Goal: Task Accomplishment & Management: Use online tool/utility

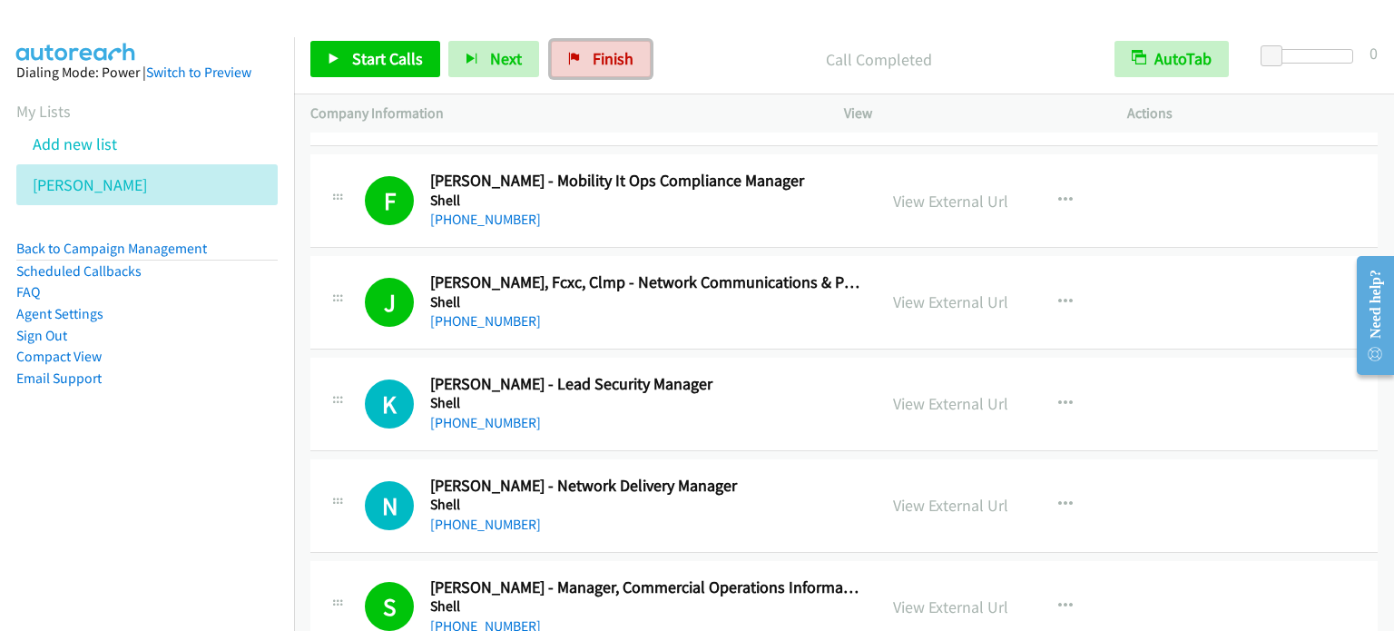
drag, startPoint x: 618, startPoint y: 50, endPoint x: 770, endPoint y: 62, distance: 152.9
click at [618, 50] on span "Finish" at bounding box center [612, 58] width 41 height 21
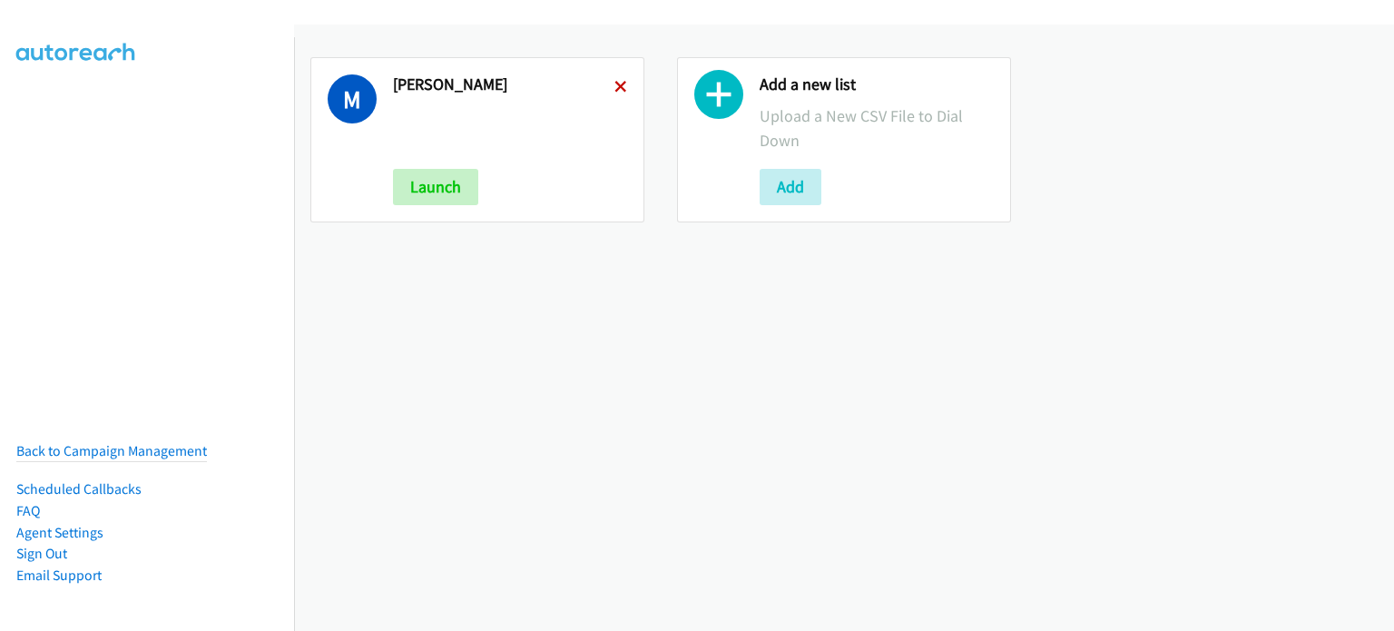
click at [614, 82] on icon at bounding box center [620, 88] width 13 height 13
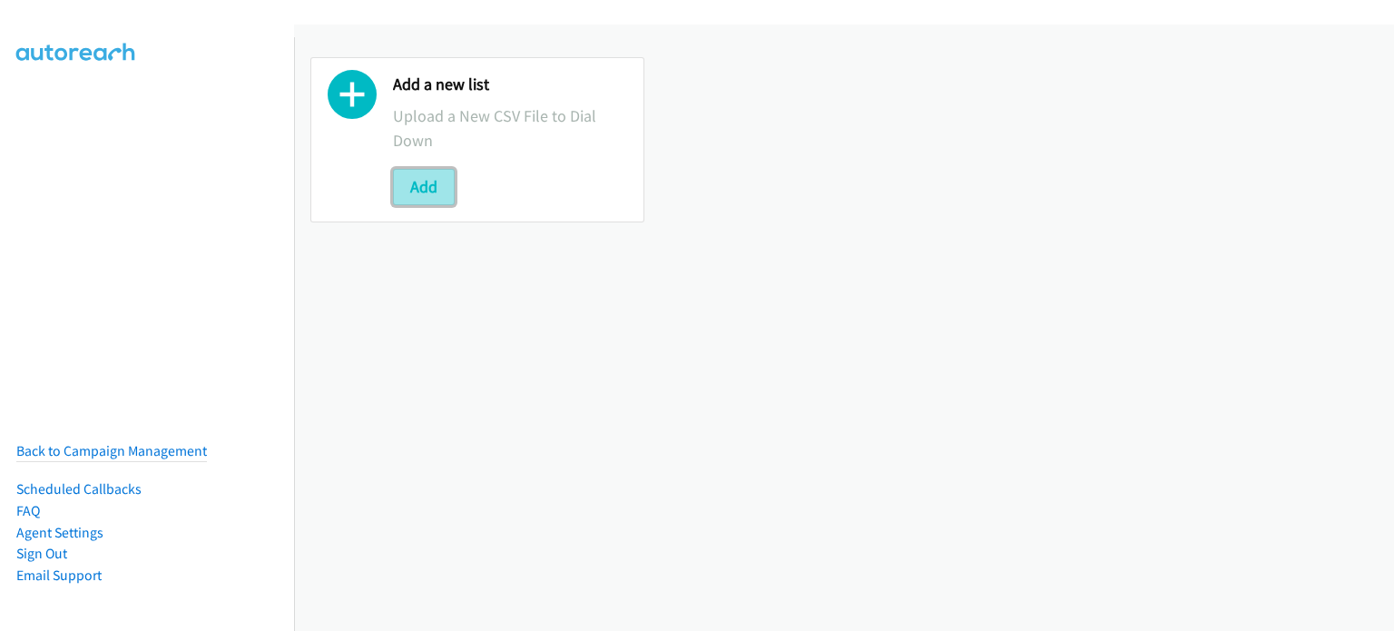
click at [415, 181] on button "Add" at bounding box center [424, 187] width 62 height 36
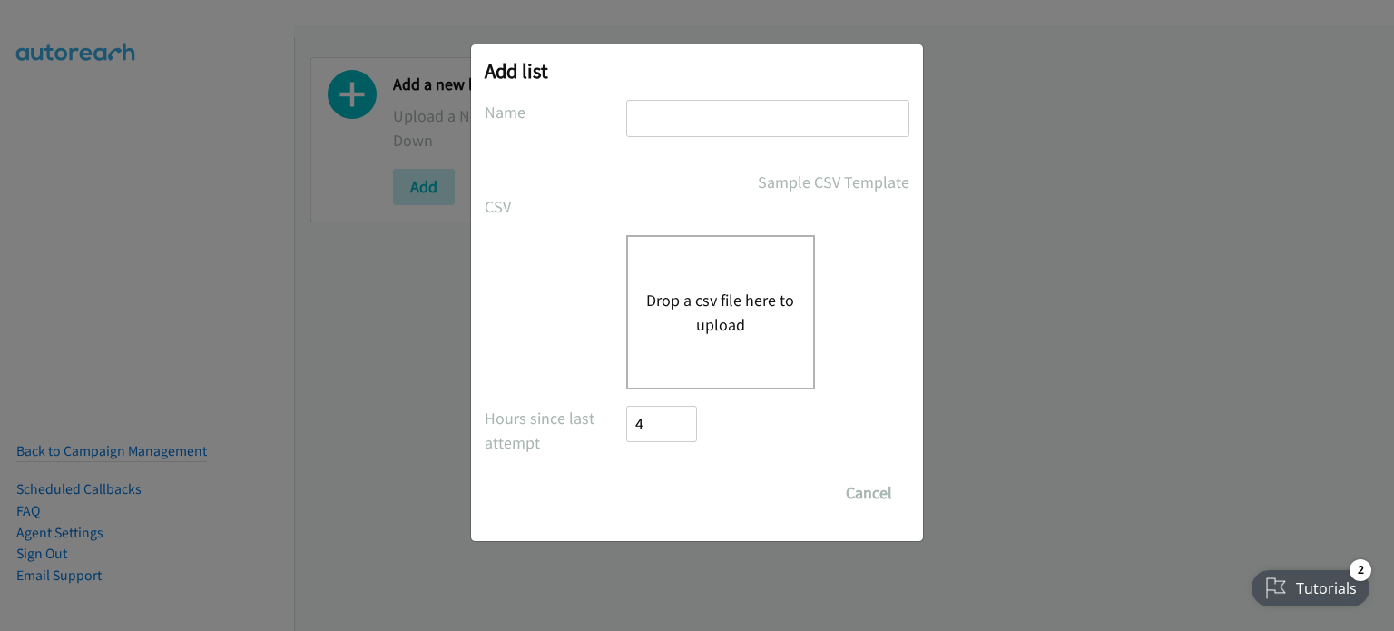
click at [649, 103] on input "text" at bounding box center [767, 118] width 283 height 37
type input "MY"
click at [704, 304] on button "Drop a csv file here to upload" at bounding box center [720, 312] width 149 height 49
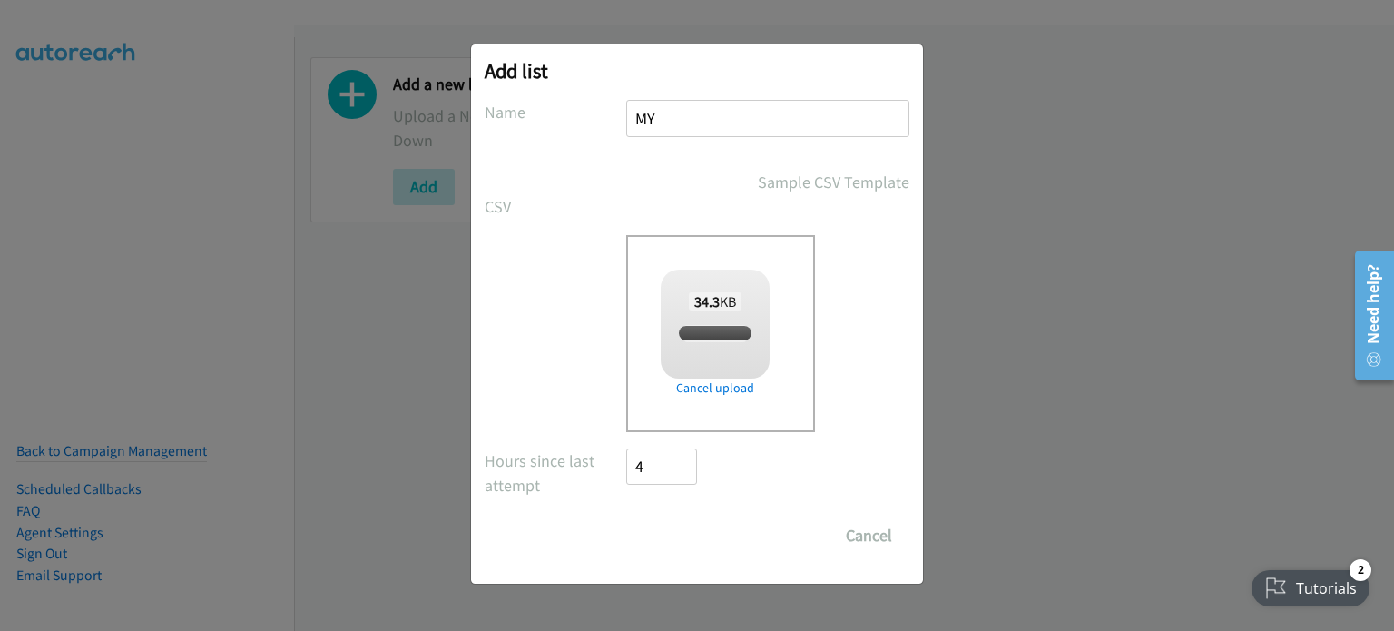
checkbox input "true"
click at [666, 527] on input "Save List" at bounding box center [673, 535] width 95 height 36
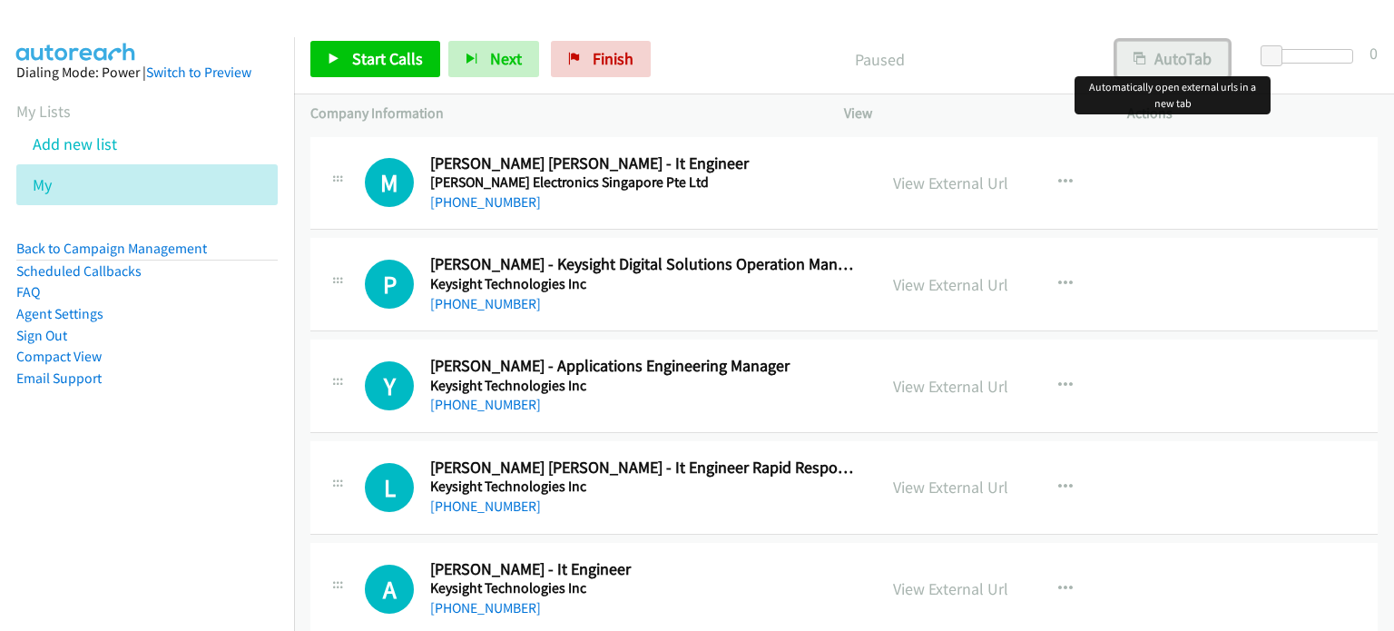
click at [1183, 50] on button "AutoTab" at bounding box center [1172, 59] width 112 height 36
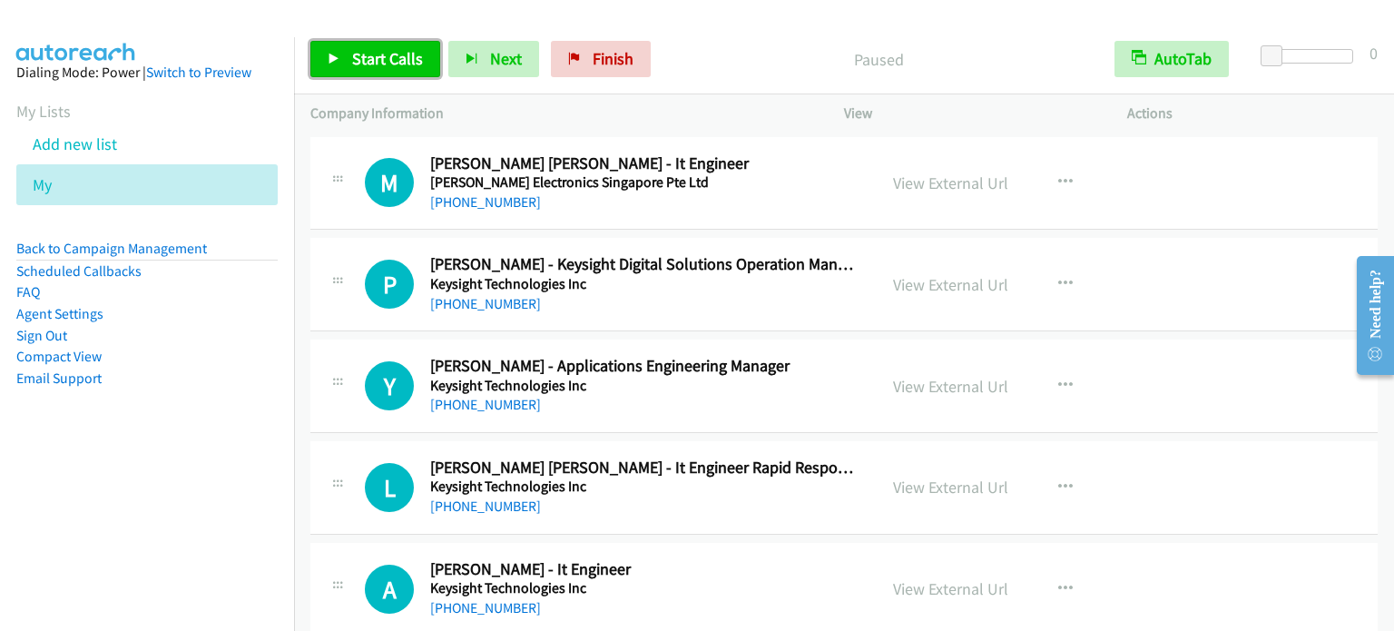
click at [359, 56] on span "Start Calls" at bounding box center [387, 58] width 71 height 21
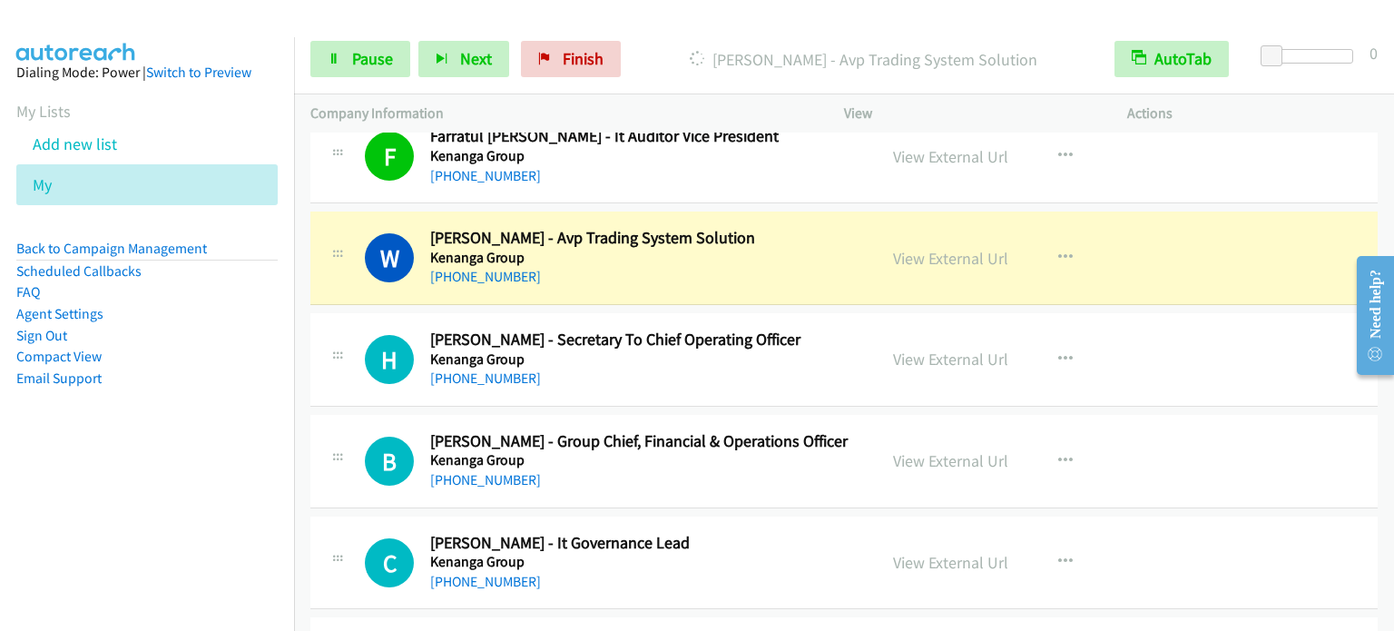
scroll to position [726, 0]
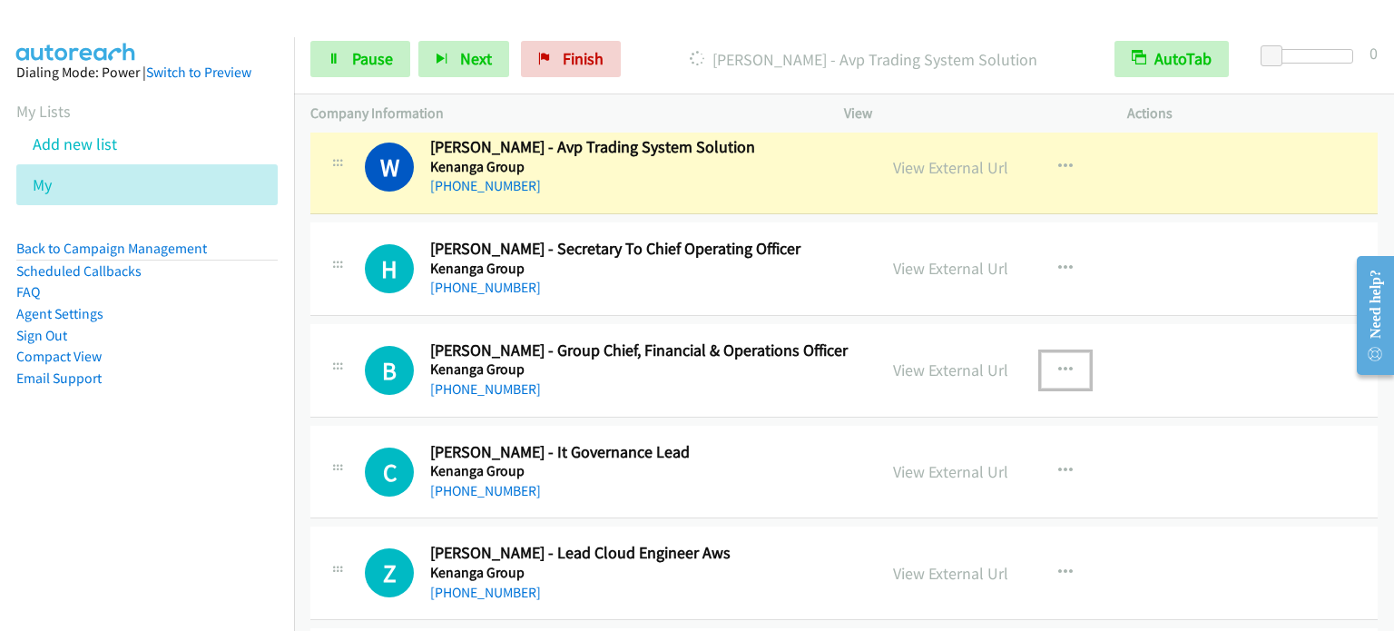
click at [1058, 363] on icon "button" at bounding box center [1065, 370] width 15 height 15
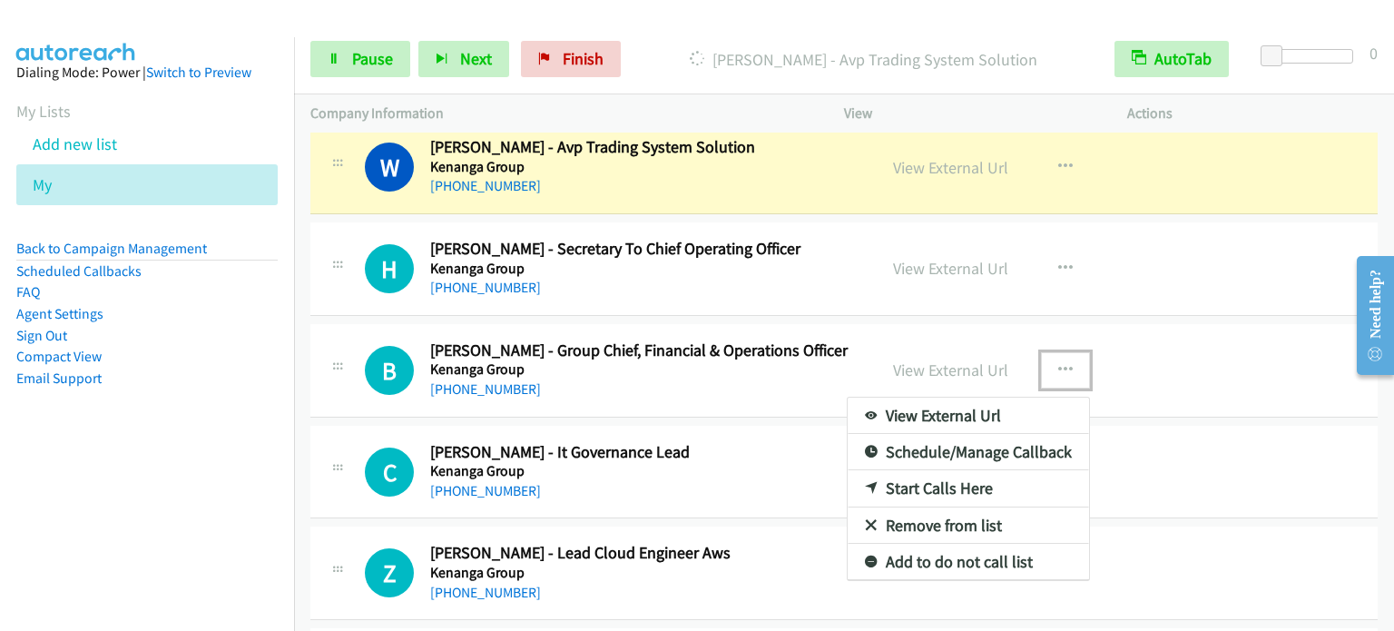
click at [962, 484] on link "Start Calls Here" at bounding box center [967, 488] width 241 height 36
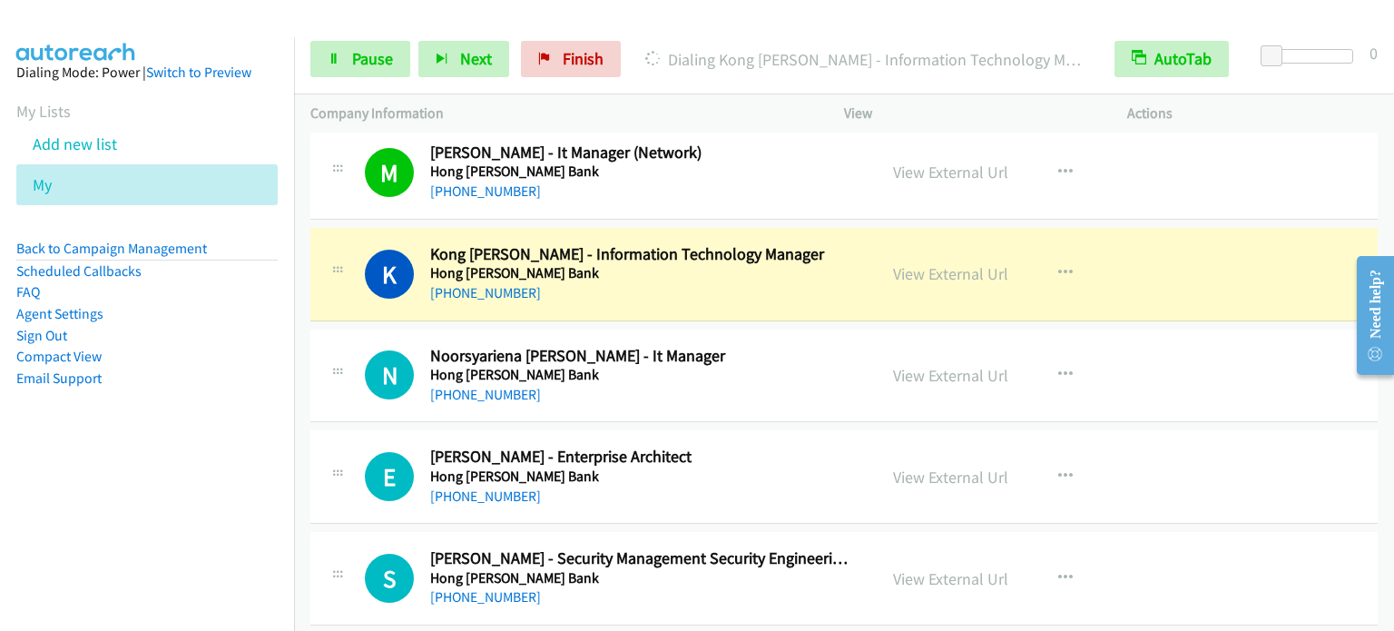
scroll to position [3085, 0]
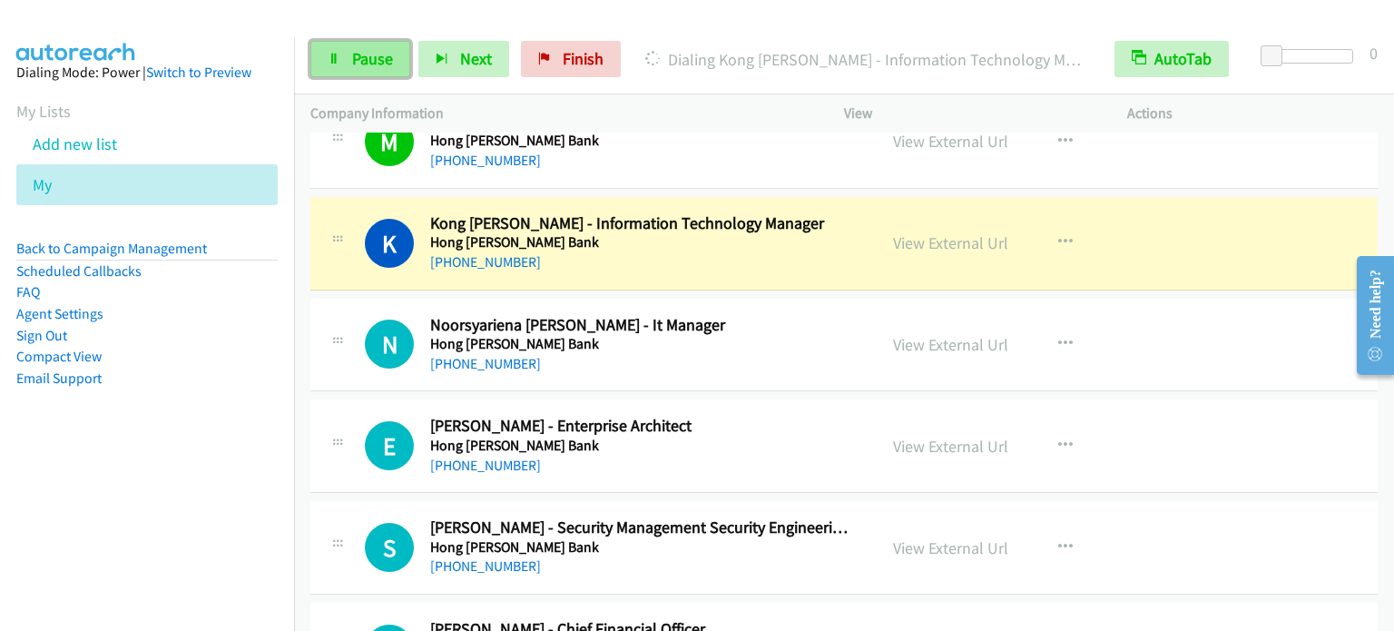
click at [345, 73] on link "Pause" at bounding box center [360, 59] width 100 height 36
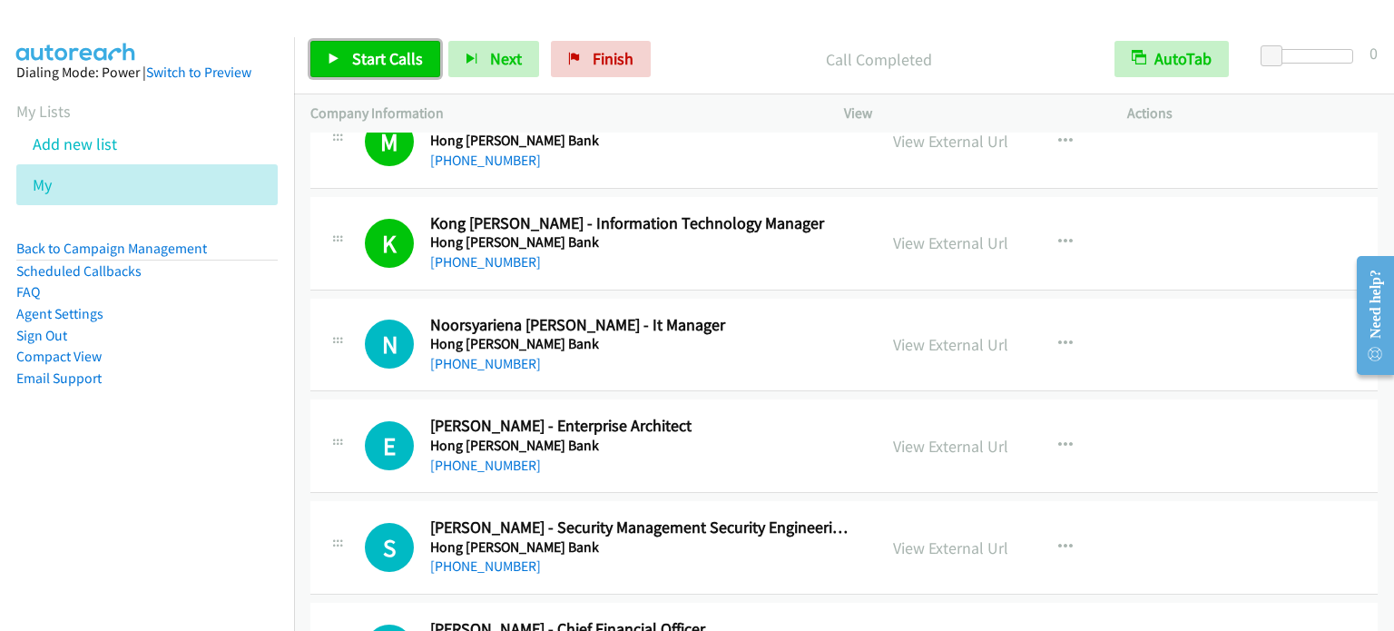
click at [374, 56] on span "Start Calls" at bounding box center [387, 58] width 71 height 21
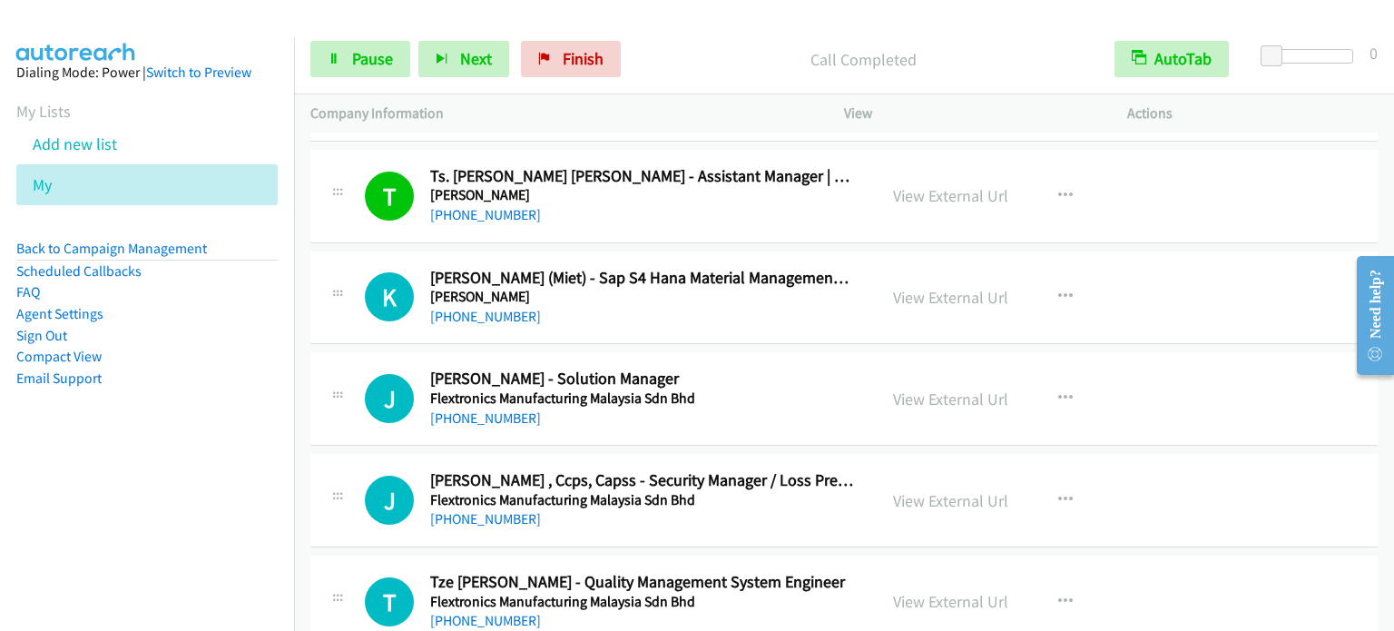
scroll to position [5353, 0]
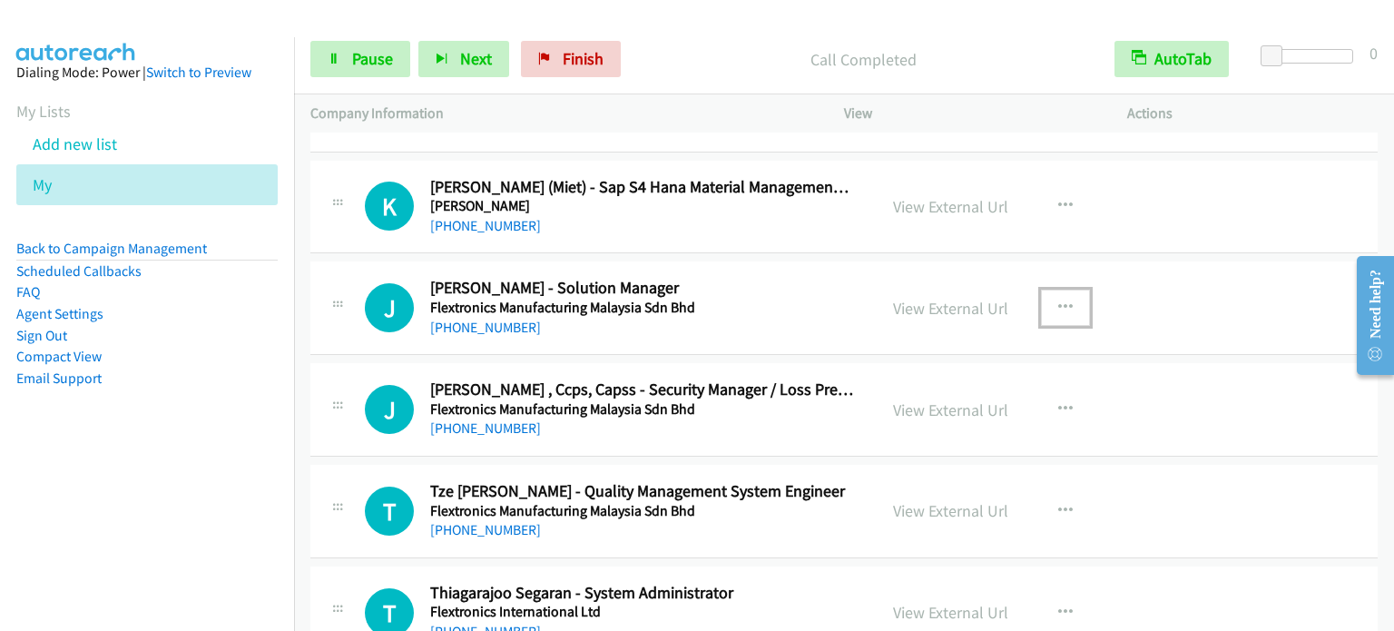
click at [1065, 289] on button "button" at bounding box center [1065, 307] width 49 height 36
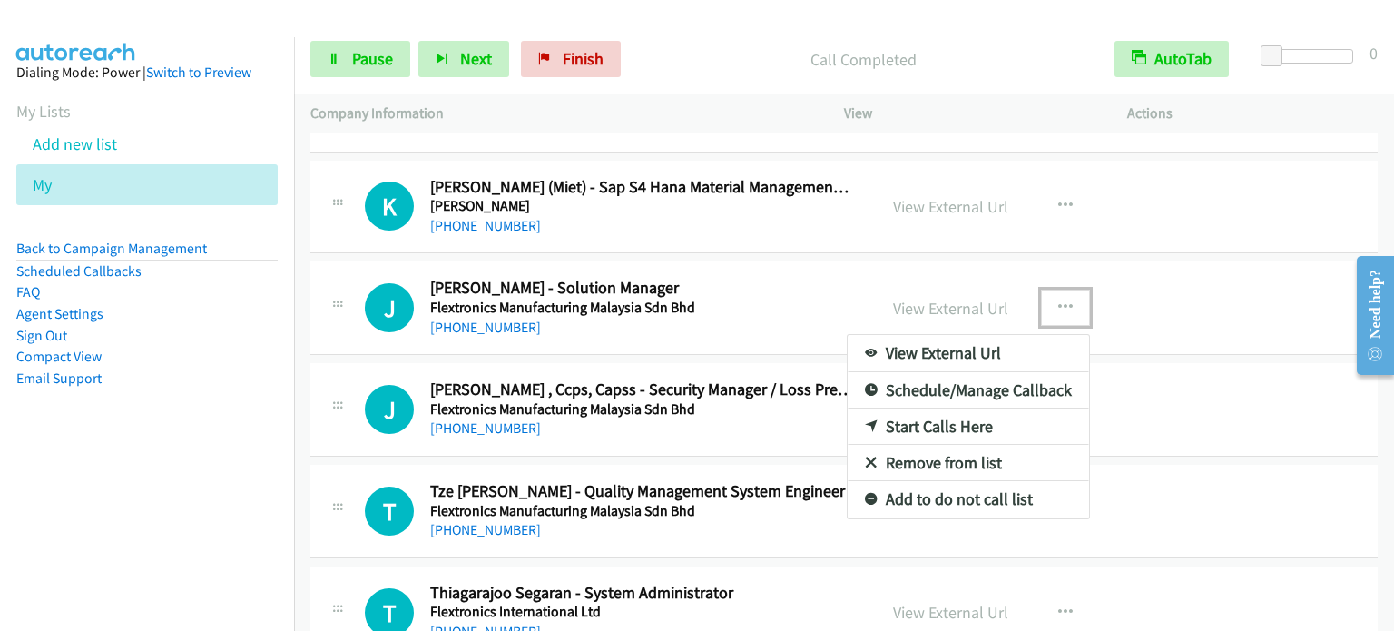
drag, startPoint x: 940, startPoint y: 412, endPoint x: 930, endPoint y: 414, distance: 10.1
click at [968, 415] on link "Start Calls Here" at bounding box center [967, 426] width 241 height 36
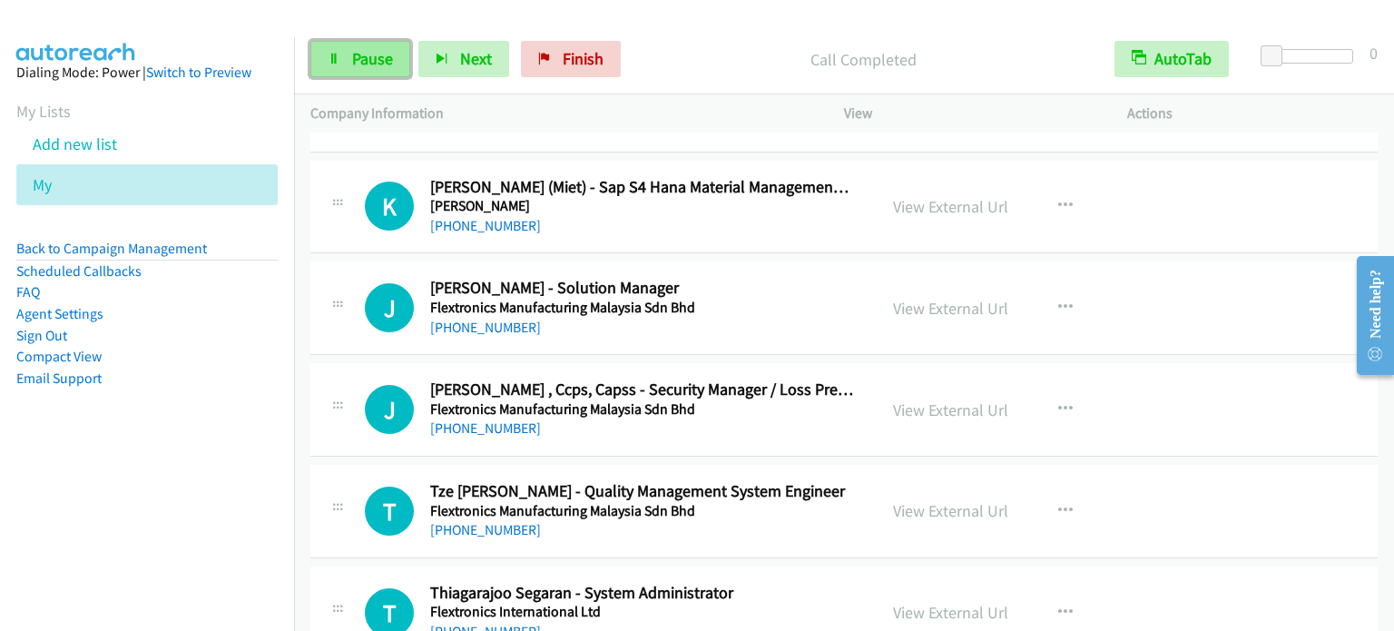
click at [371, 64] on span "Pause" at bounding box center [372, 58] width 41 height 21
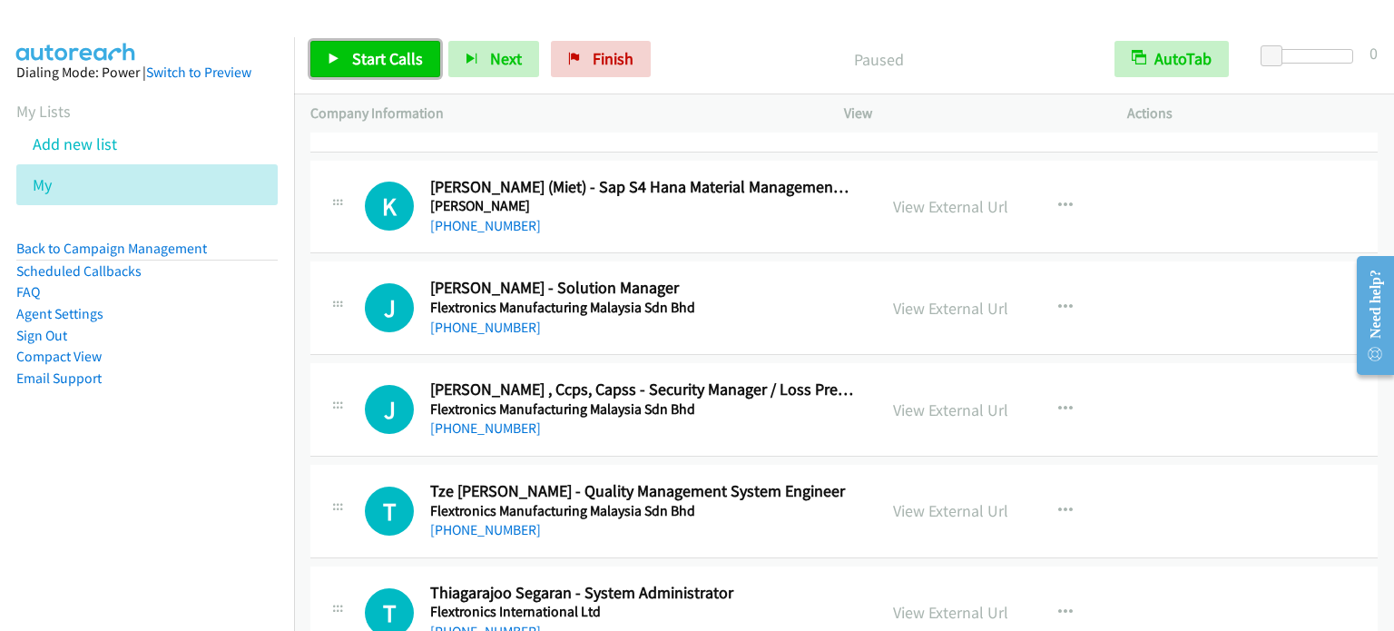
click at [365, 59] on span "Start Calls" at bounding box center [387, 58] width 71 height 21
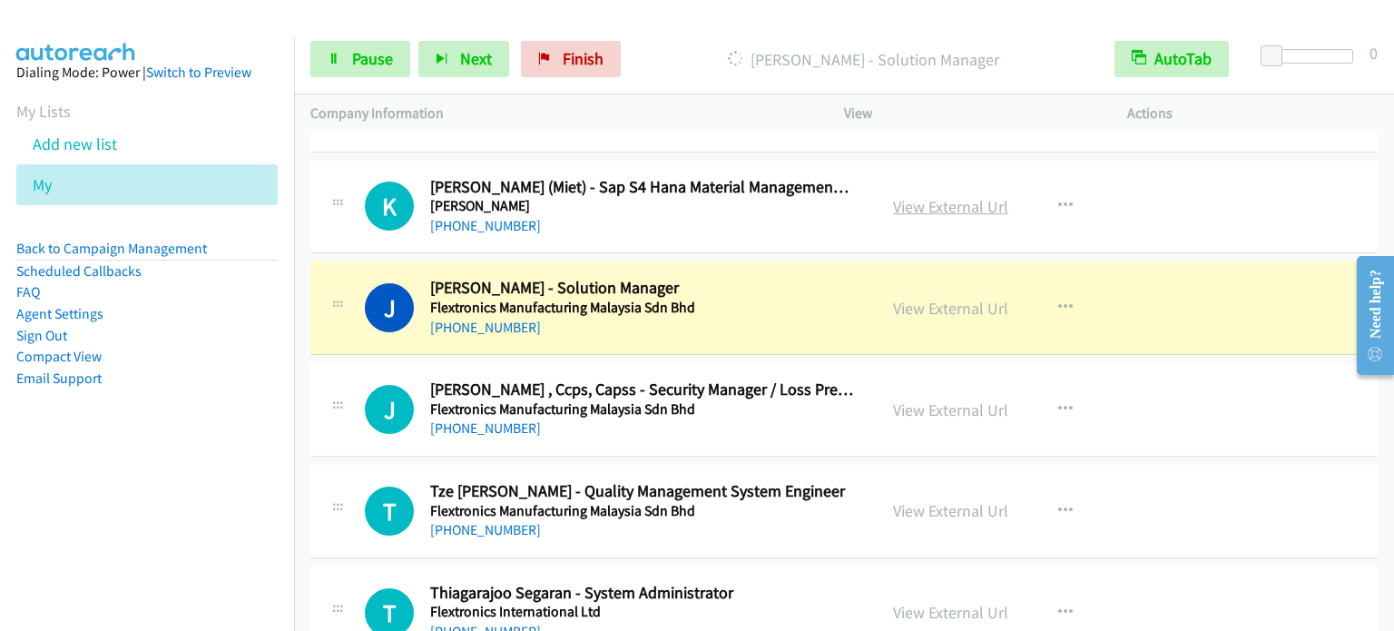
click at [927, 196] on link "View External Url" at bounding box center [950, 206] width 115 height 21
click at [370, 46] on link "Pause" at bounding box center [360, 59] width 100 height 36
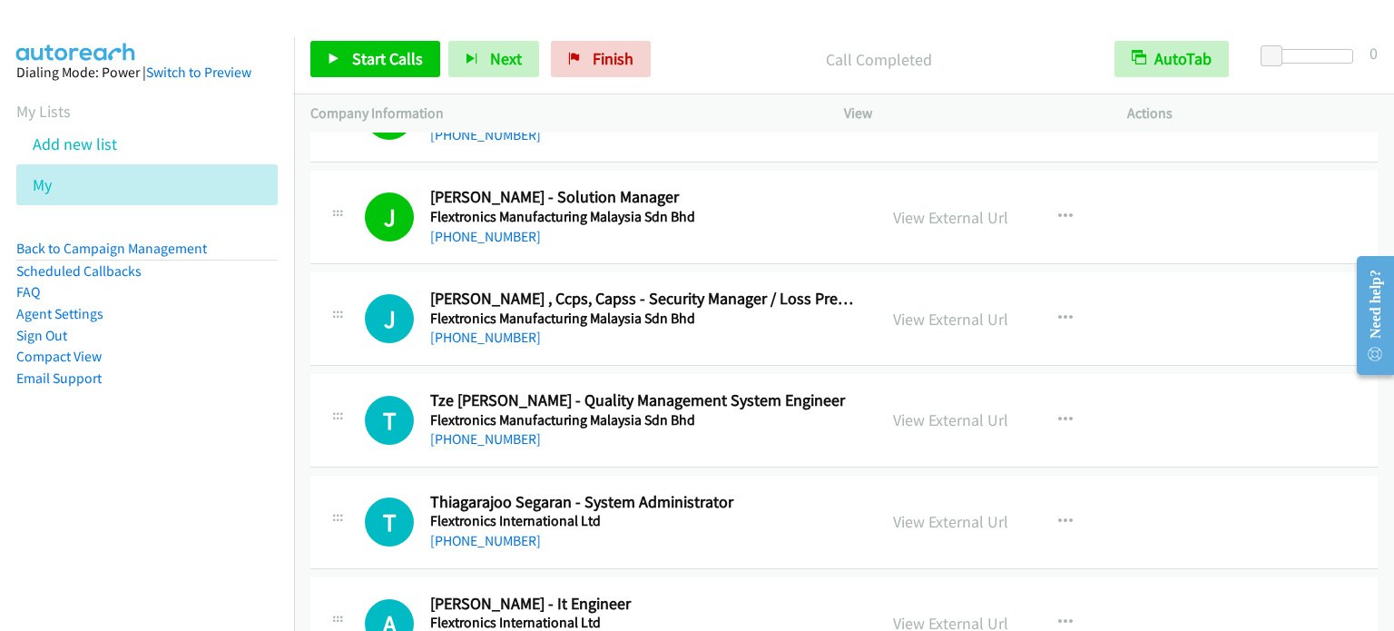
scroll to position [5534, 0]
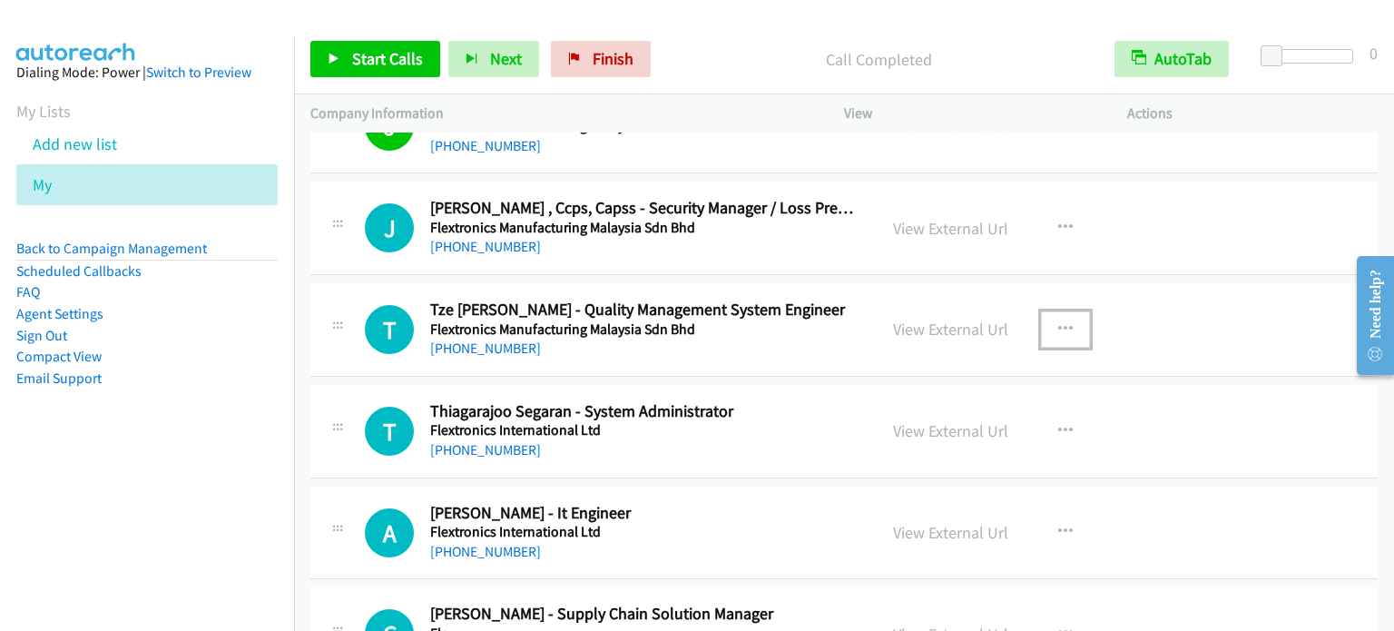
click at [1067, 311] on button "button" at bounding box center [1065, 329] width 49 height 36
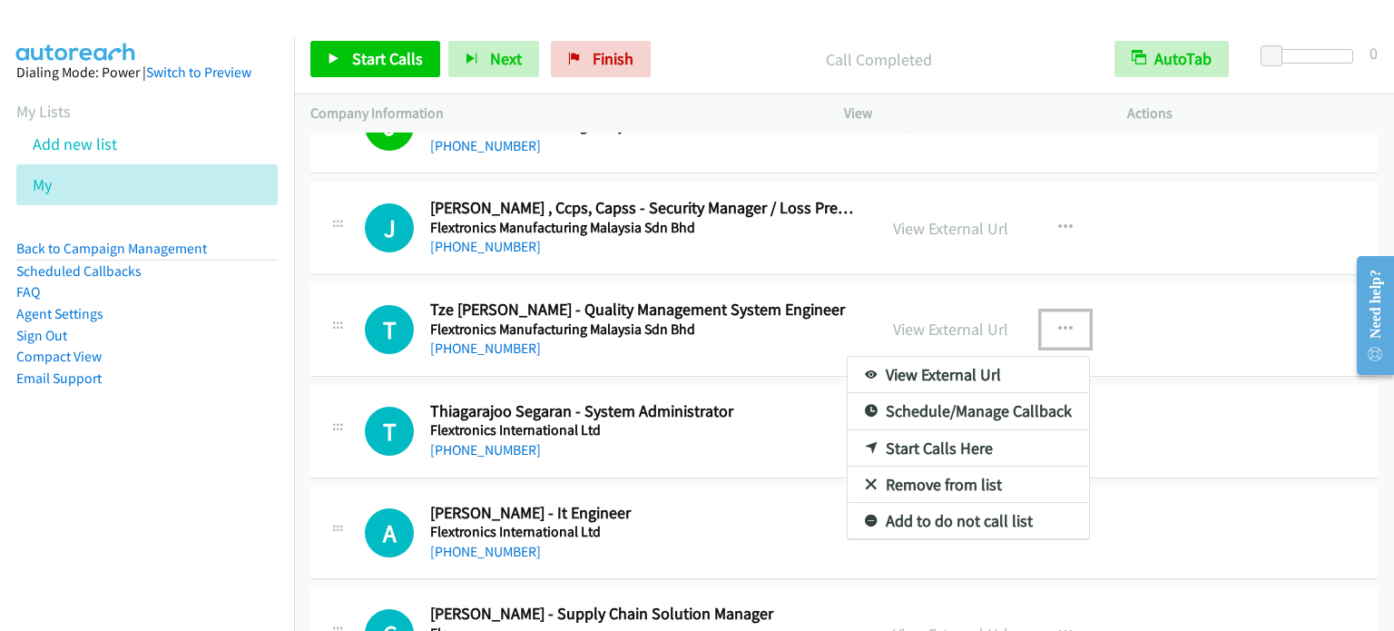
click at [936, 439] on link "Start Calls Here" at bounding box center [967, 448] width 241 height 36
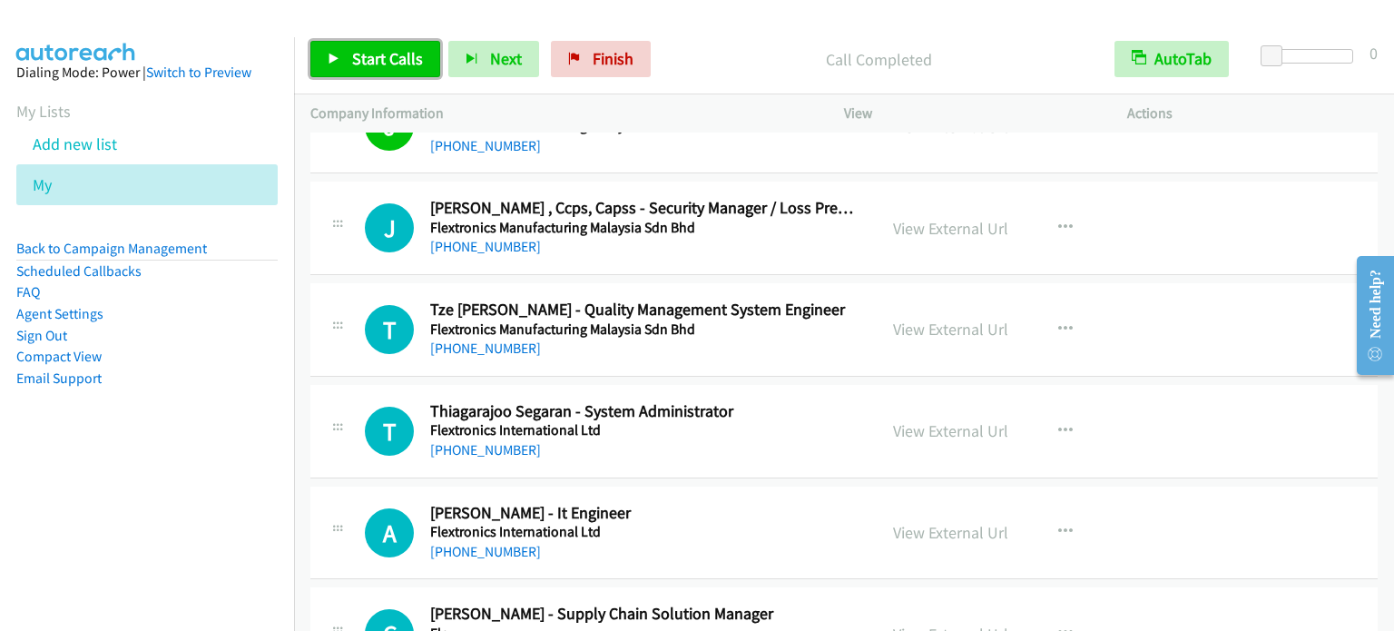
click at [377, 65] on span "Start Calls" at bounding box center [387, 58] width 71 height 21
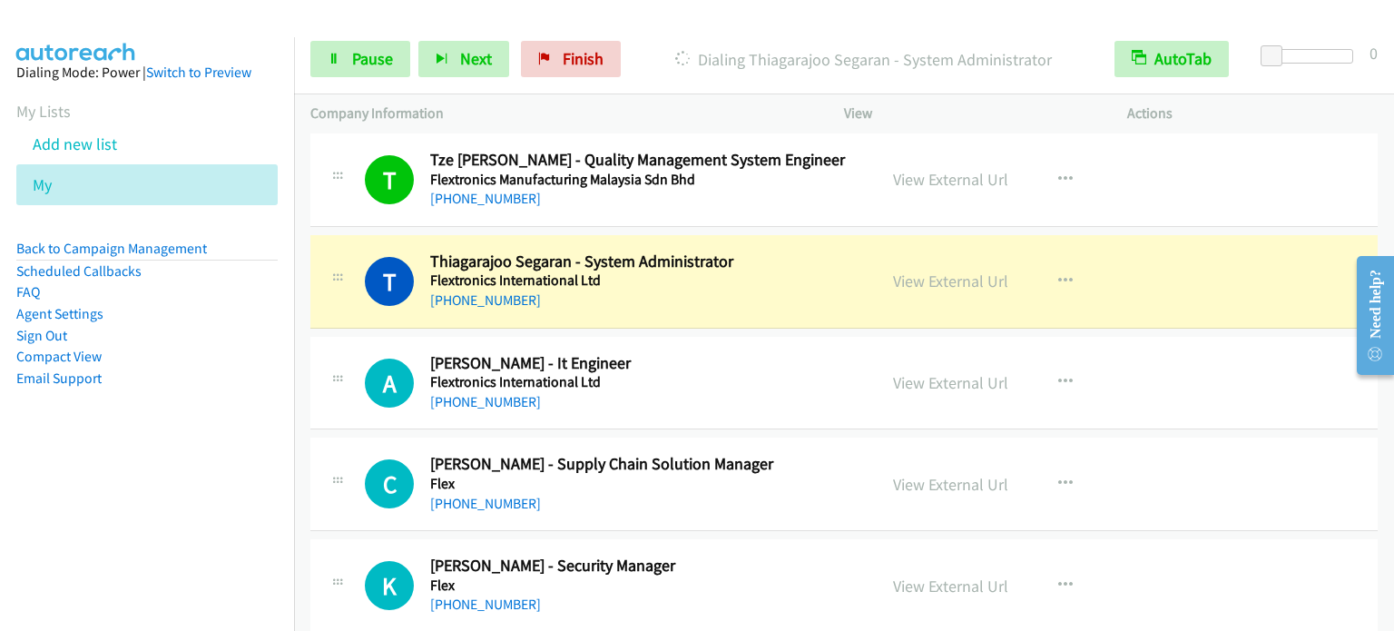
scroll to position [5716, 0]
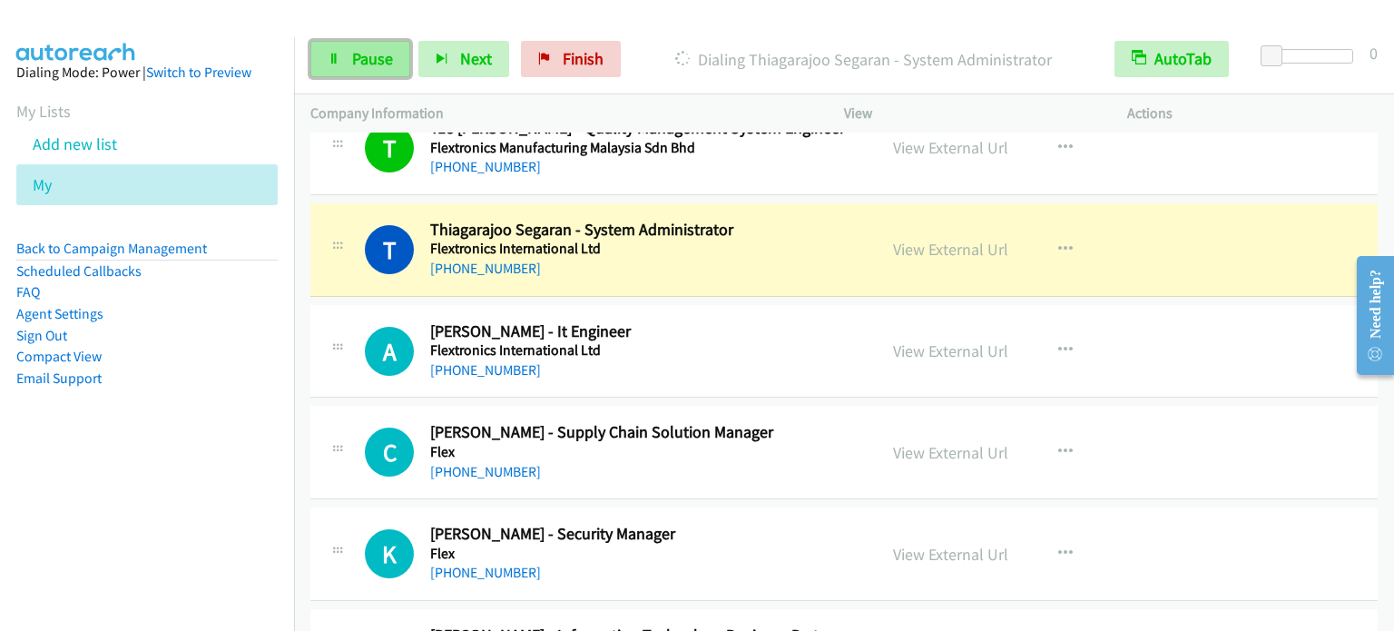
click at [377, 64] on span "Pause" at bounding box center [372, 58] width 41 height 21
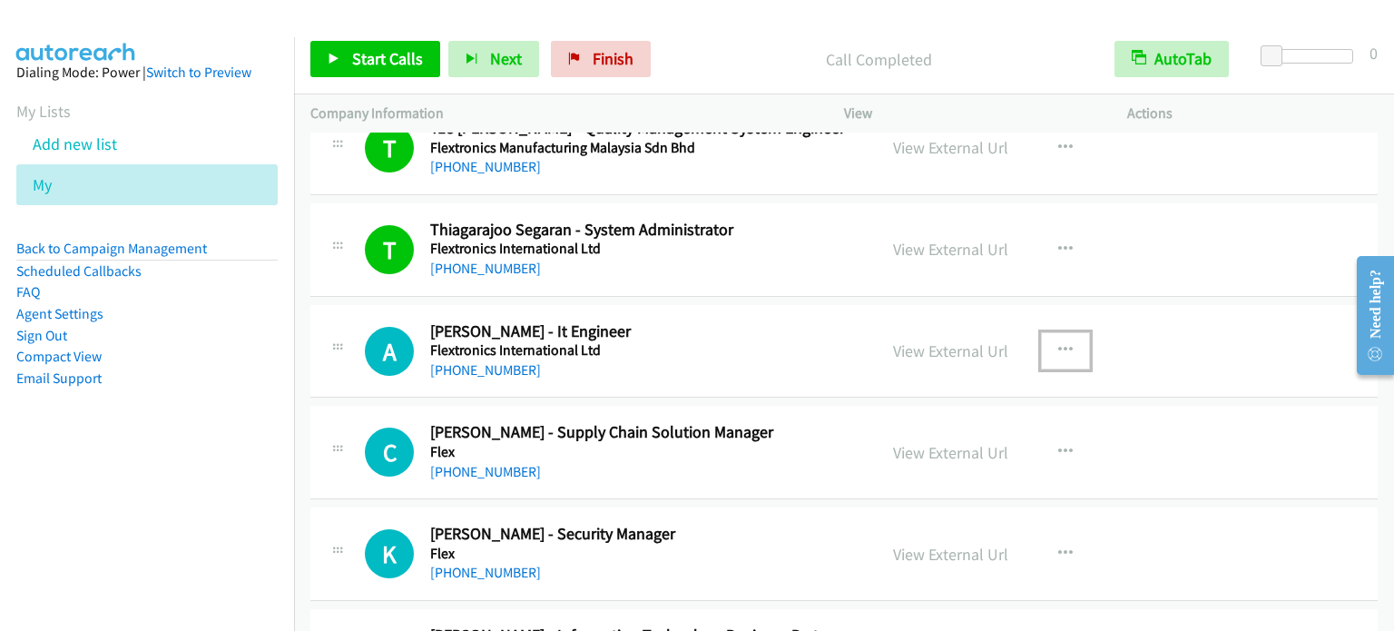
click at [1061, 343] on icon "button" at bounding box center [1065, 350] width 15 height 15
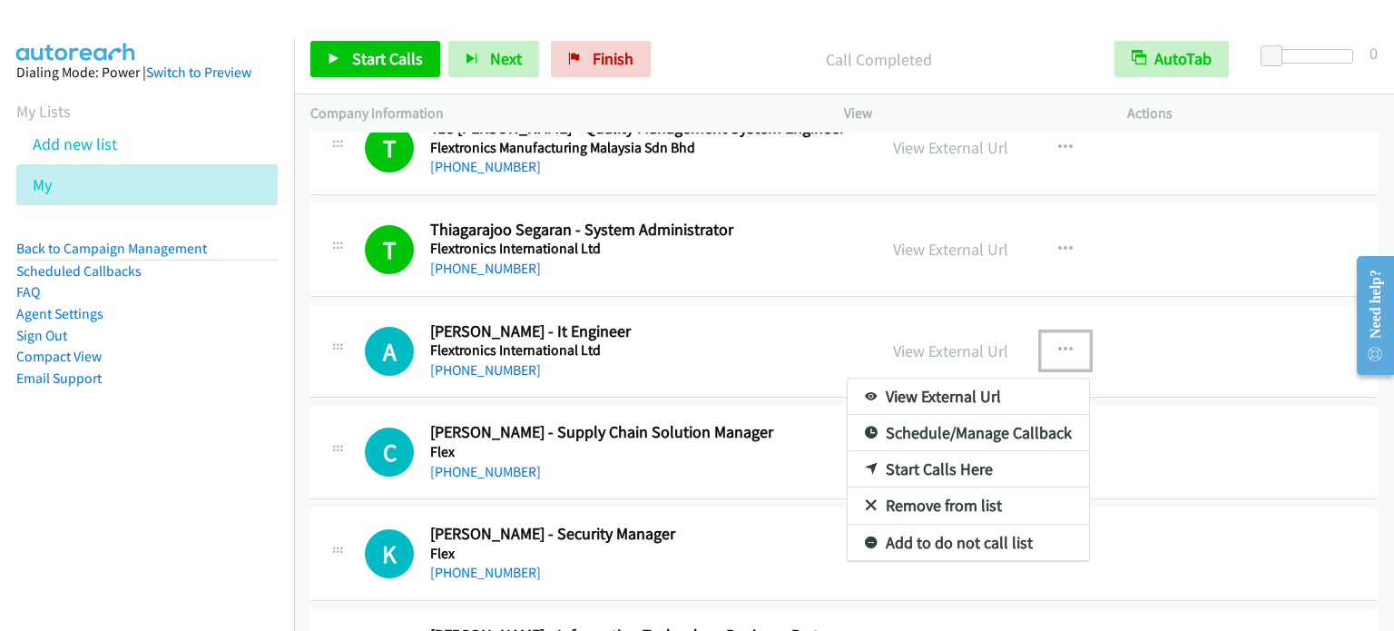
click at [949, 459] on link "Start Calls Here" at bounding box center [967, 469] width 241 height 36
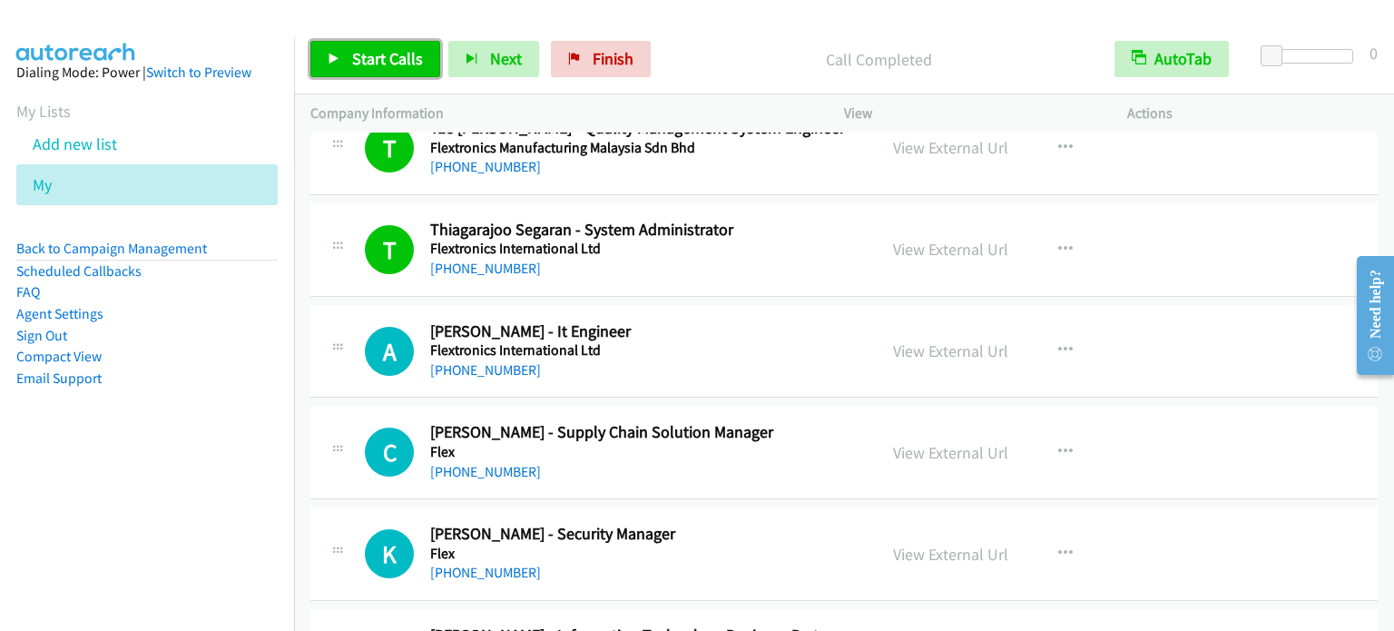
click at [349, 64] on link "Start Calls" at bounding box center [375, 59] width 130 height 36
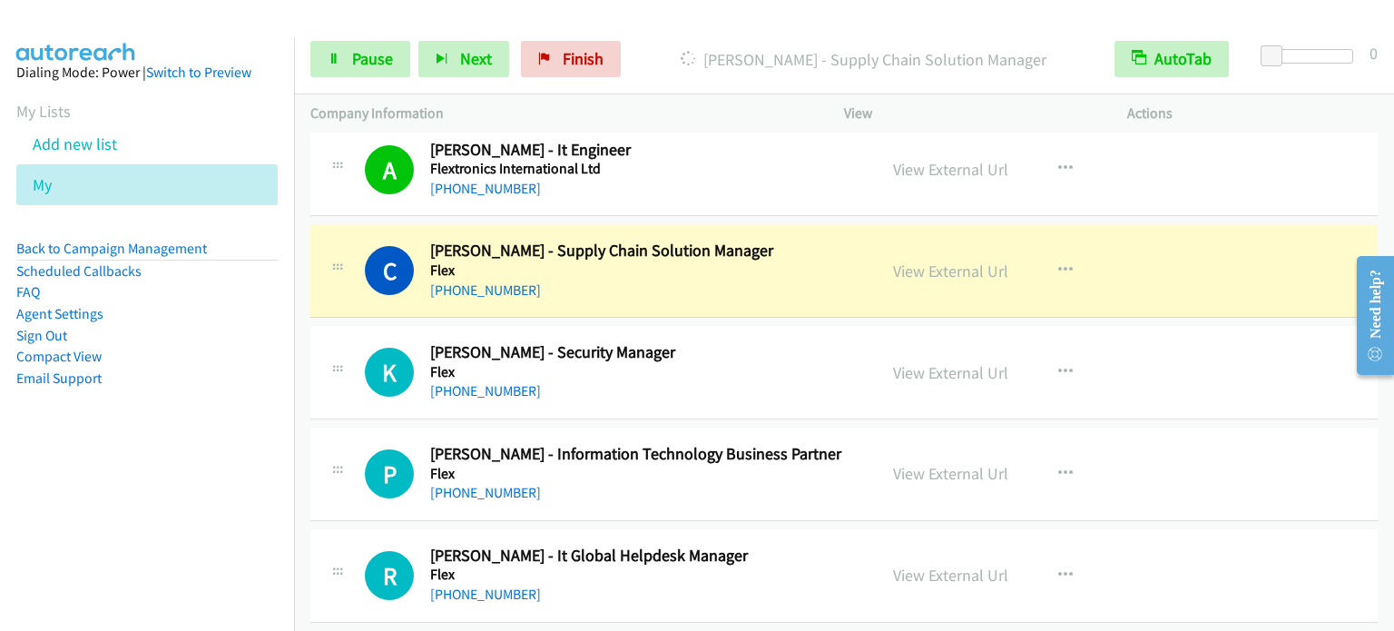
scroll to position [5988, 0]
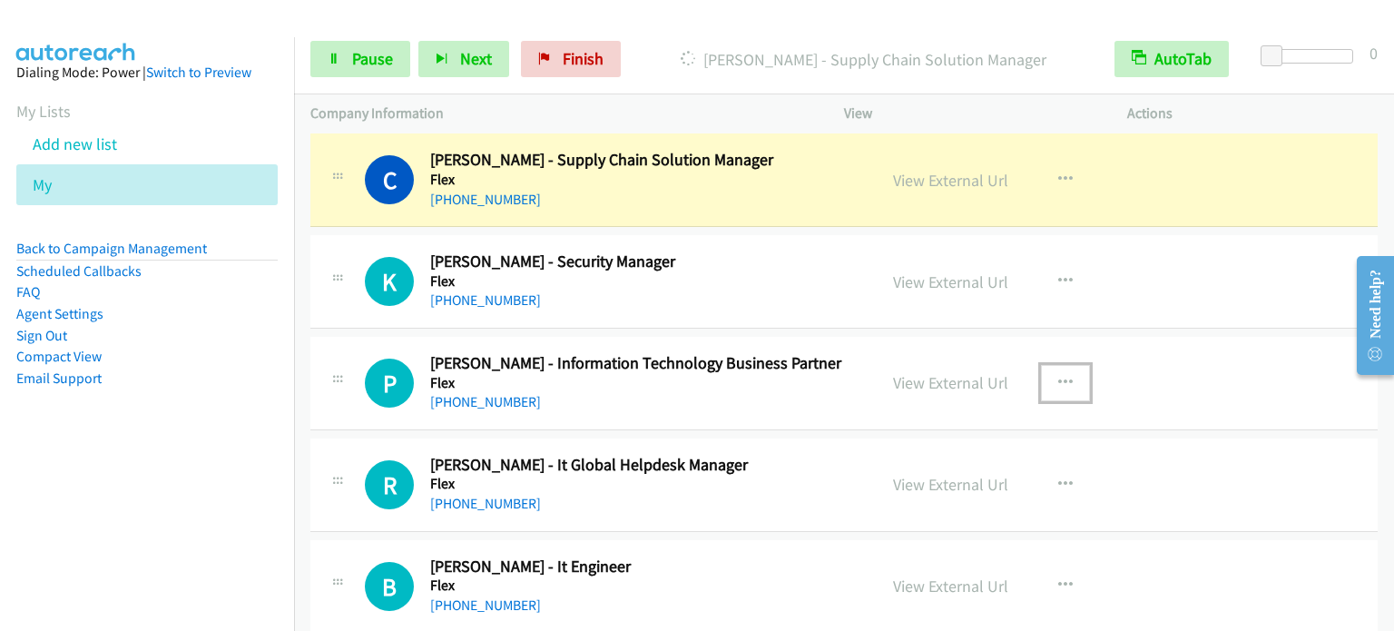
click at [1058, 376] on icon "button" at bounding box center [1065, 383] width 15 height 15
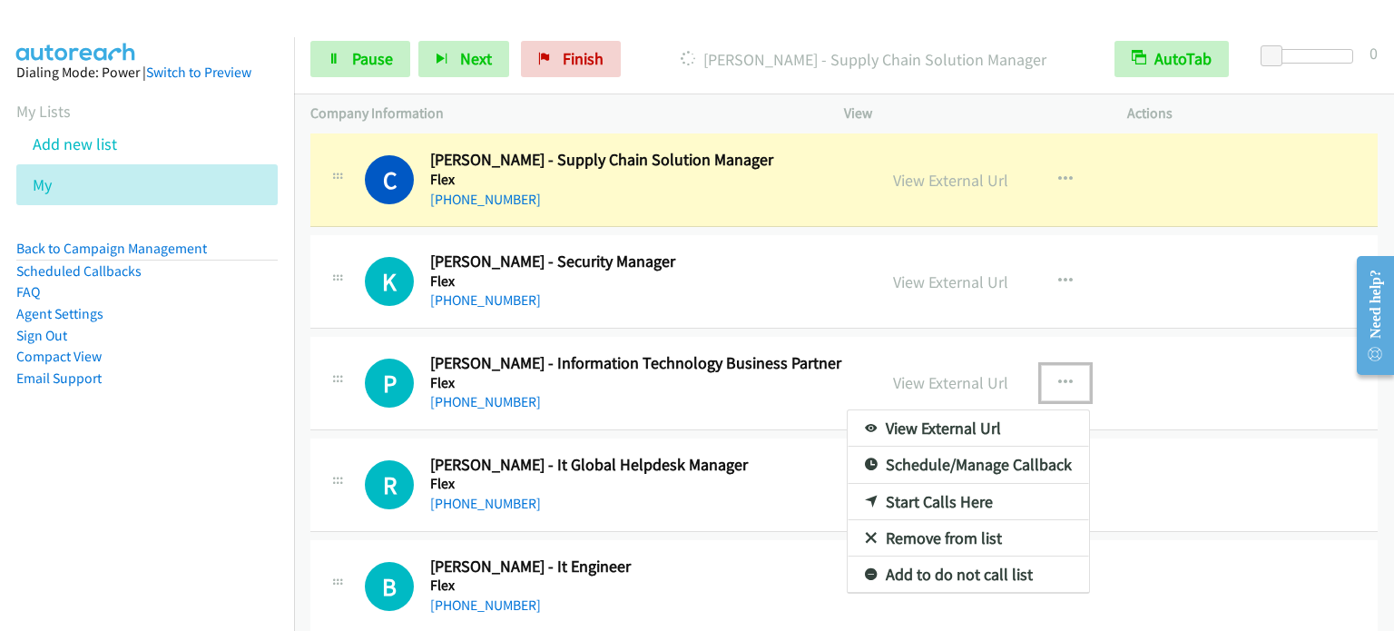
click at [944, 493] on link "Start Calls Here" at bounding box center [967, 502] width 241 height 36
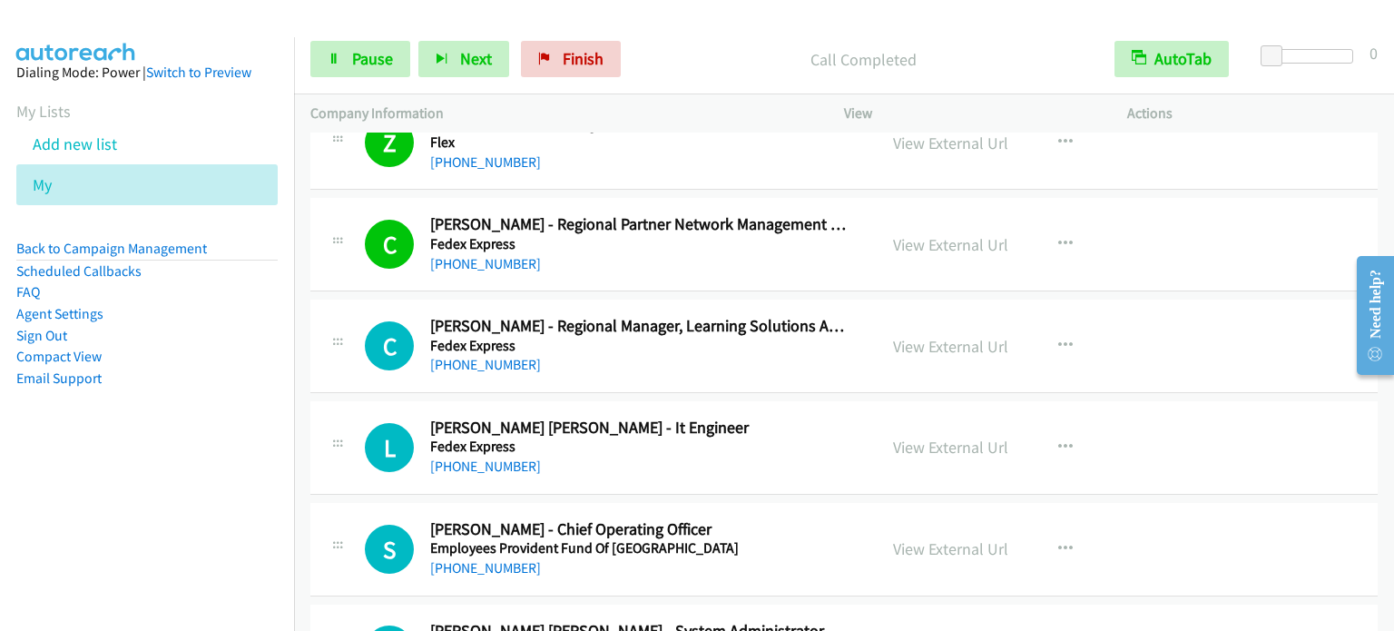
scroll to position [6714, 0]
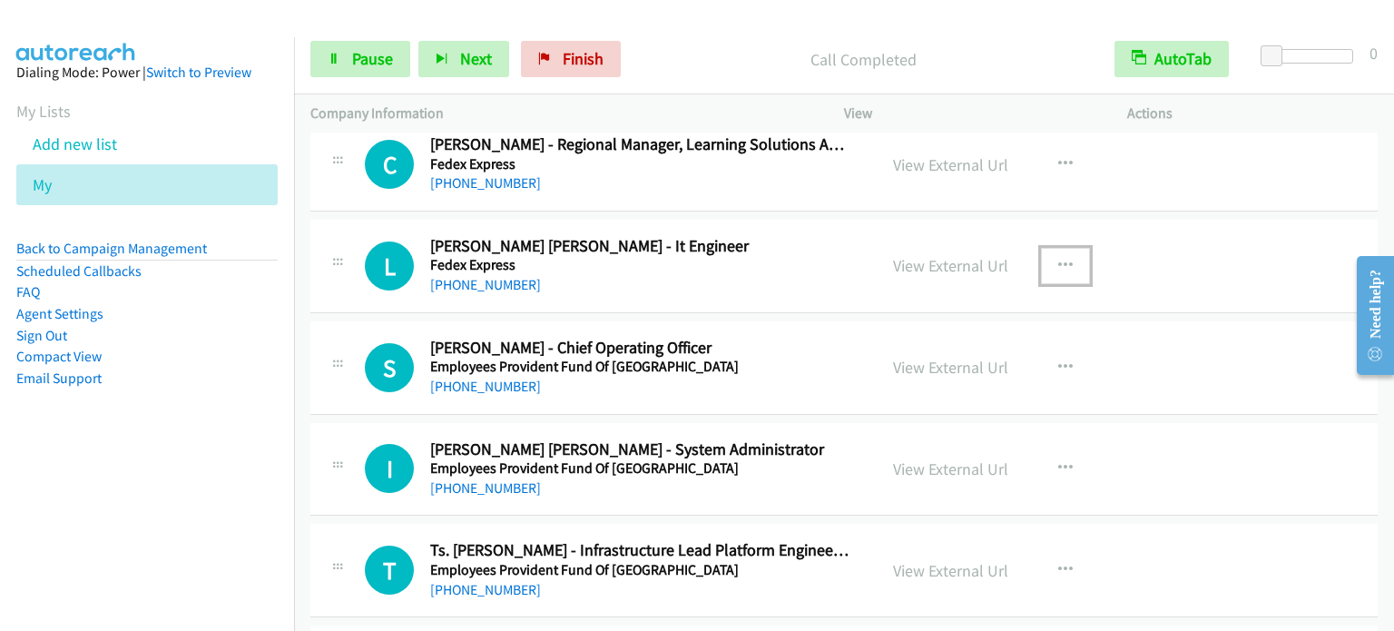
click at [1058, 259] on icon "button" at bounding box center [1065, 266] width 15 height 15
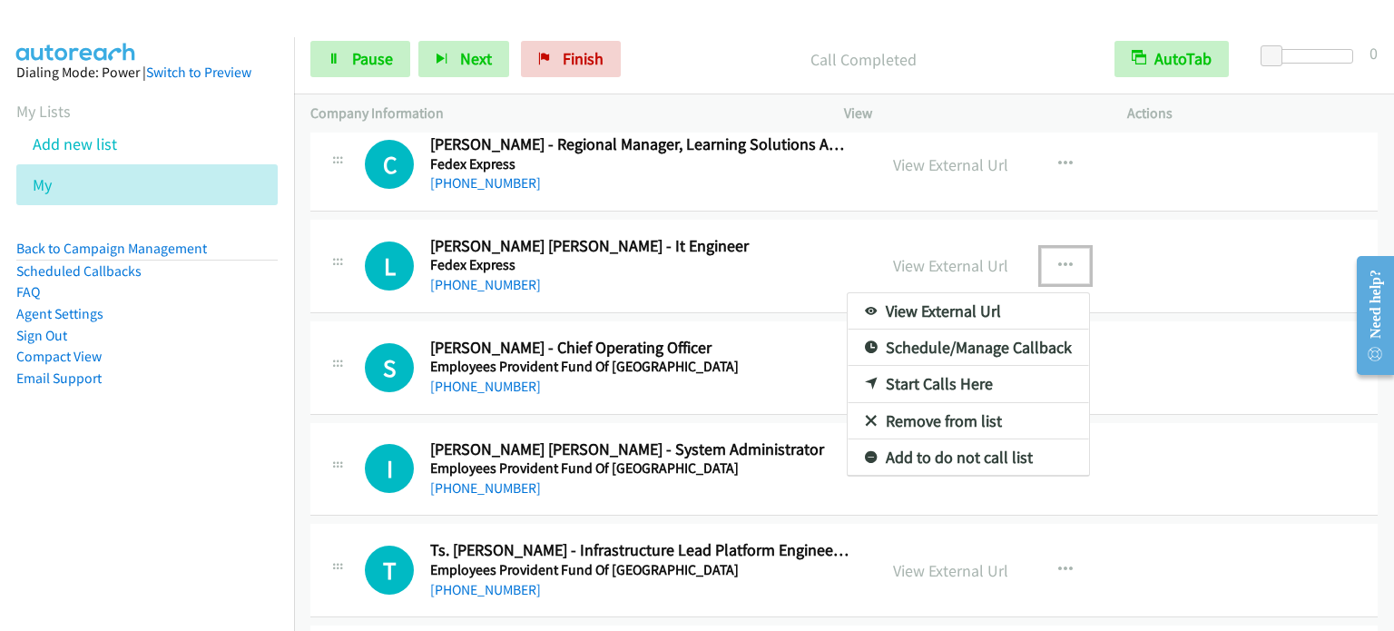
click at [962, 367] on link "Start Calls Here" at bounding box center [967, 384] width 241 height 36
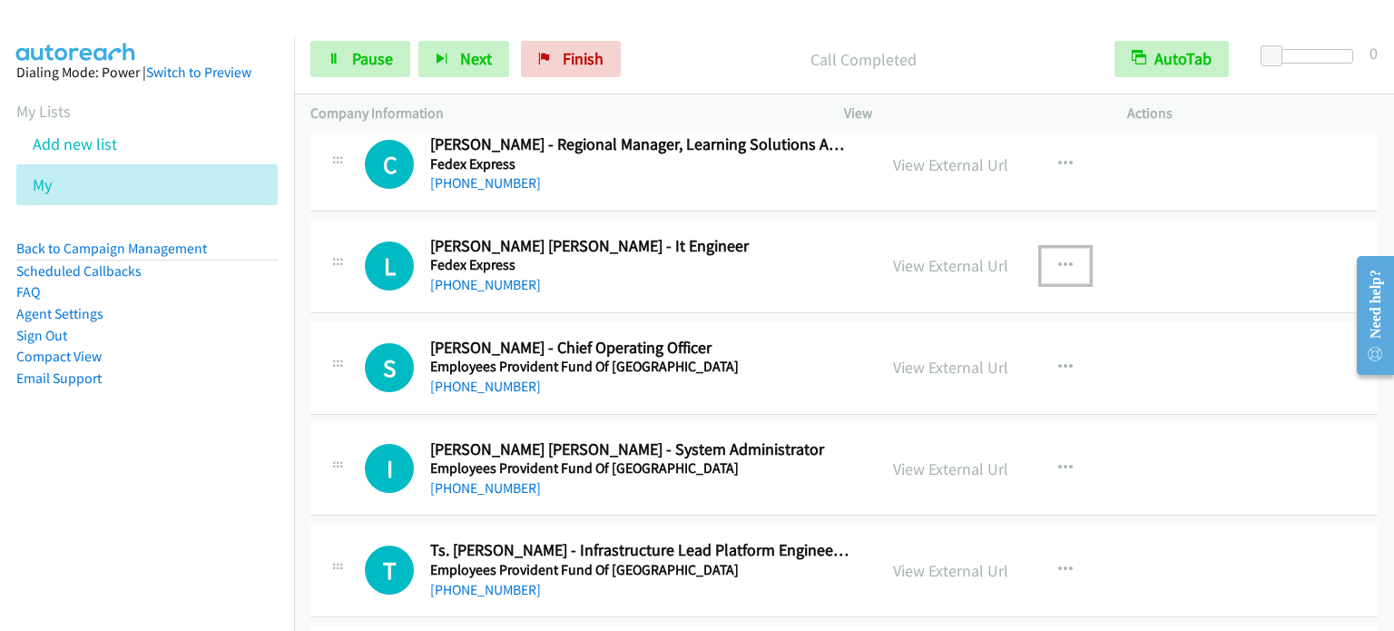
click at [1058, 259] on icon "button" at bounding box center [1065, 266] width 15 height 15
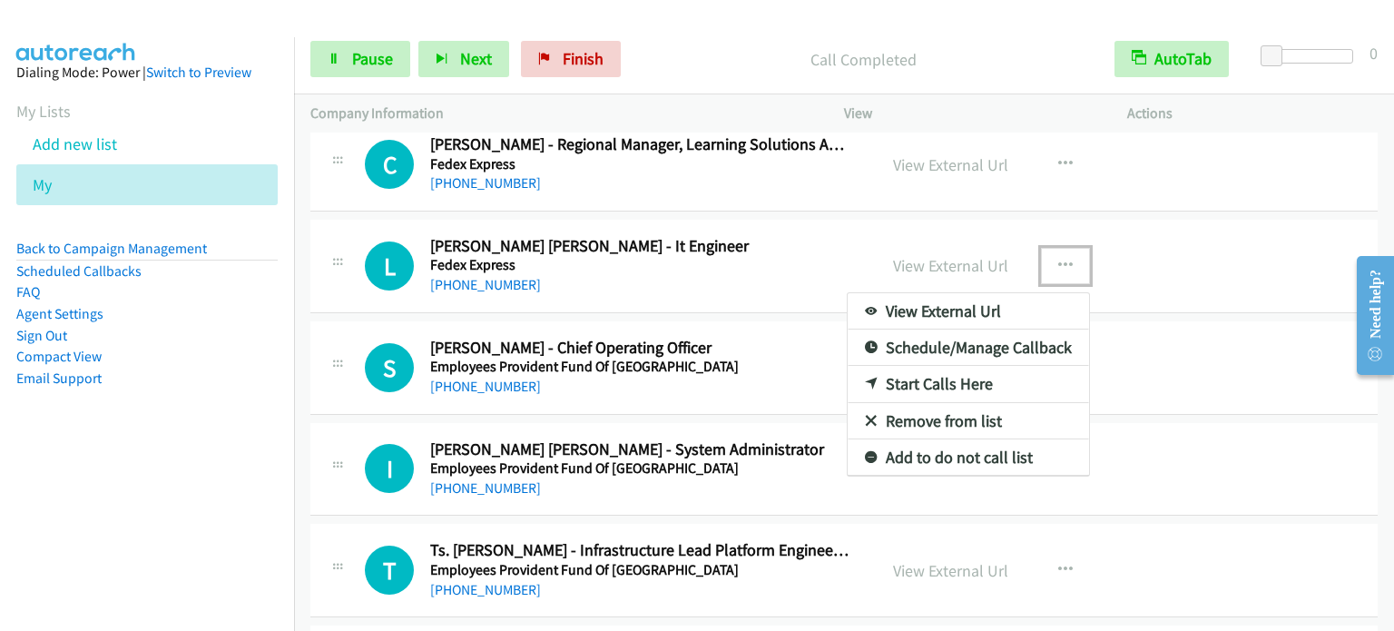
click at [919, 381] on link "Start Calls Here" at bounding box center [967, 384] width 241 height 36
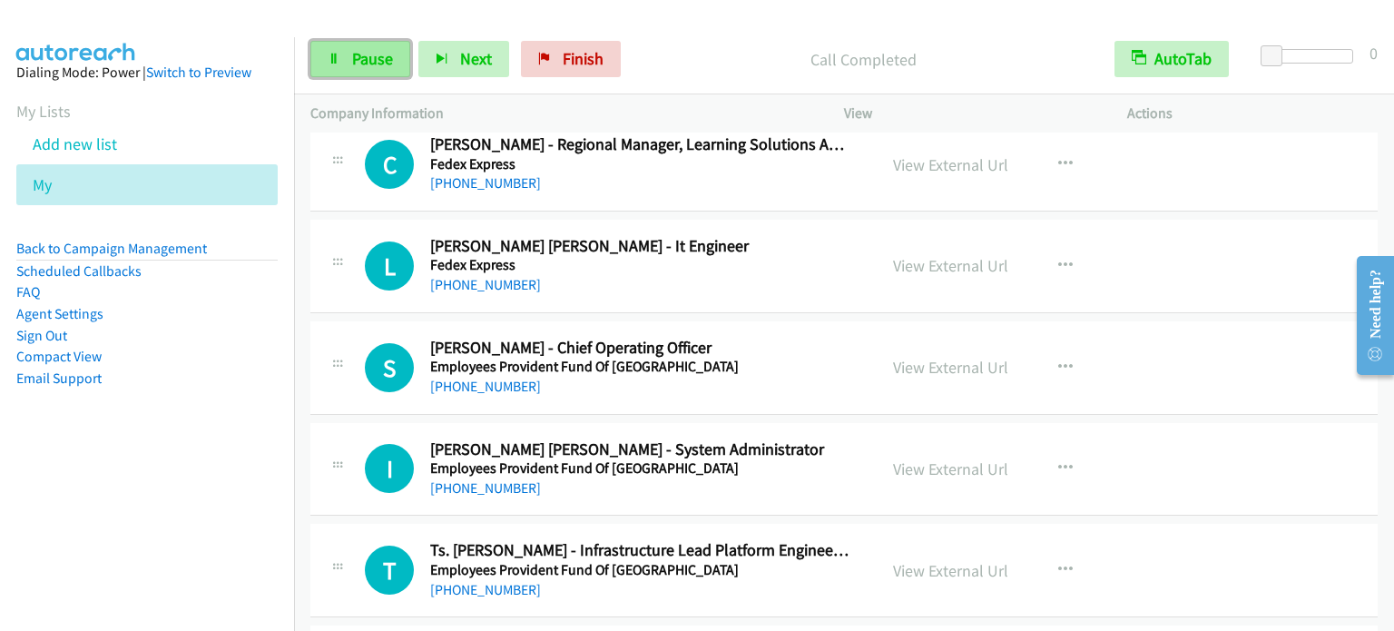
click at [362, 61] on span "Pause" at bounding box center [372, 58] width 41 height 21
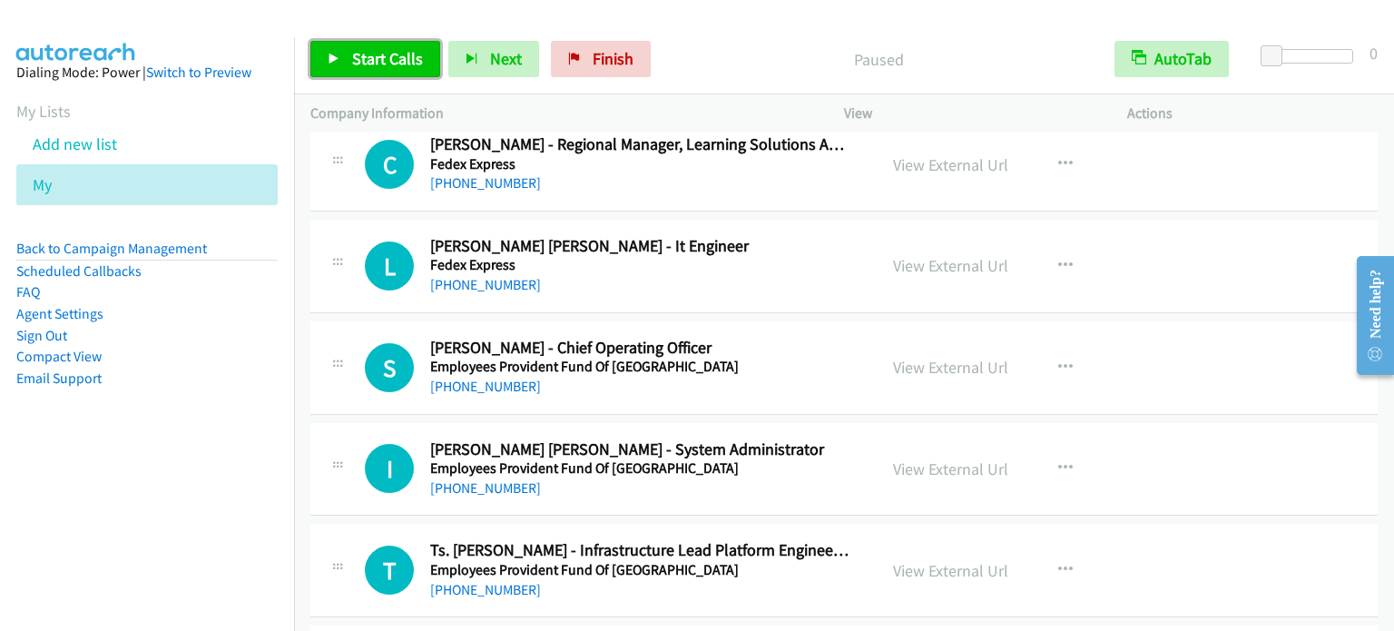
click at [356, 57] on span "Start Calls" at bounding box center [387, 58] width 71 height 21
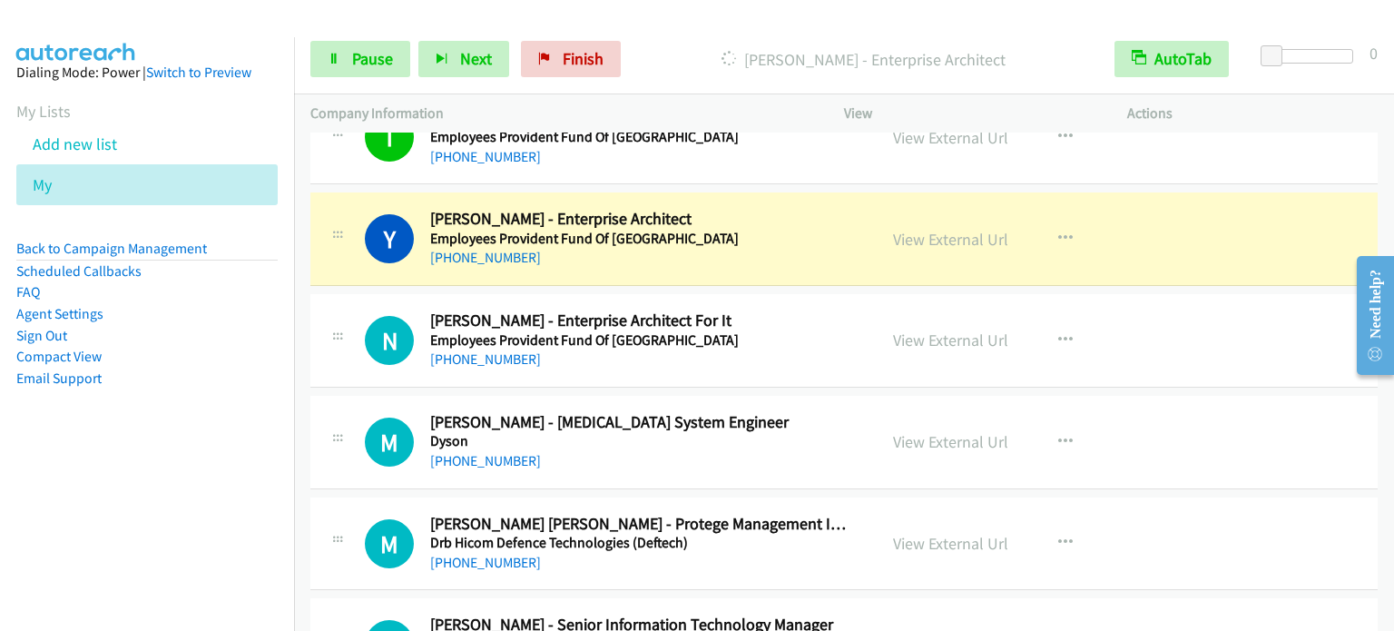
scroll to position [7167, 0]
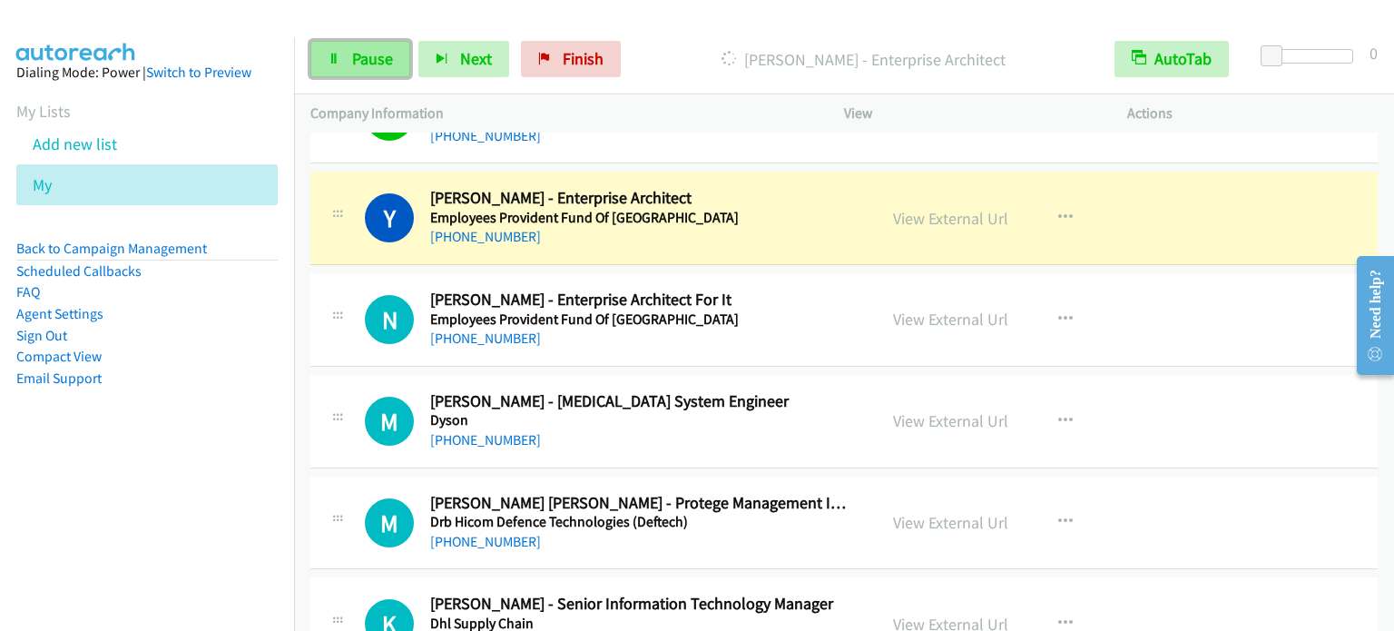
click at [373, 57] on span "Pause" at bounding box center [372, 58] width 41 height 21
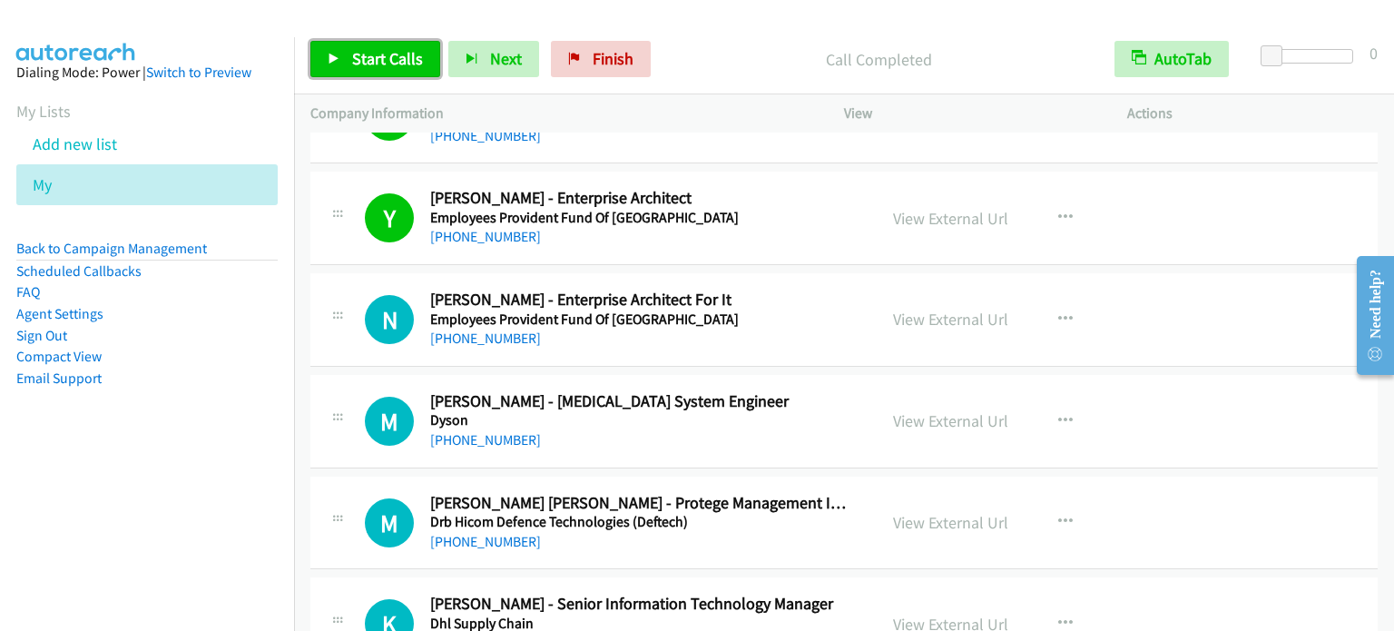
click at [362, 48] on span "Start Calls" at bounding box center [387, 58] width 71 height 21
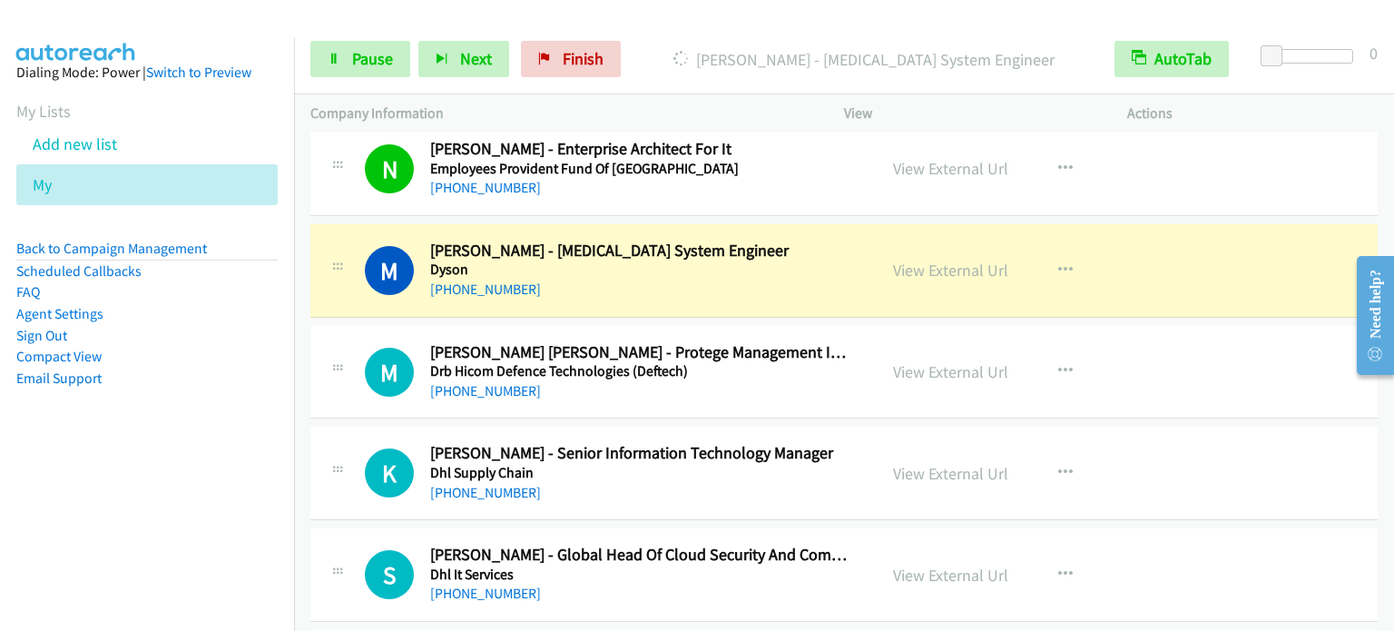
scroll to position [7349, 0]
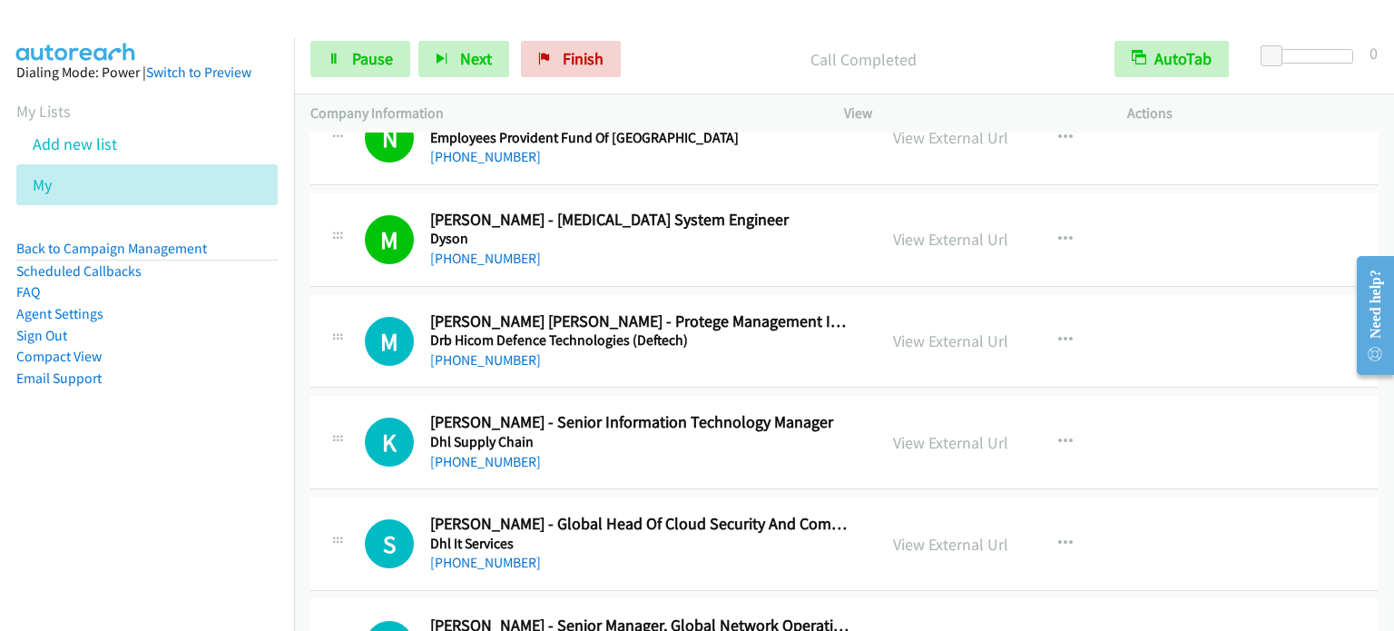
click at [300, 253] on td "M Callback Scheduled Mohd Shazuan Mazlan - Lead Test System Engineer Dyson Asia…" at bounding box center [844, 240] width 1100 height 102
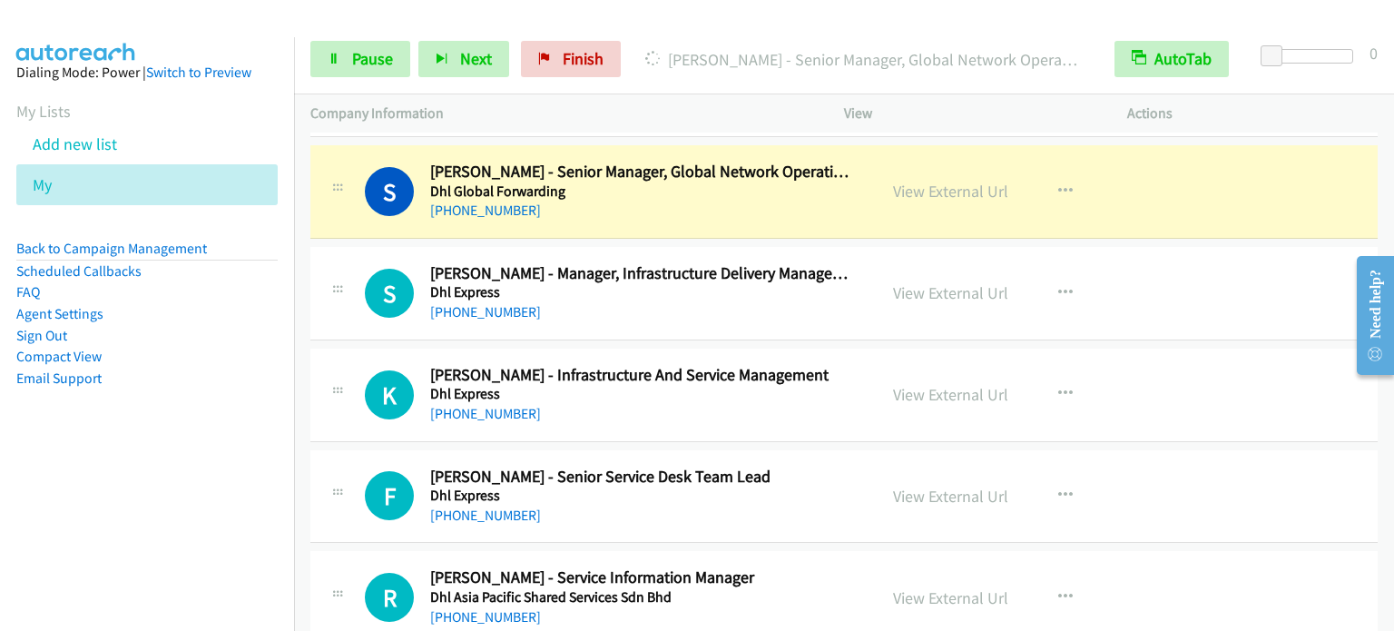
scroll to position [7712, 0]
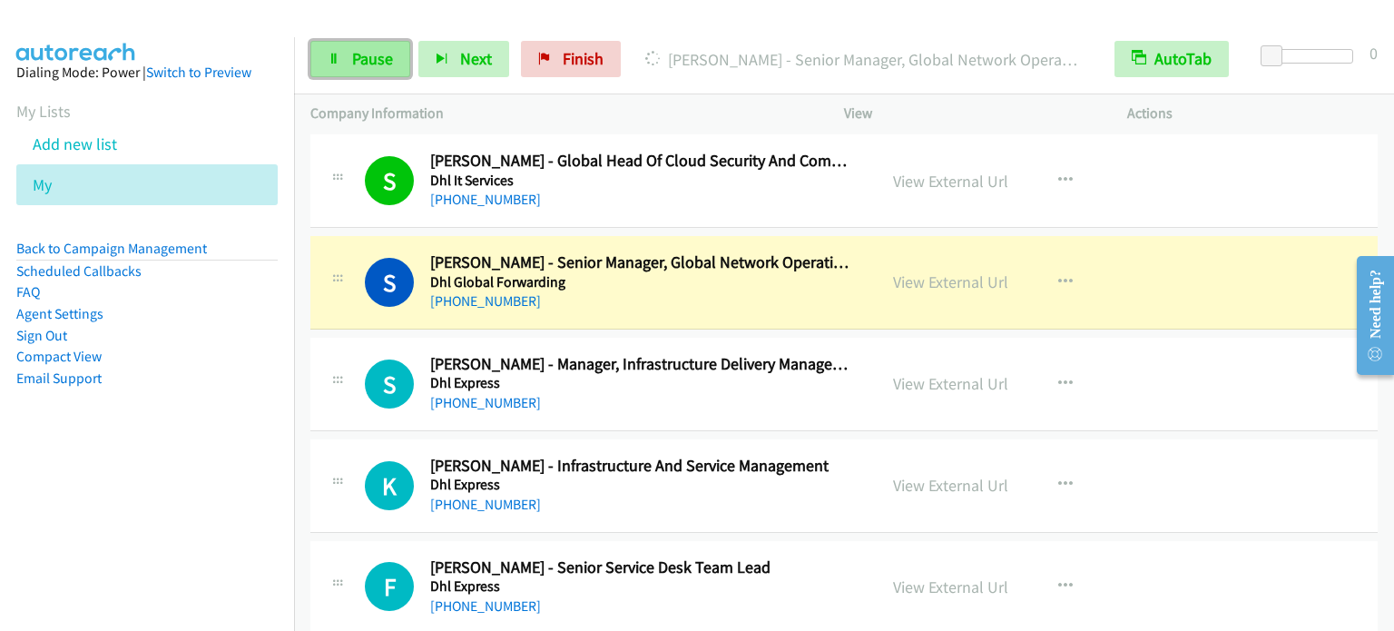
click at [361, 50] on span "Pause" at bounding box center [372, 58] width 41 height 21
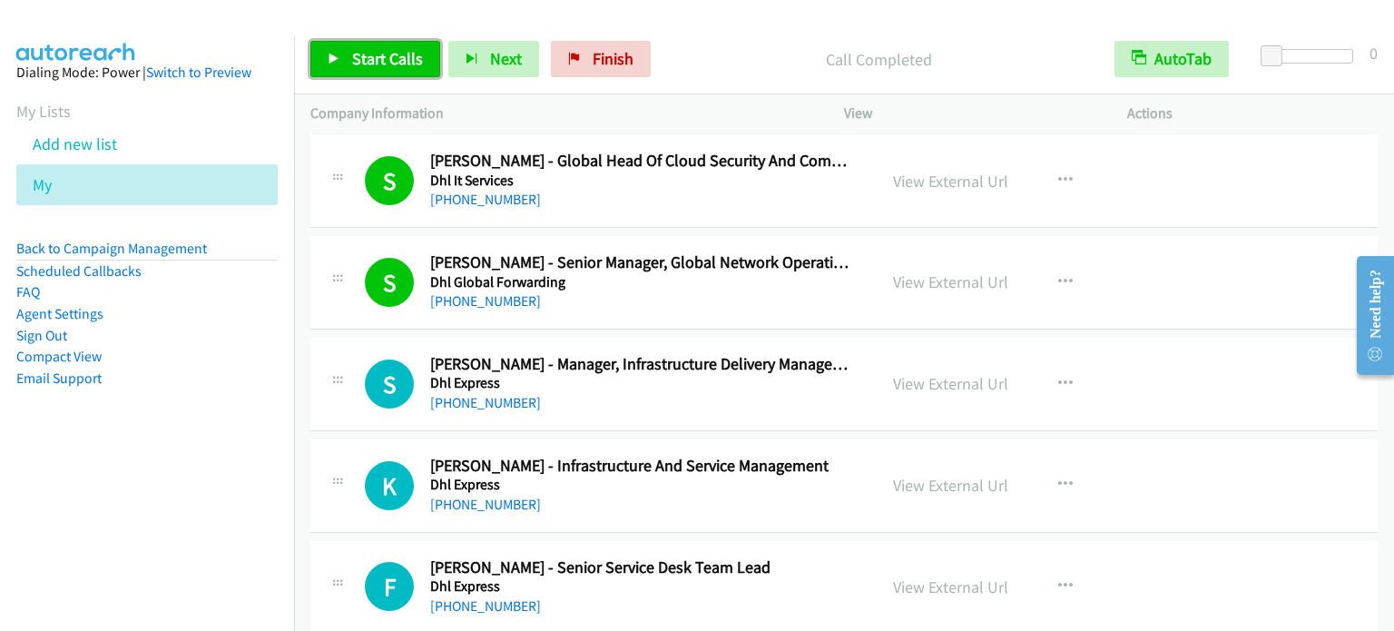
click at [367, 54] on span "Start Calls" at bounding box center [387, 58] width 71 height 21
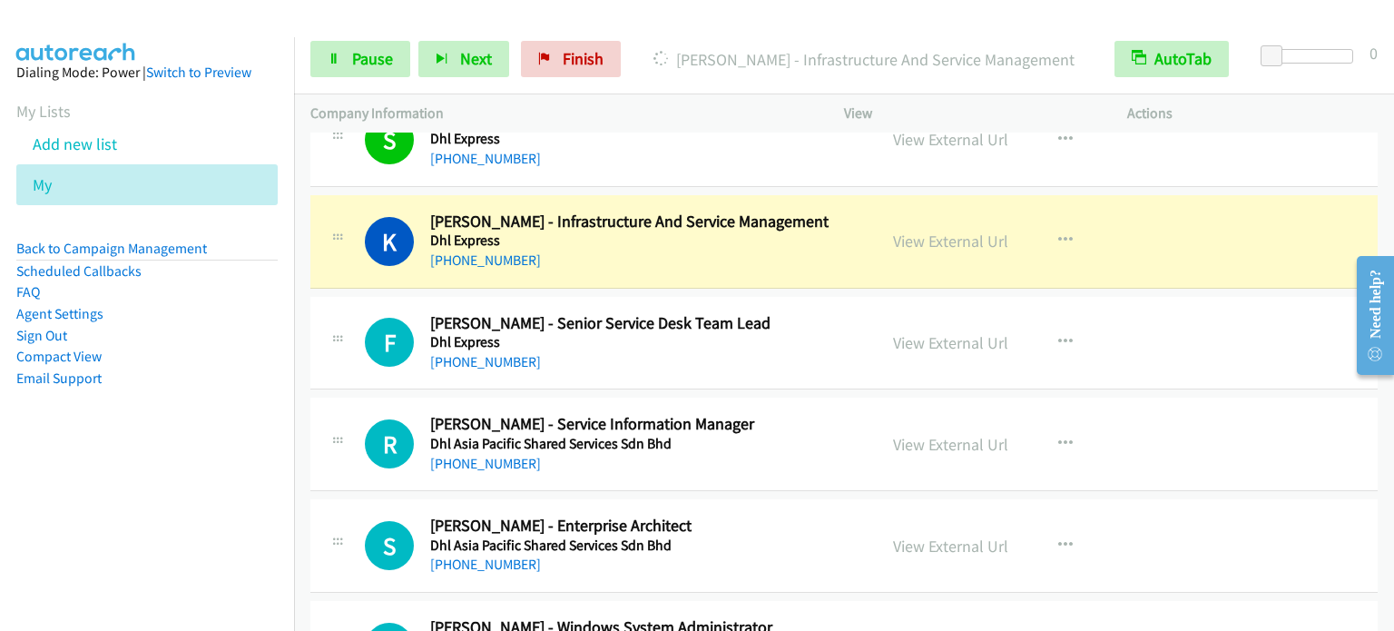
scroll to position [7984, 0]
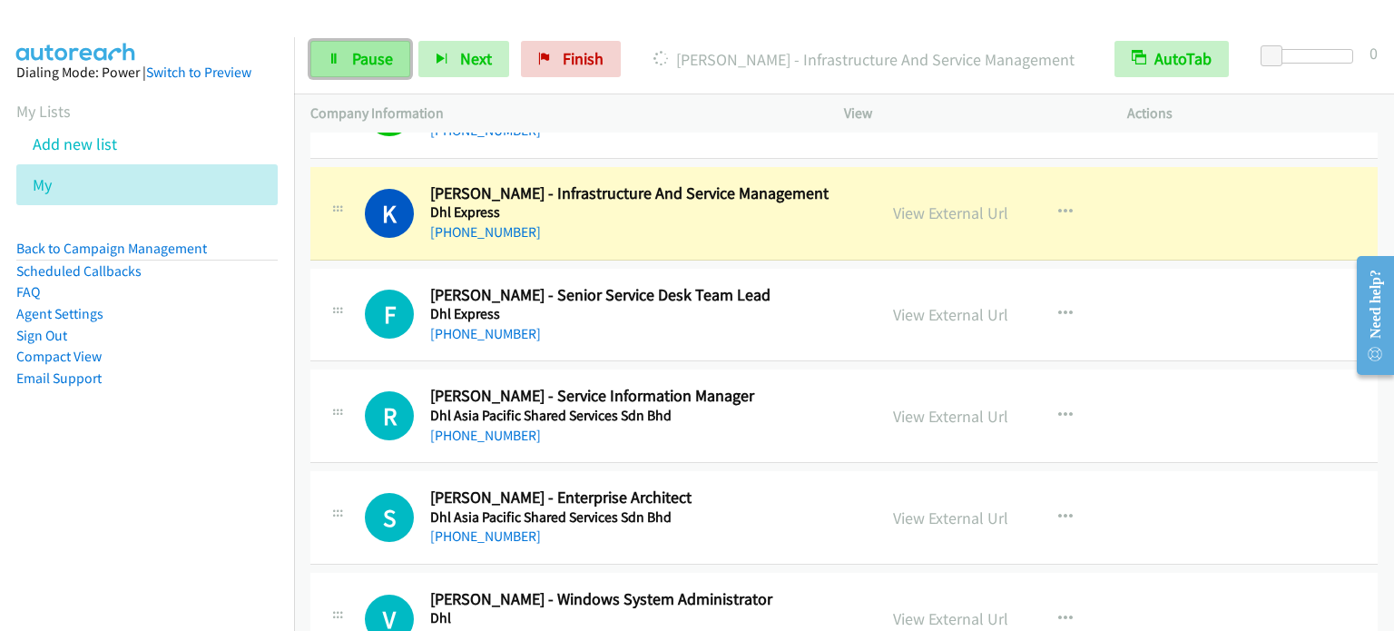
click at [344, 64] on link "Pause" at bounding box center [360, 59] width 100 height 36
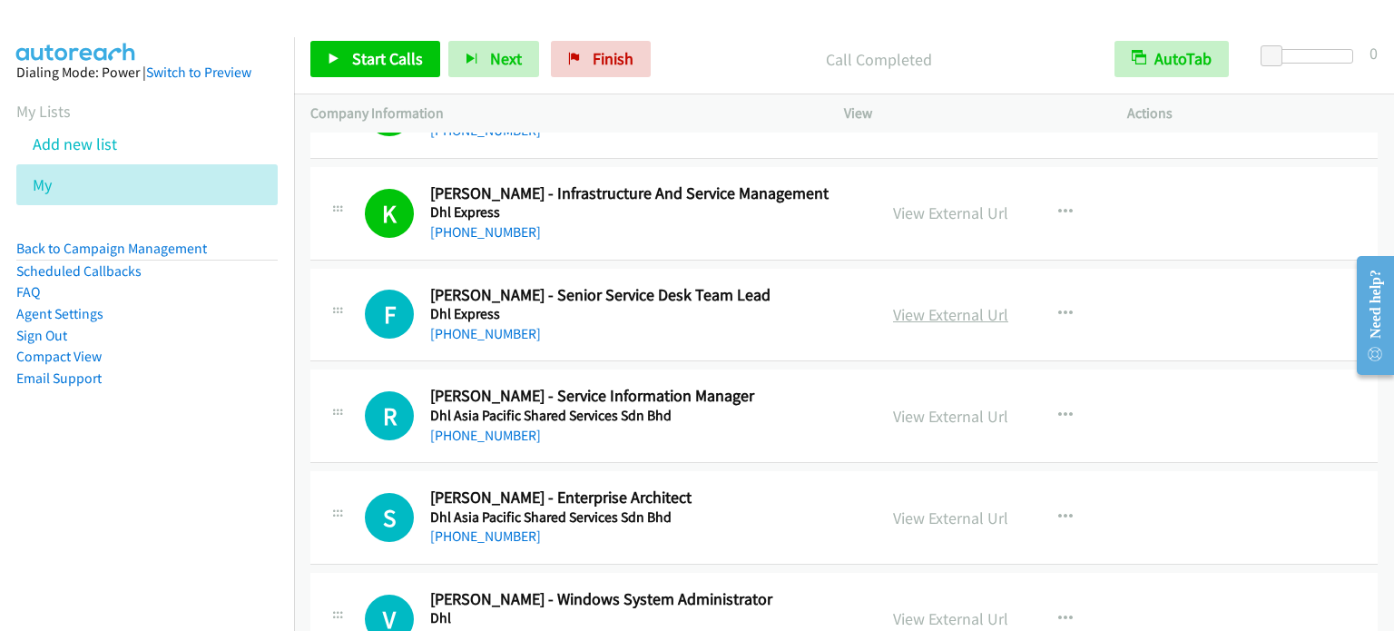
click at [958, 307] on link "View External Url" at bounding box center [950, 314] width 115 height 21
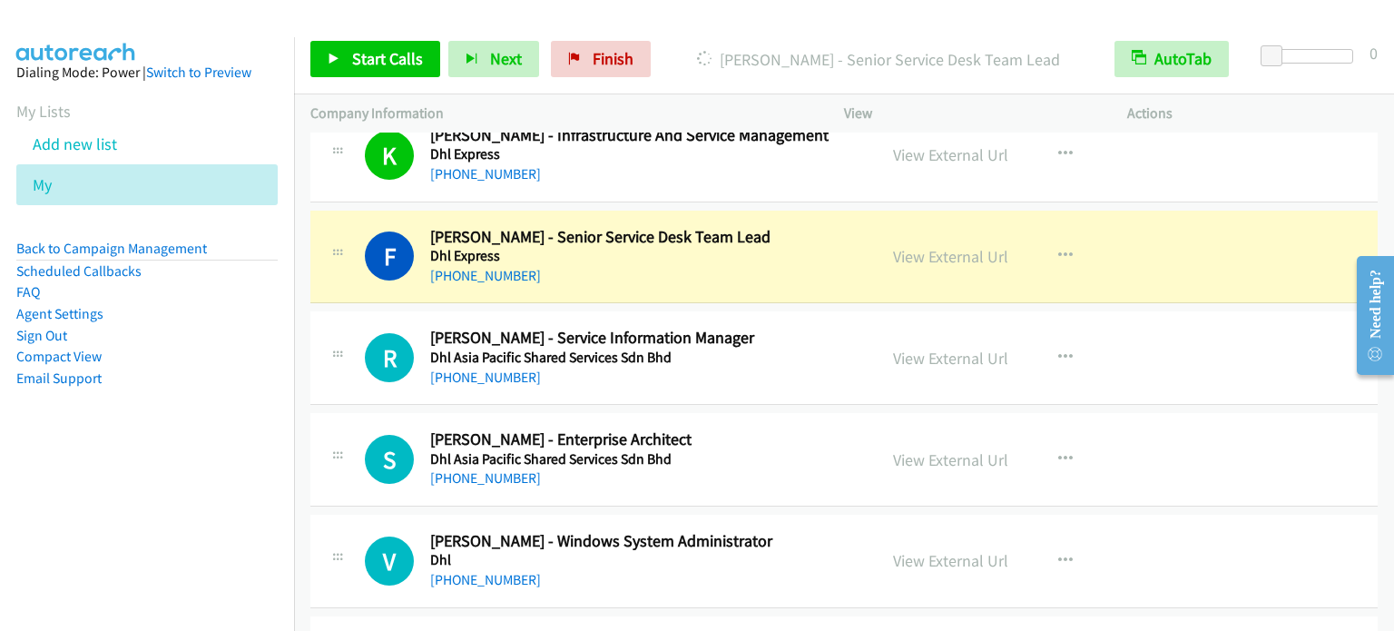
scroll to position [8075, 0]
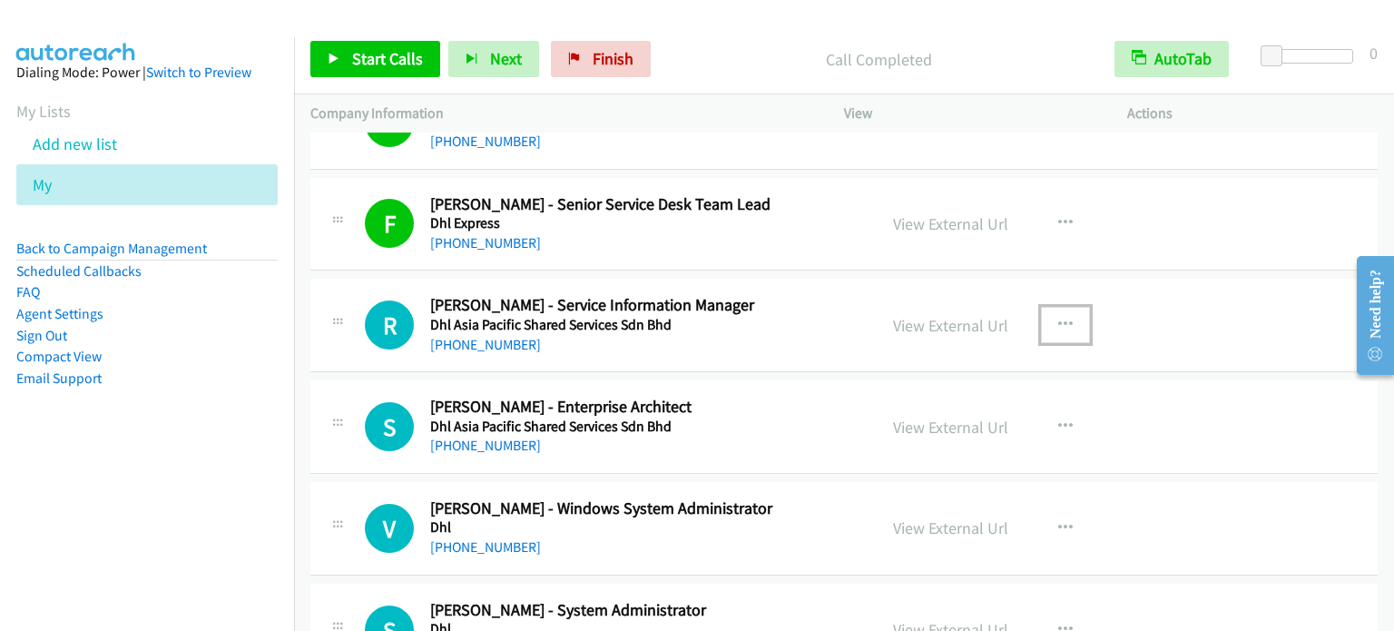
click at [1067, 315] on button "button" at bounding box center [1065, 325] width 49 height 36
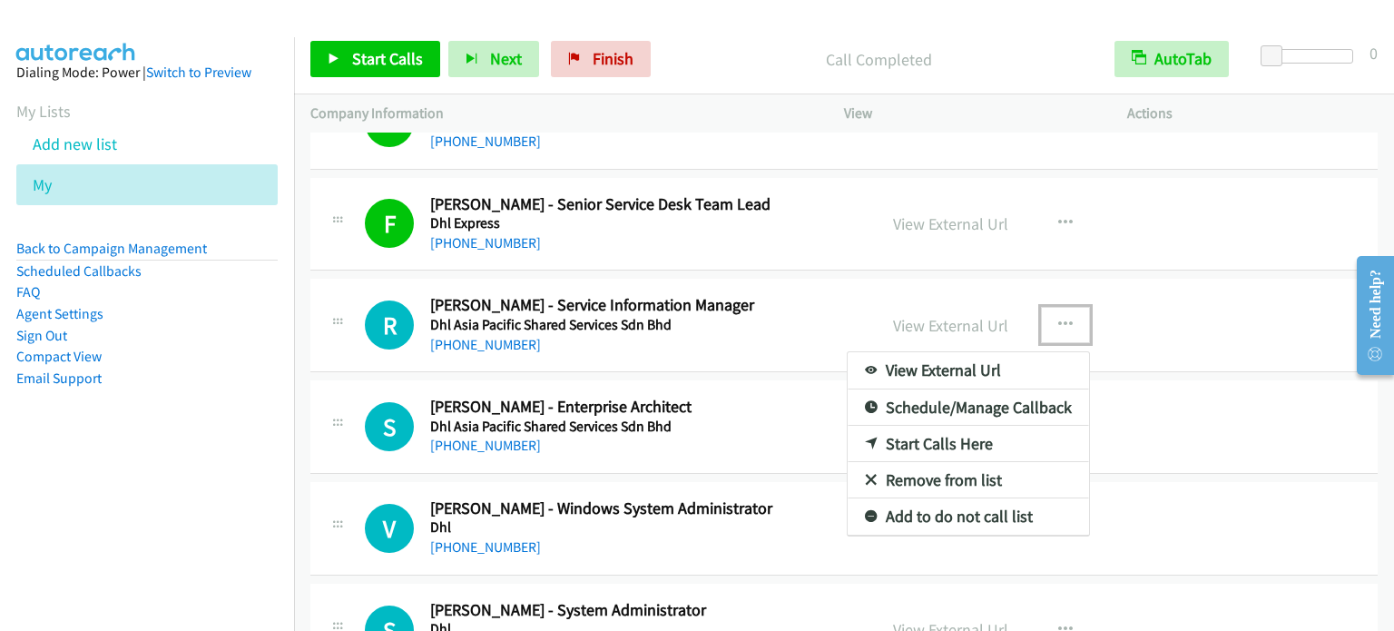
click at [972, 429] on link "Start Calls Here" at bounding box center [967, 444] width 241 height 36
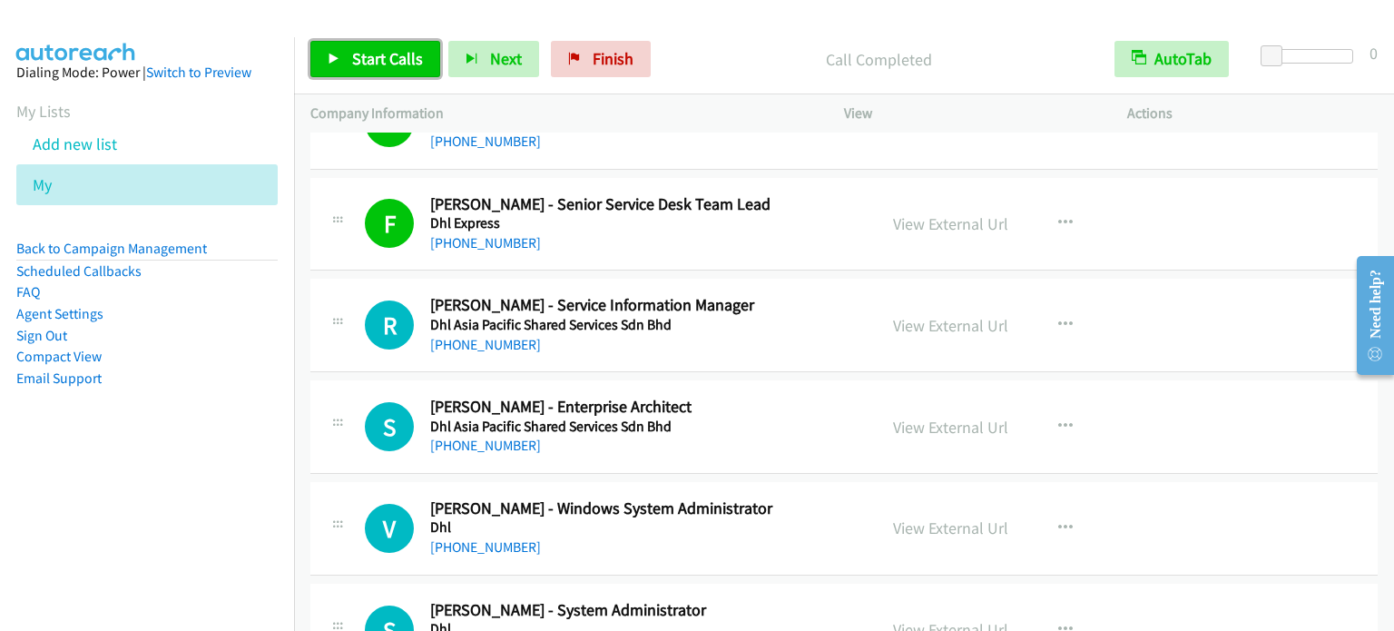
click at [332, 46] on link "Start Calls" at bounding box center [375, 59] width 130 height 36
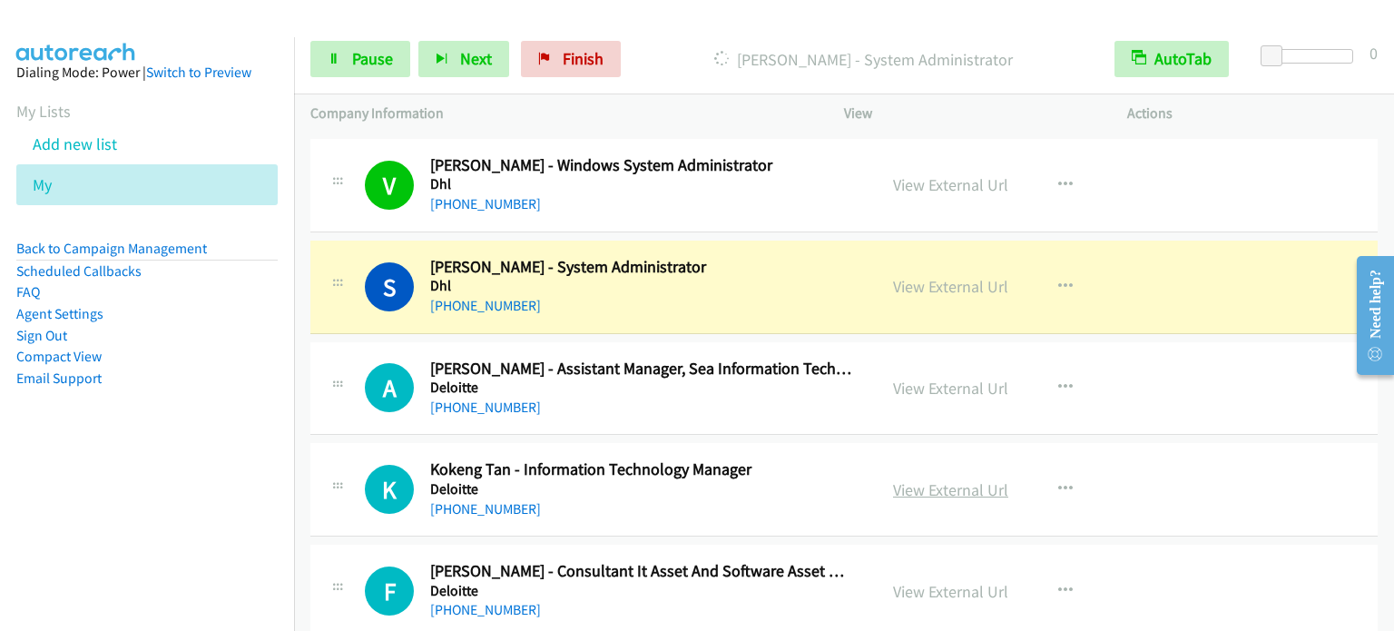
scroll to position [8437, 0]
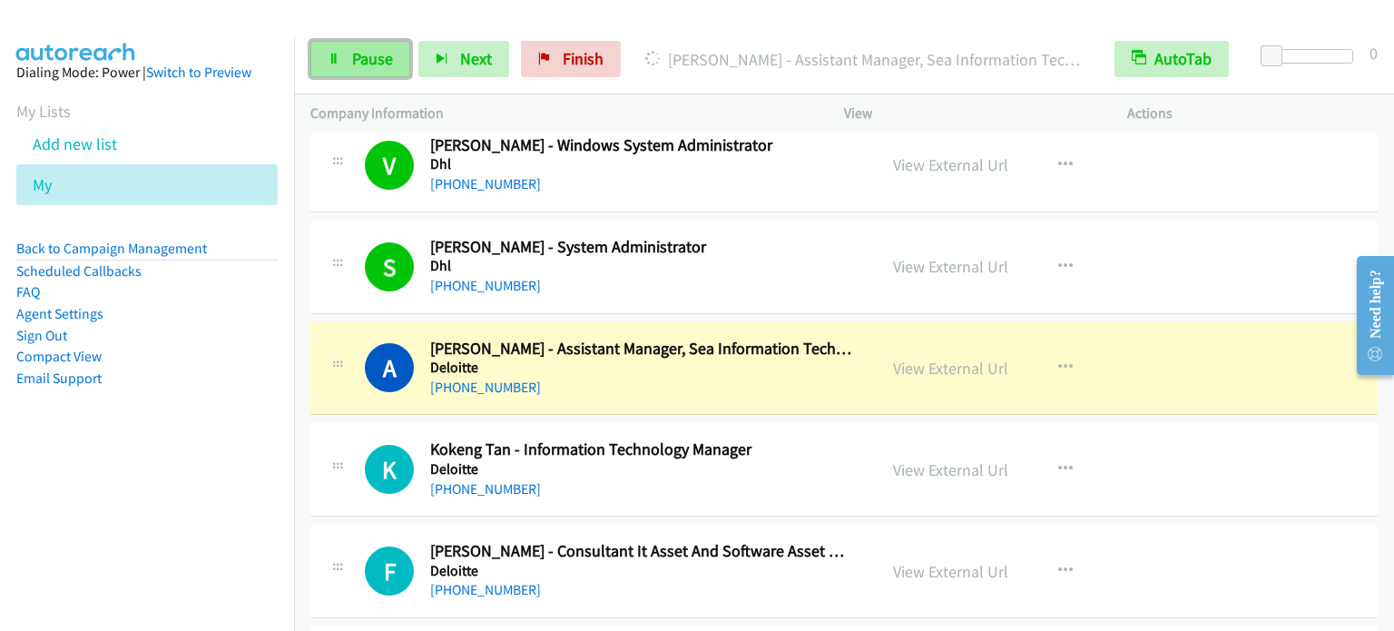
click at [365, 46] on link "Pause" at bounding box center [360, 59] width 100 height 36
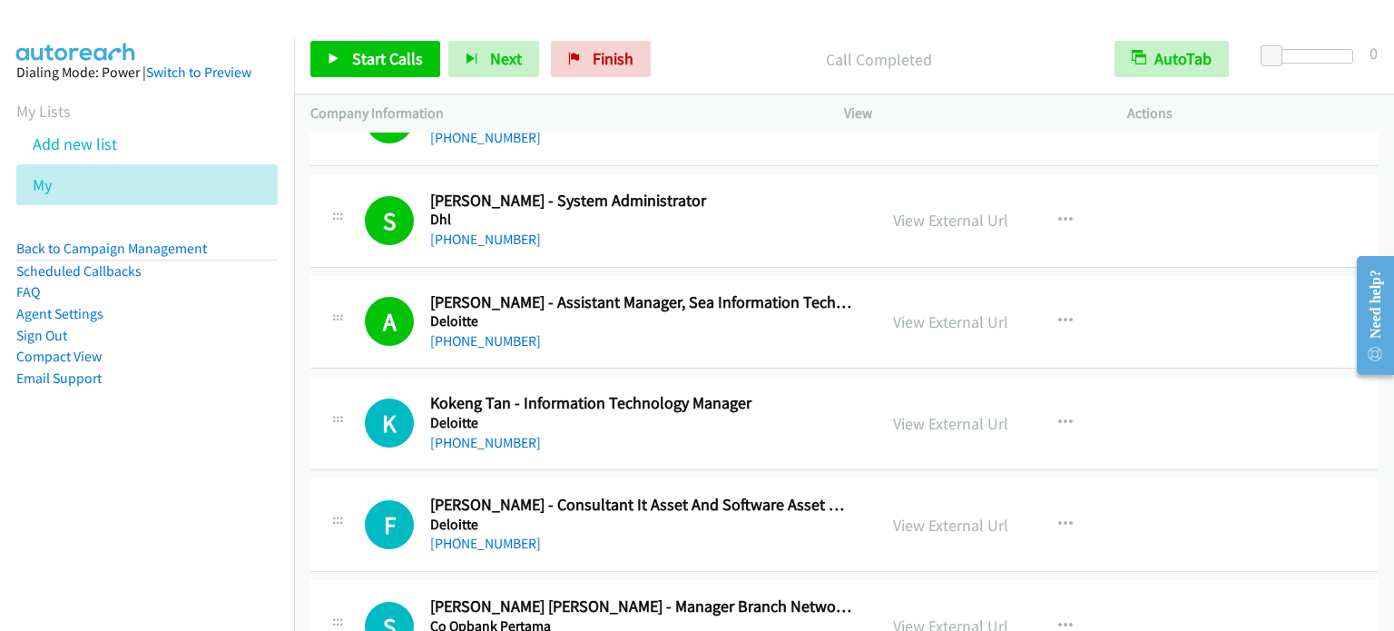
scroll to position [8528, 0]
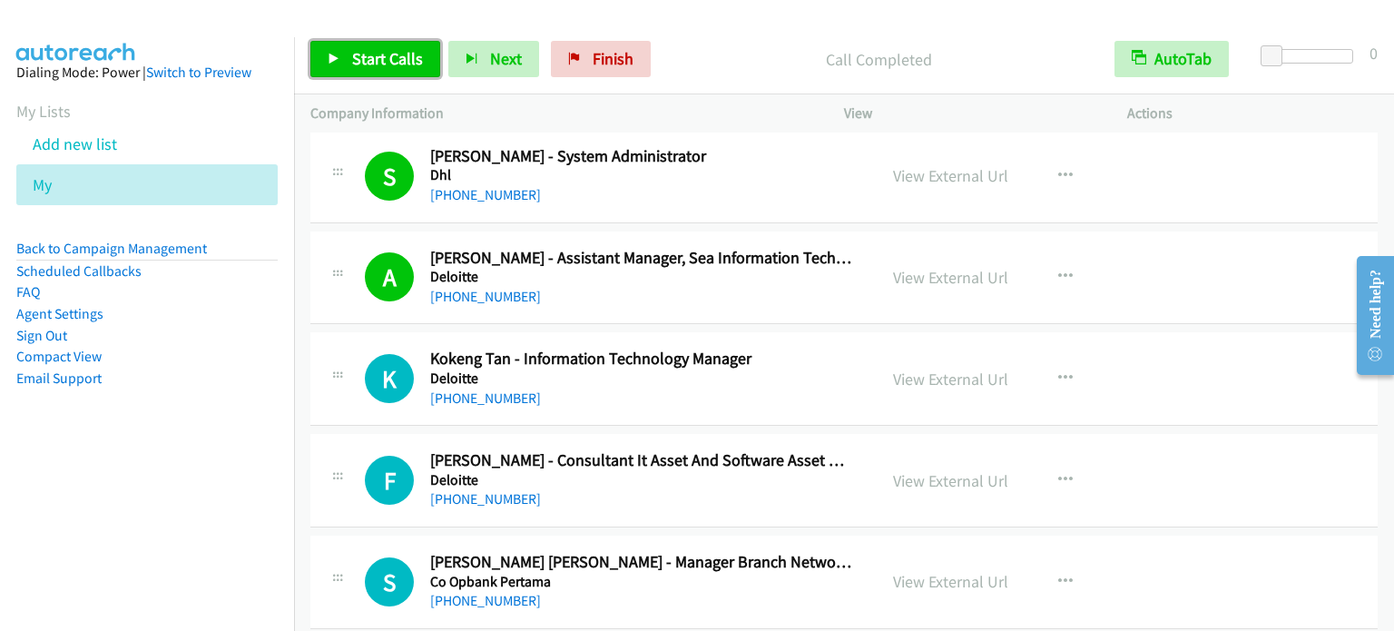
click at [388, 61] on span "Start Calls" at bounding box center [387, 58] width 71 height 21
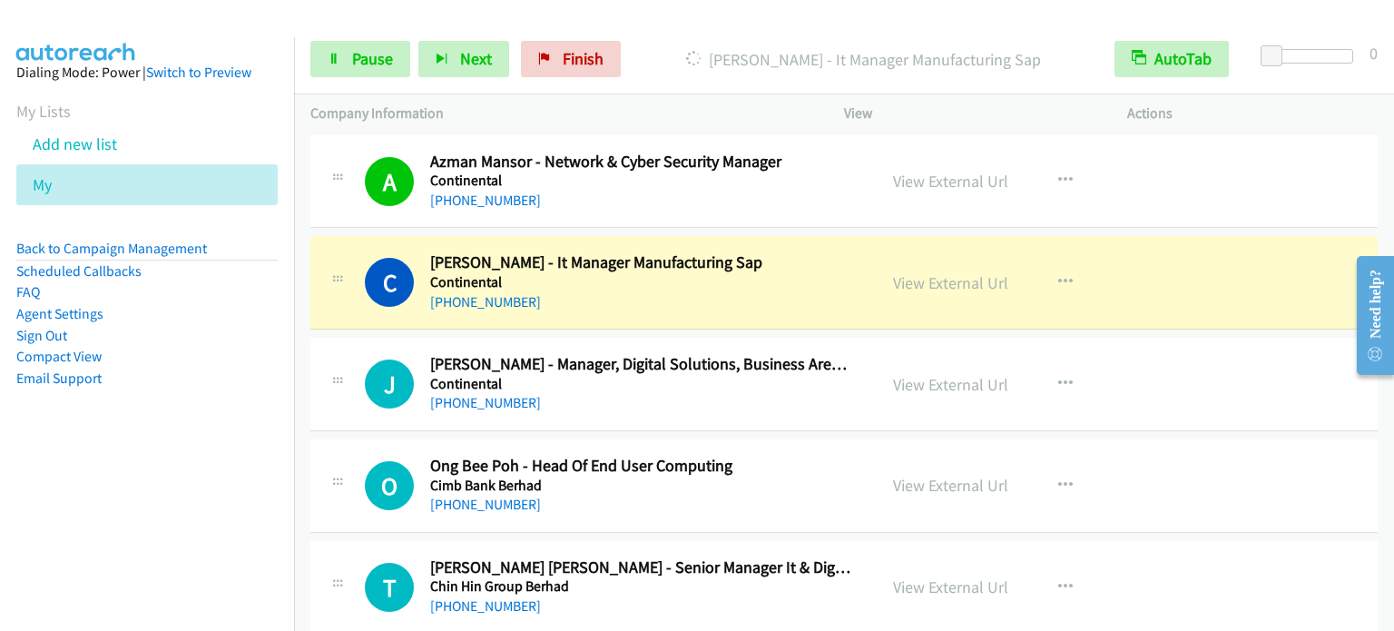
scroll to position [9163, 0]
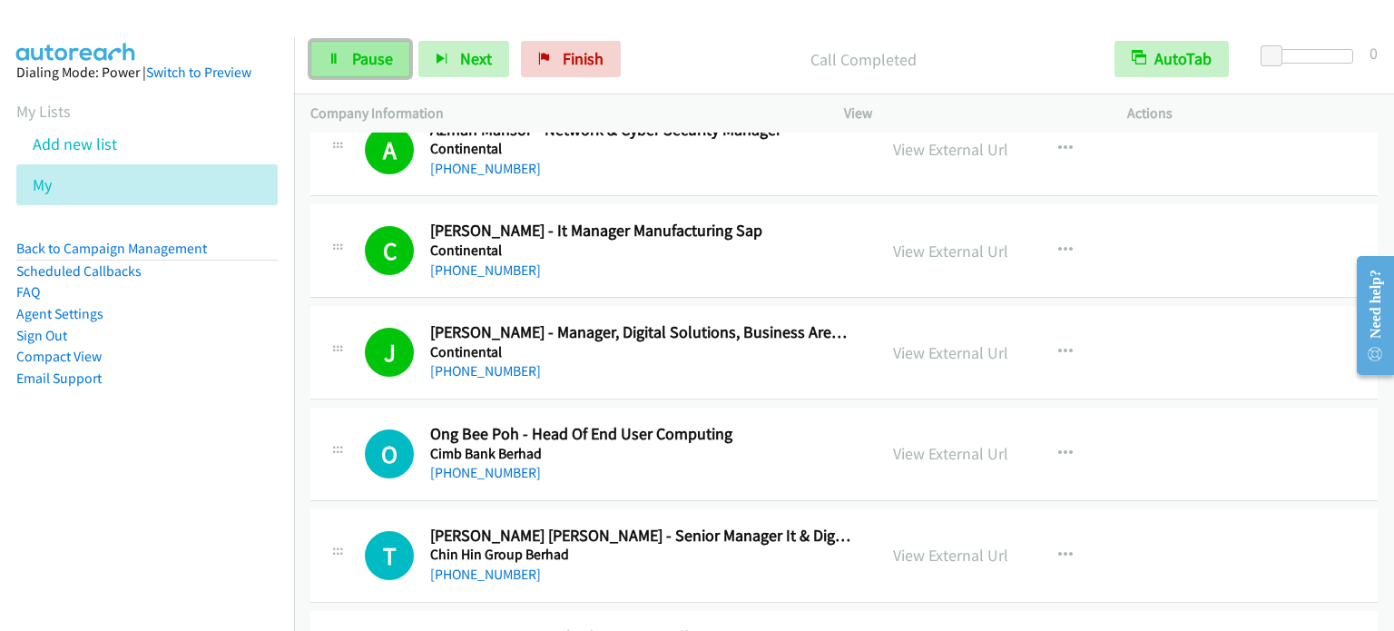
click at [346, 42] on link "Pause" at bounding box center [360, 59] width 100 height 36
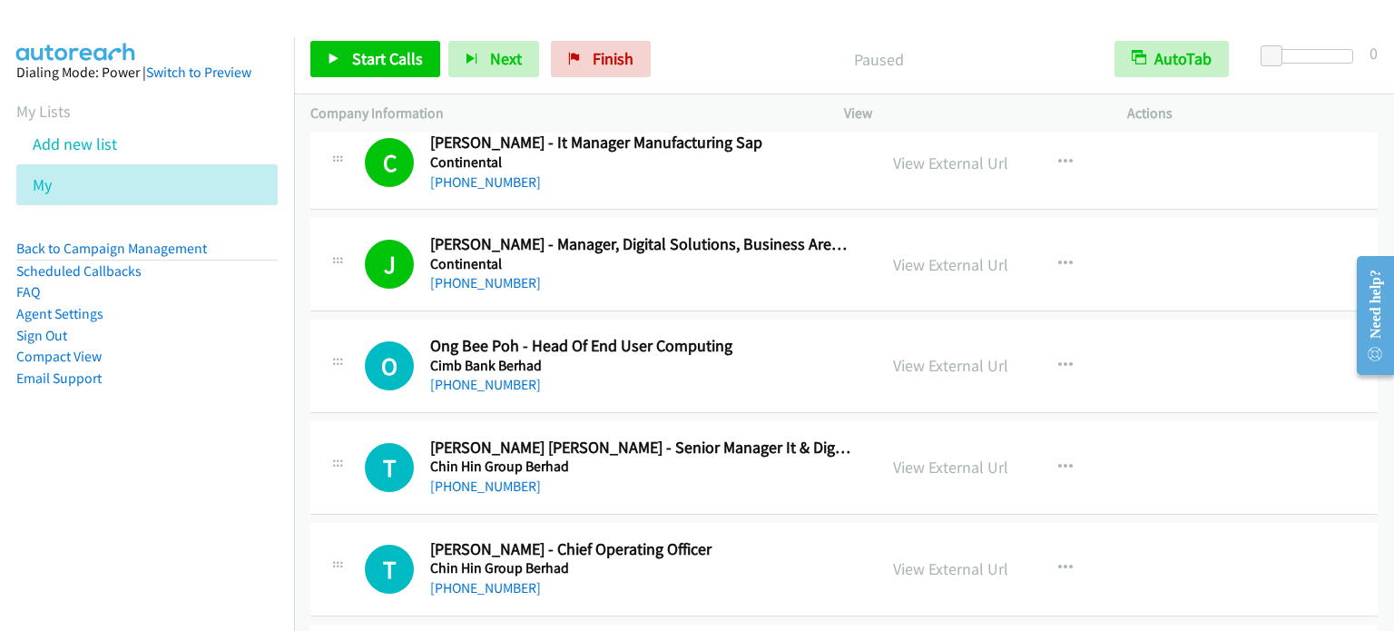
scroll to position [9345, 0]
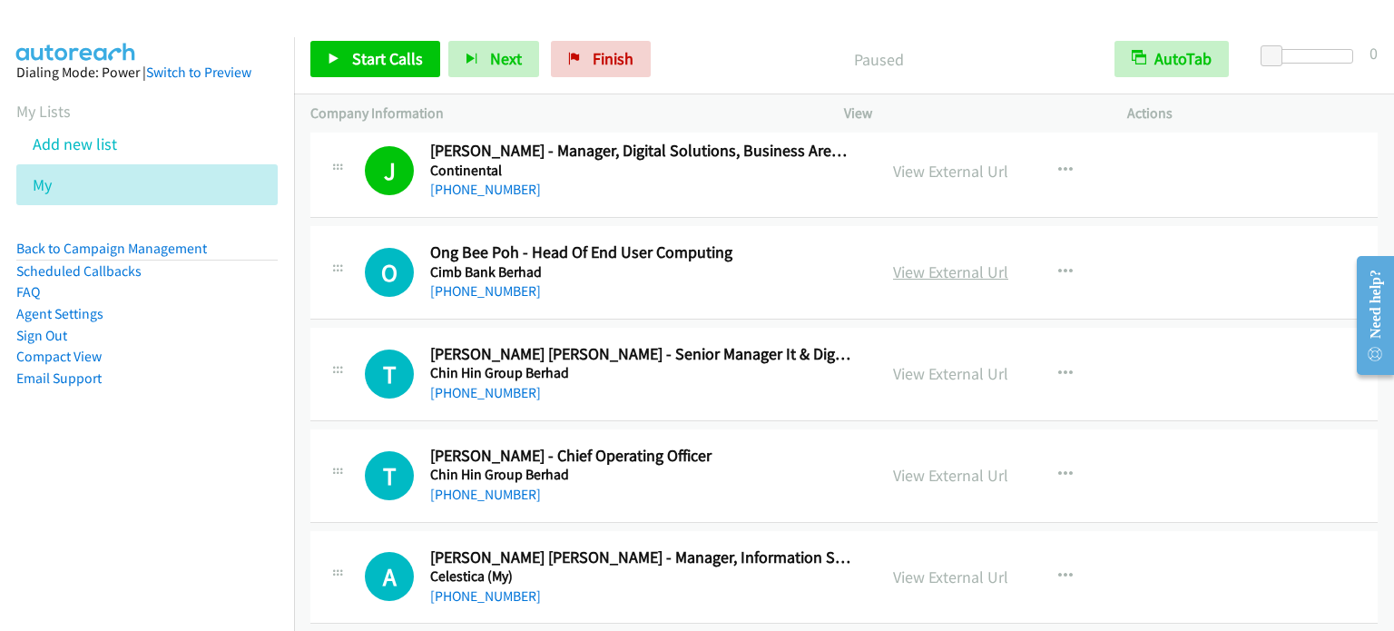
click at [939, 261] on link "View External Url" at bounding box center [950, 271] width 115 height 21
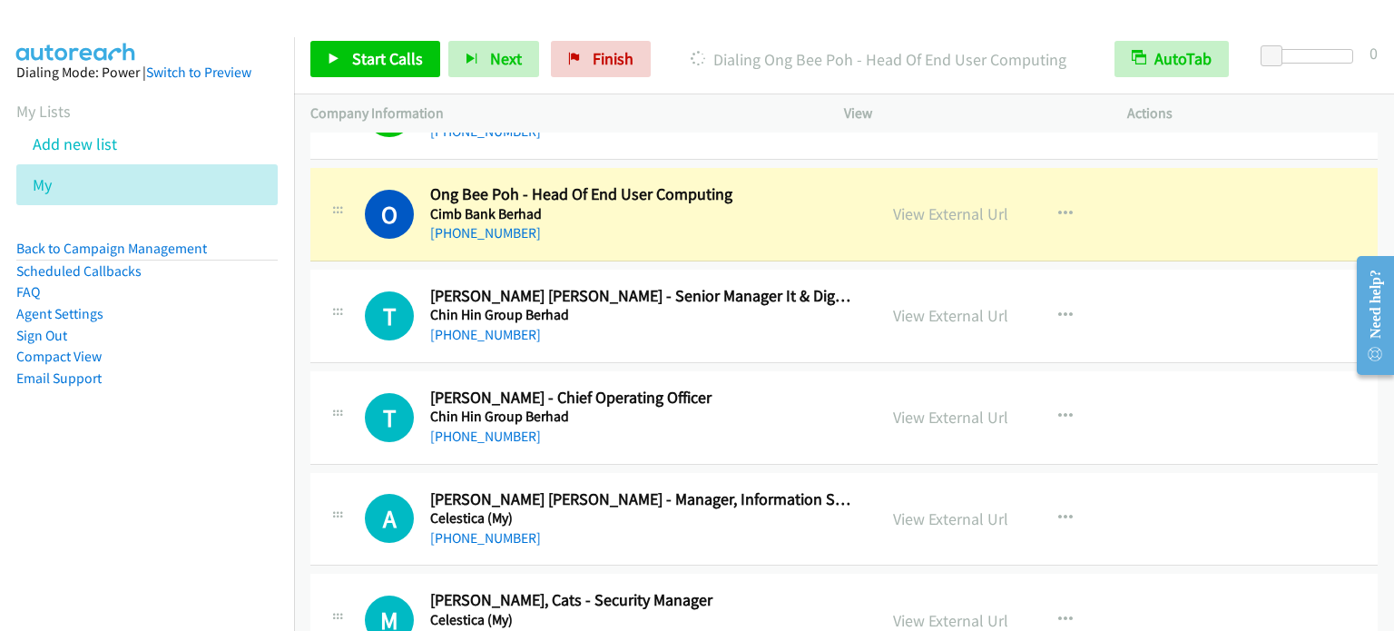
scroll to position [9435, 0]
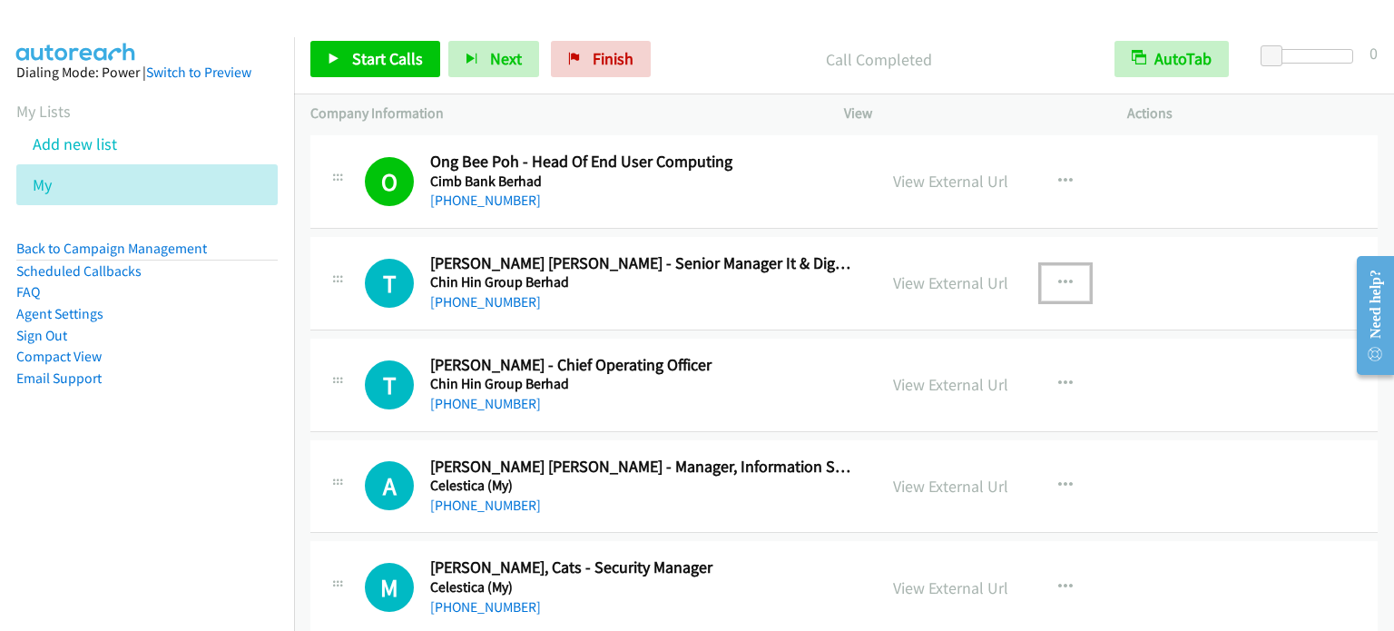
click at [1063, 276] on icon "button" at bounding box center [1065, 283] width 15 height 15
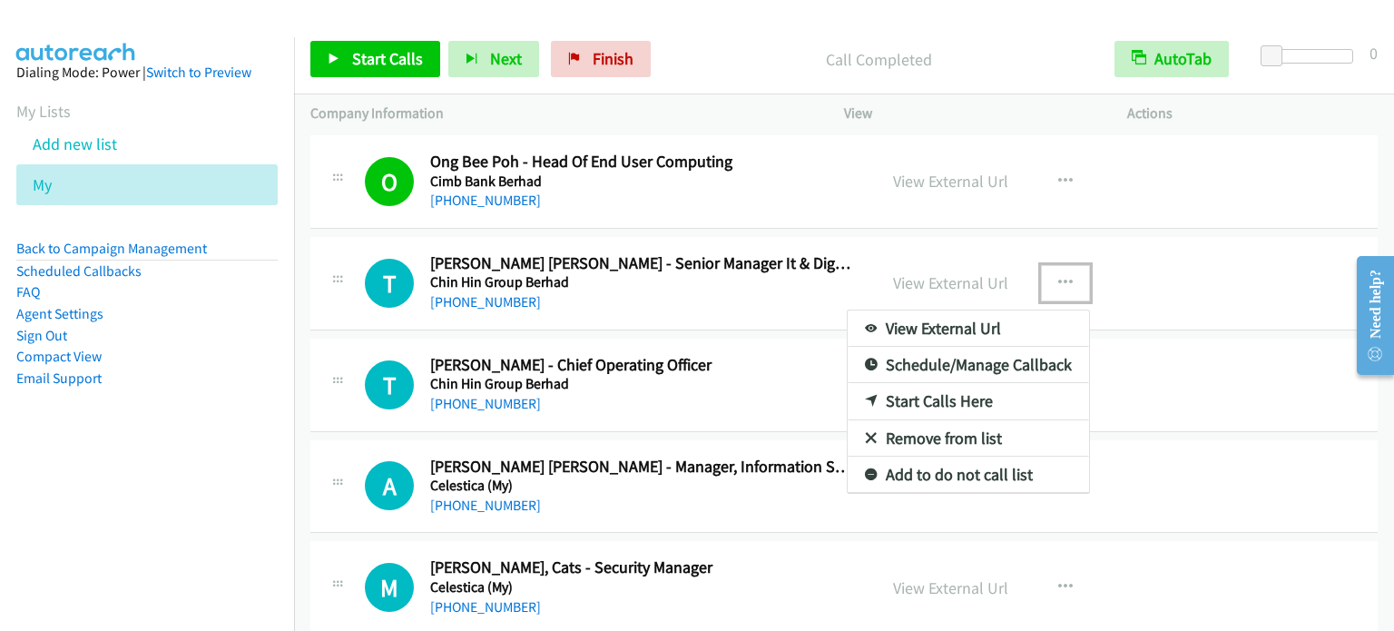
click at [957, 386] on link "Start Calls Here" at bounding box center [967, 401] width 241 height 36
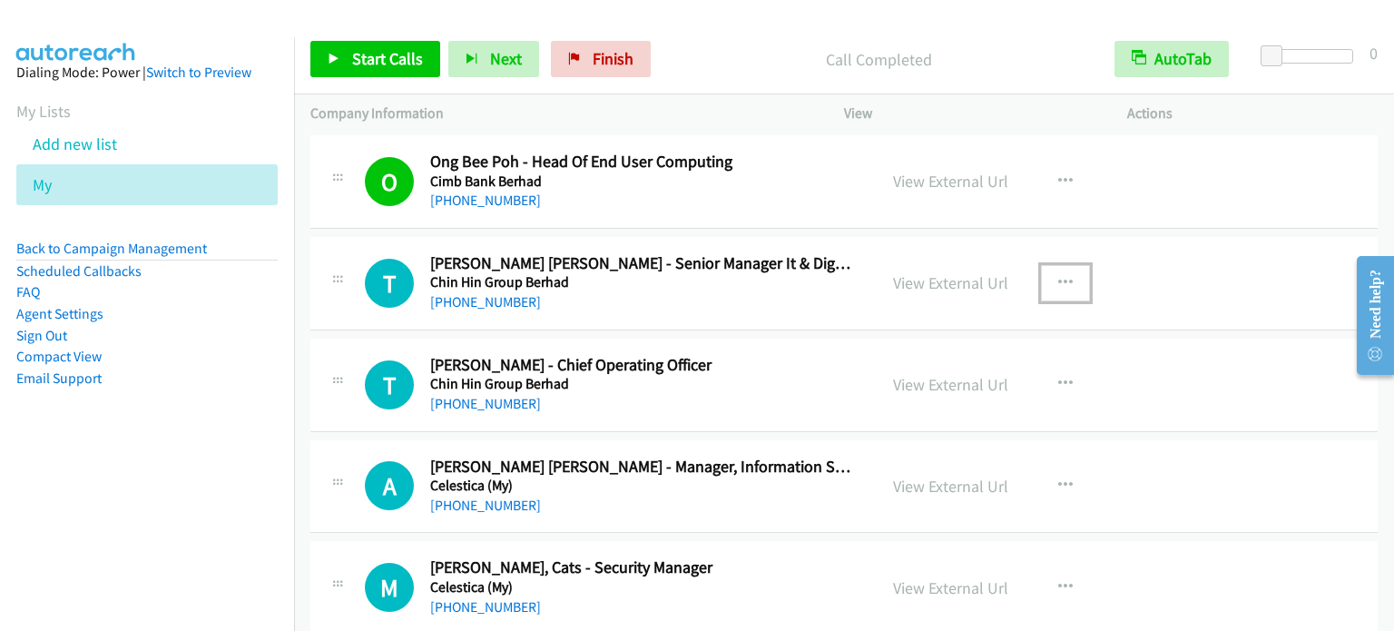
click at [1058, 276] on icon "button" at bounding box center [1065, 283] width 15 height 15
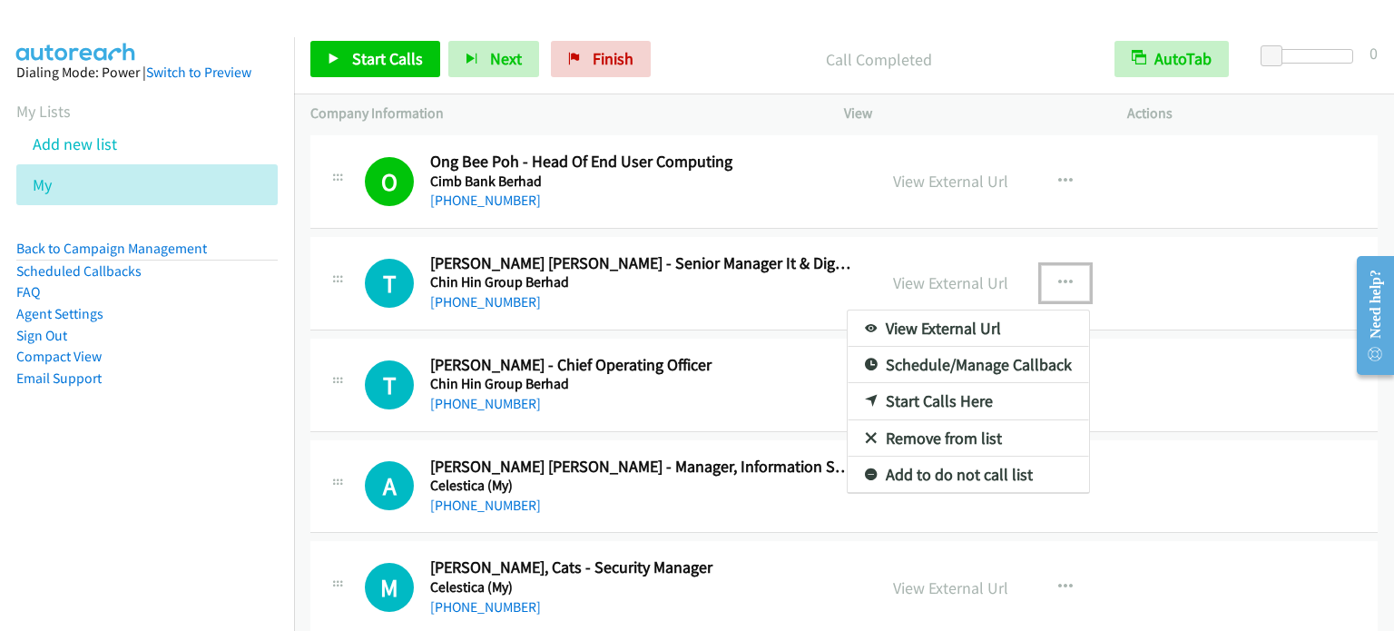
click at [937, 383] on link "Start Calls Here" at bounding box center [967, 401] width 241 height 36
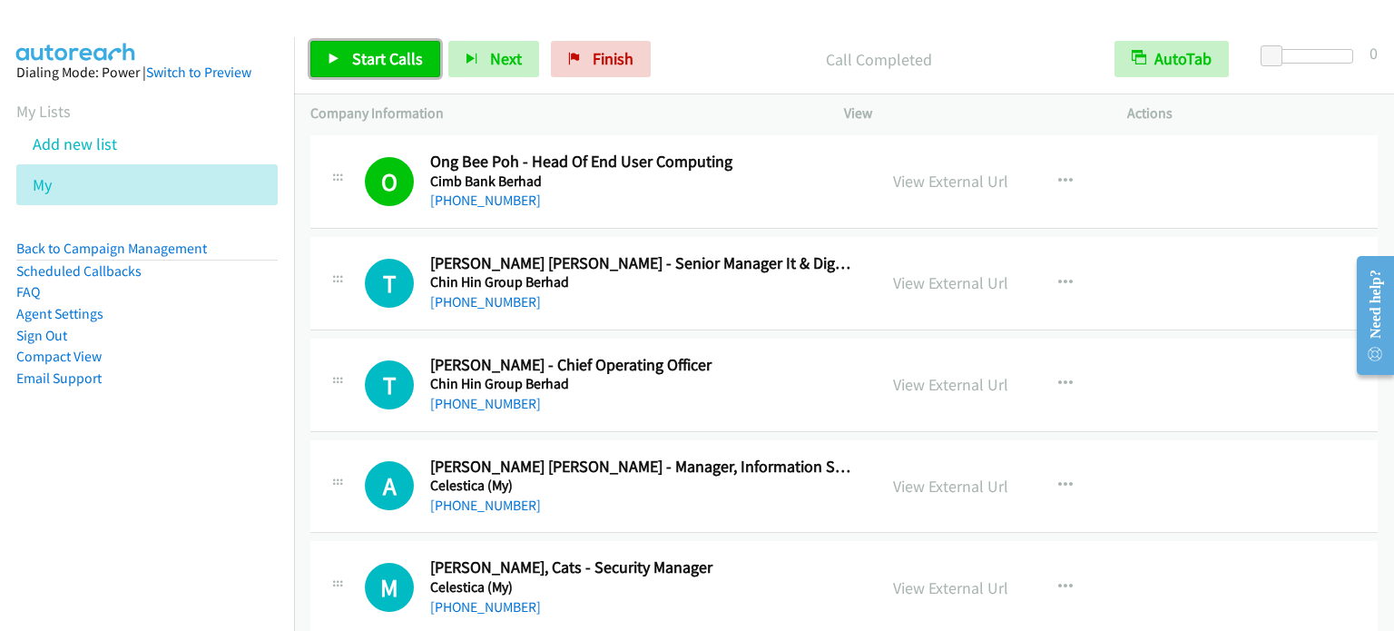
click at [367, 56] on span "Start Calls" at bounding box center [387, 58] width 71 height 21
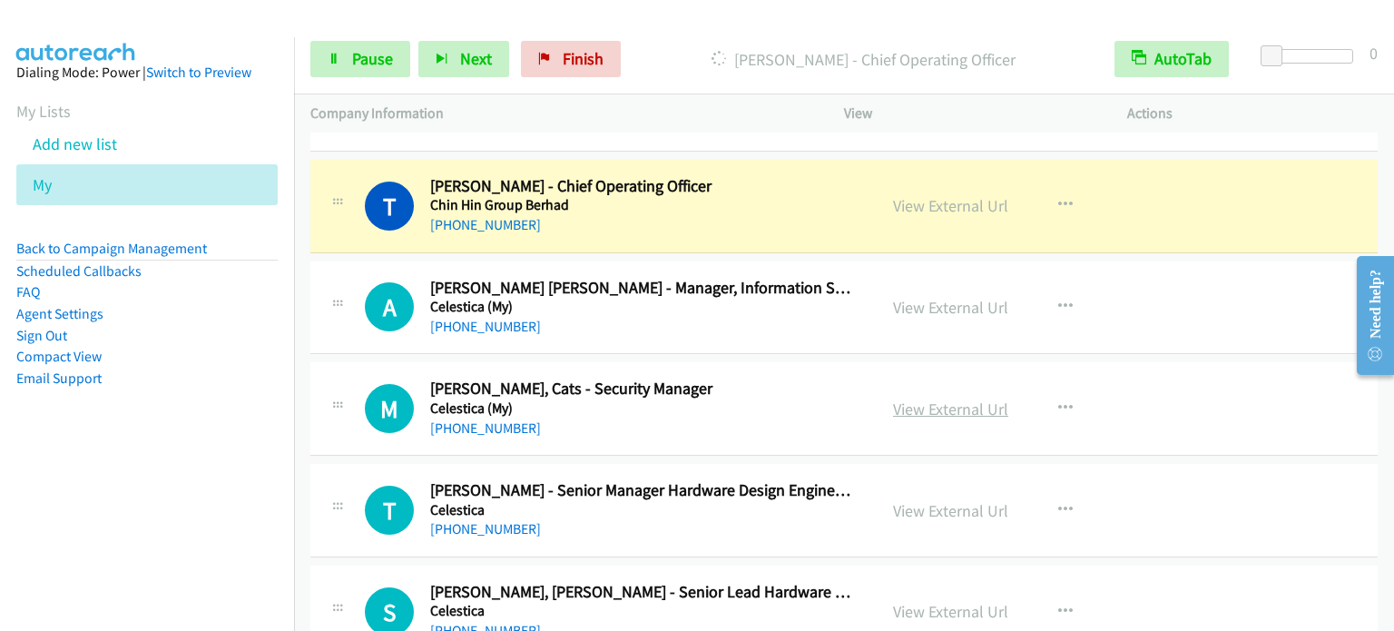
scroll to position [9617, 0]
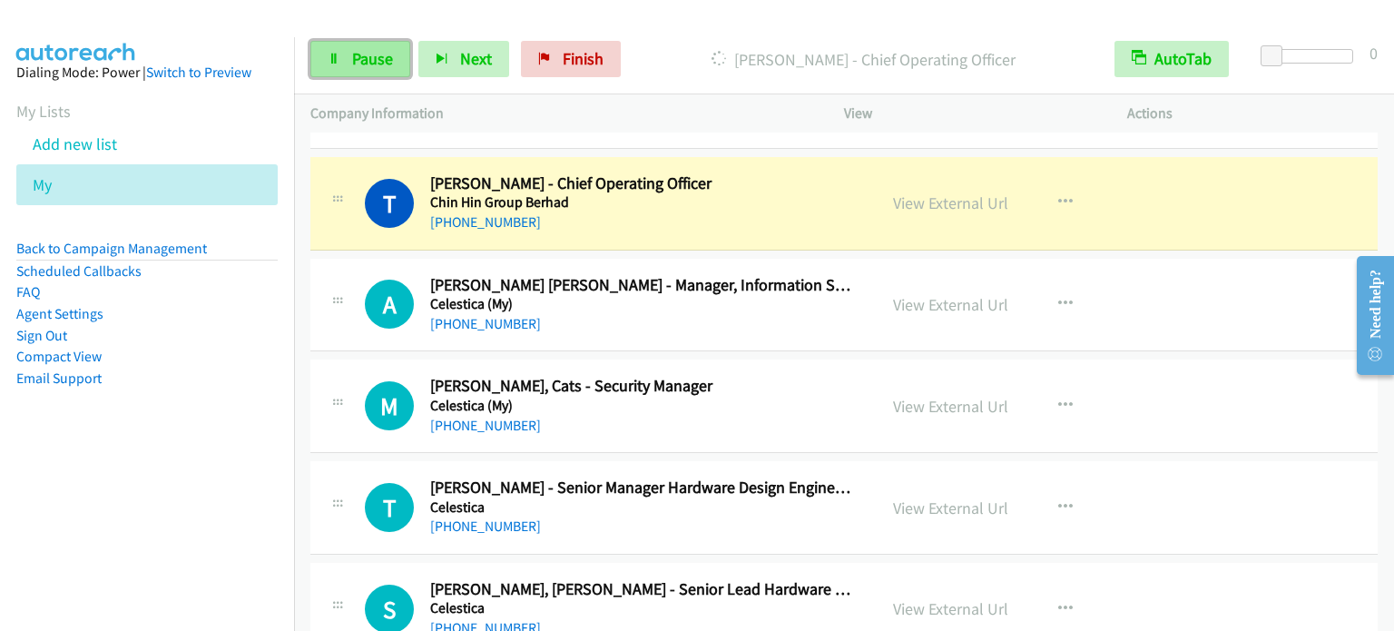
click at [370, 54] on span "Pause" at bounding box center [372, 58] width 41 height 21
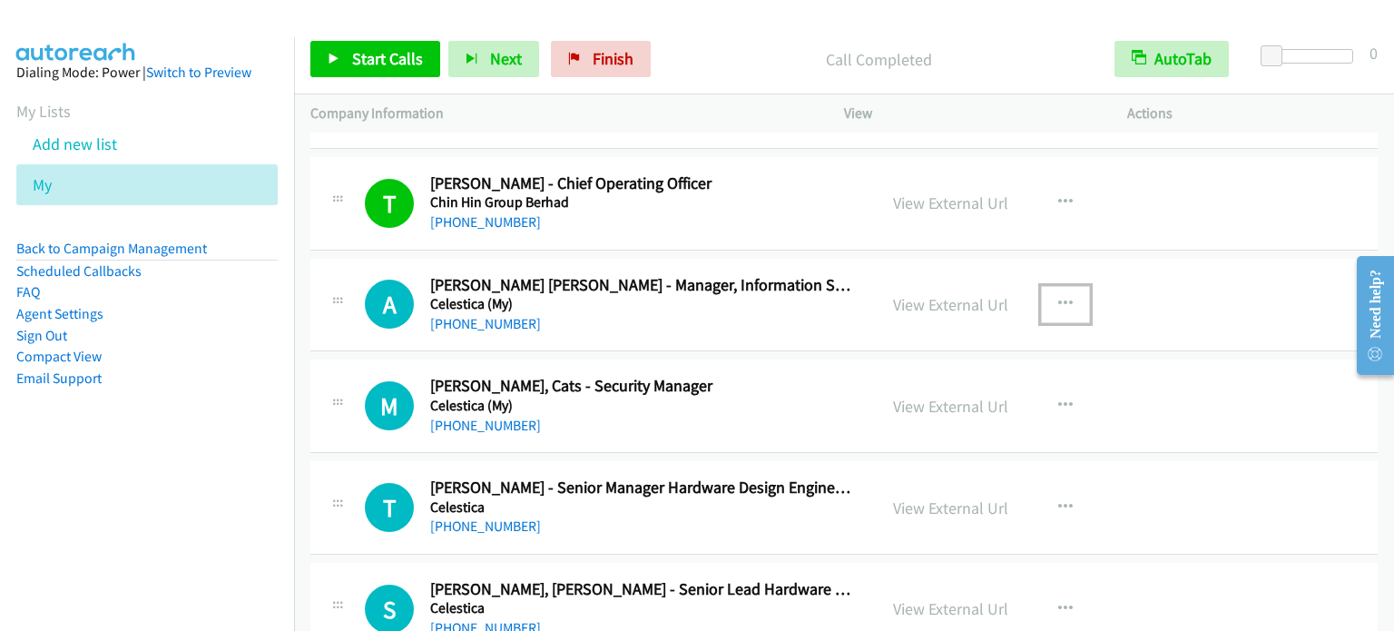
click at [1058, 297] on icon "button" at bounding box center [1065, 304] width 15 height 15
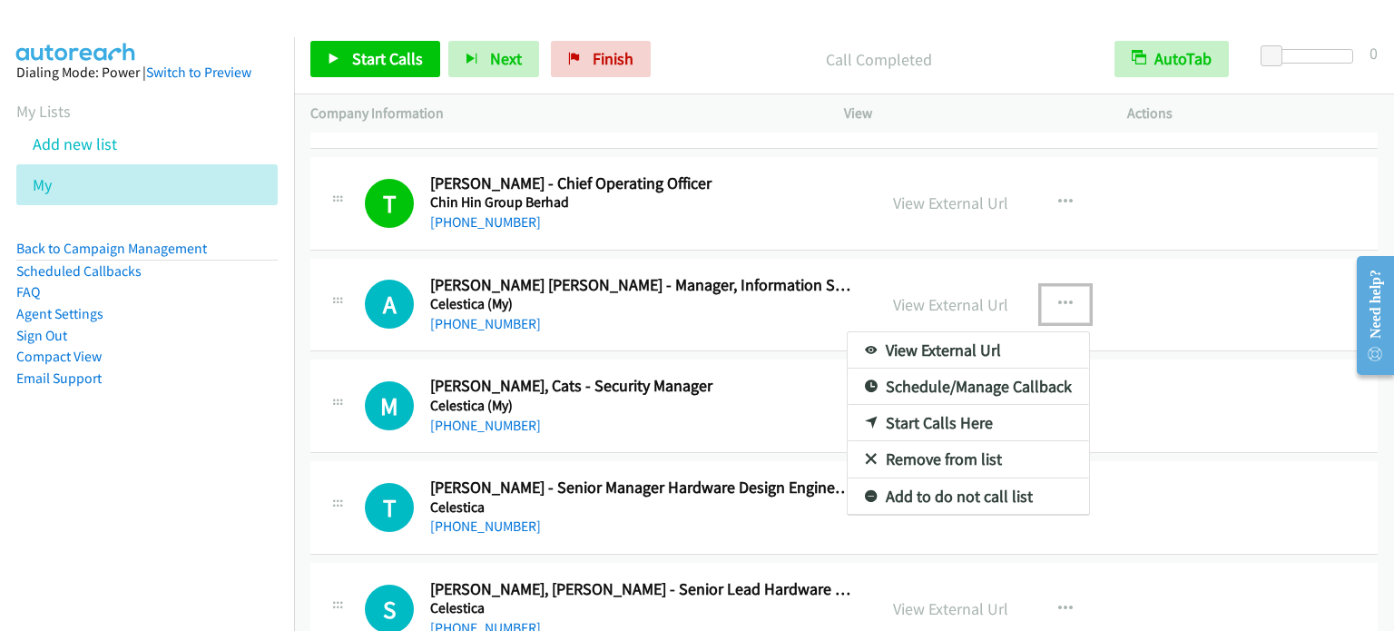
click at [958, 405] on link "Start Calls Here" at bounding box center [967, 423] width 241 height 36
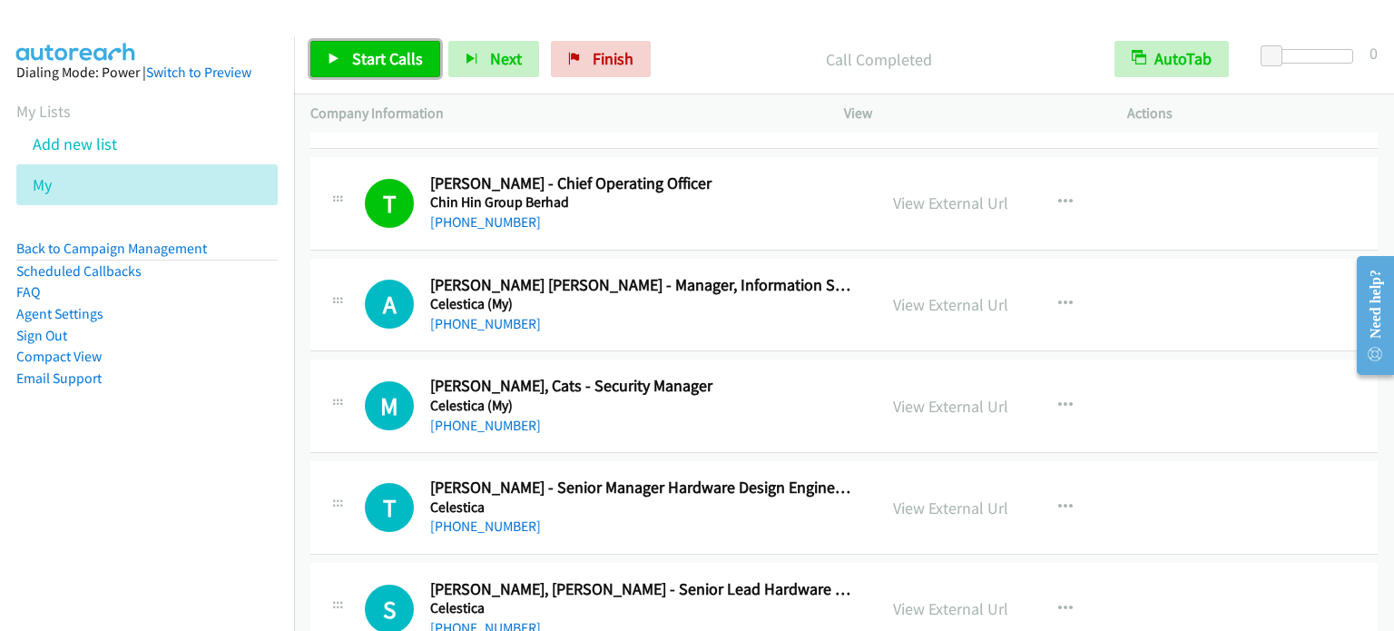
click at [409, 56] on span "Start Calls" at bounding box center [387, 58] width 71 height 21
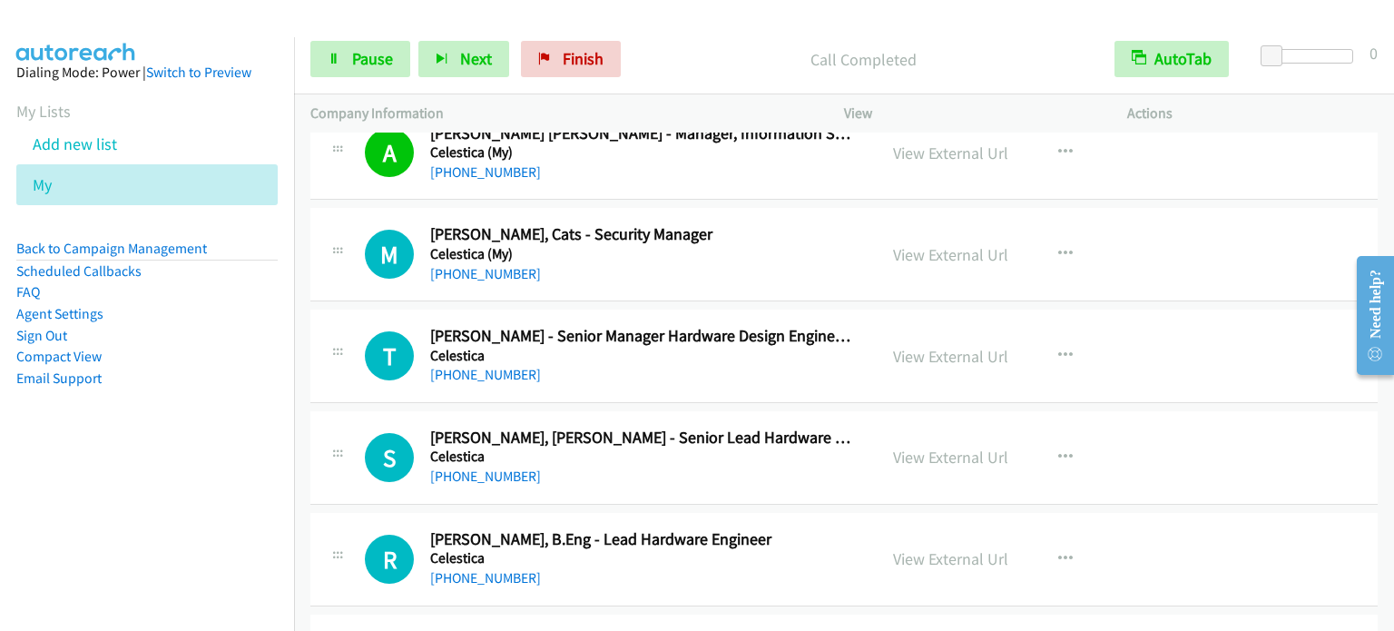
scroll to position [9798, 0]
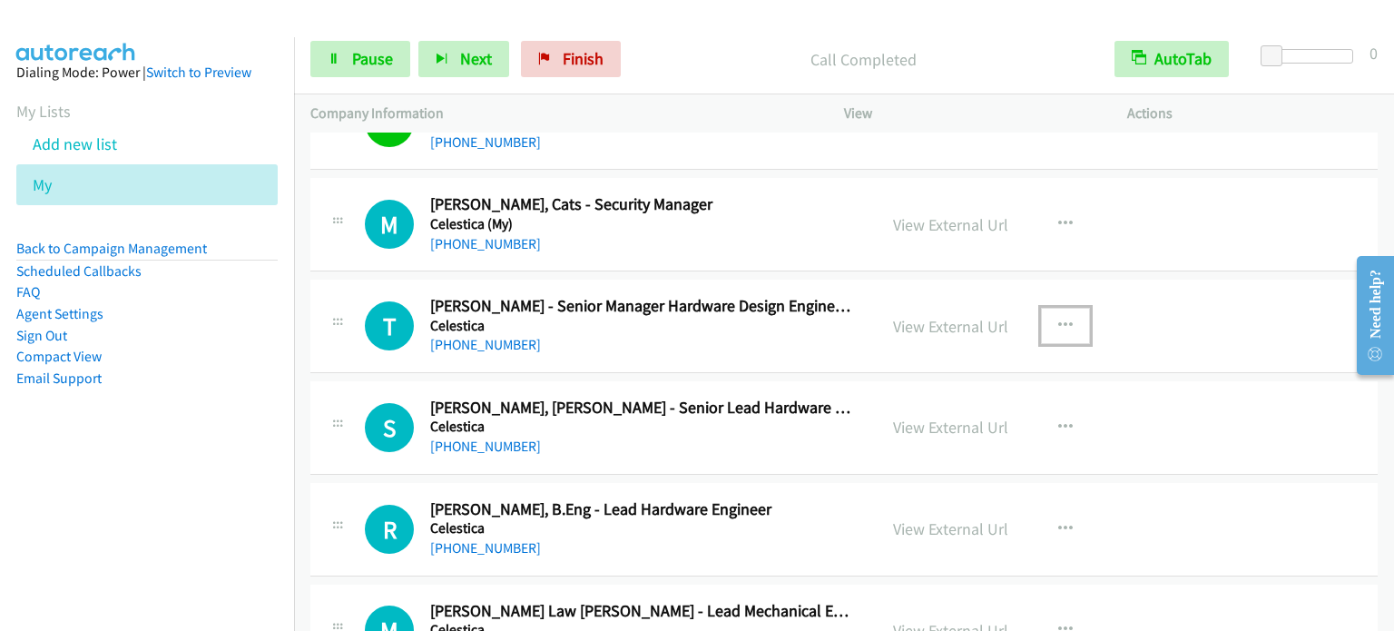
click at [1058, 318] on icon "button" at bounding box center [1065, 325] width 15 height 15
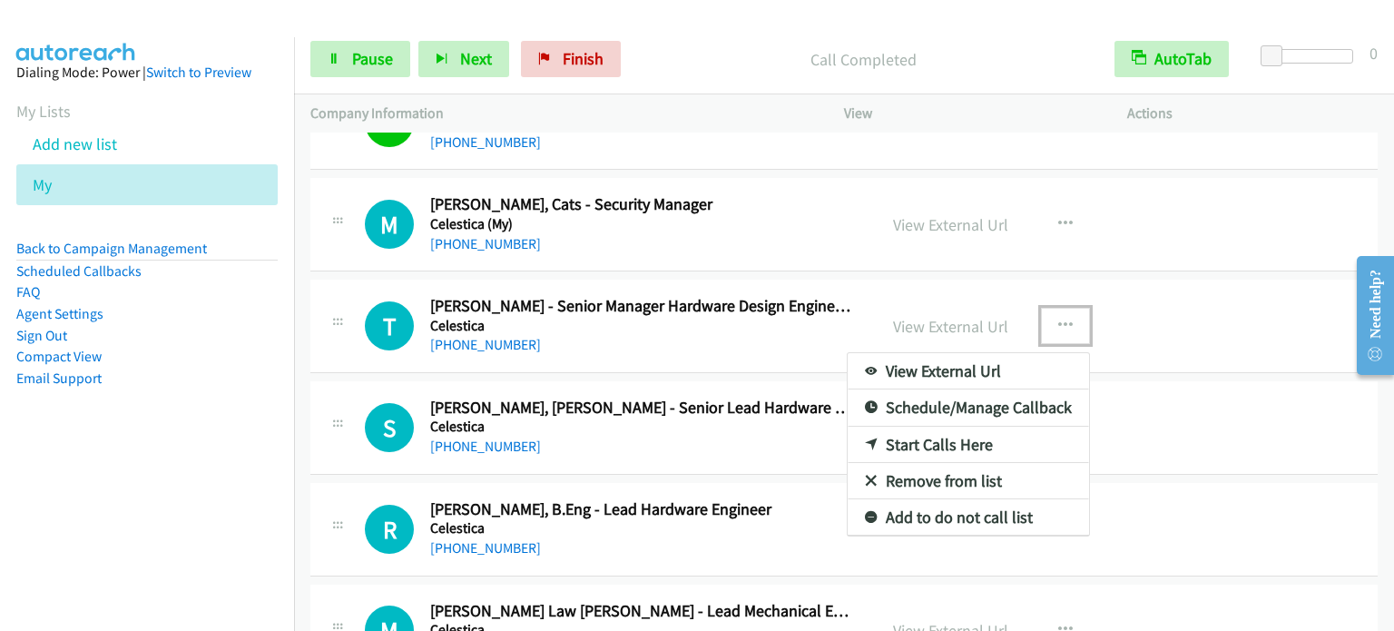
click at [911, 426] on link "Start Calls Here" at bounding box center [967, 444] width 241 height 36
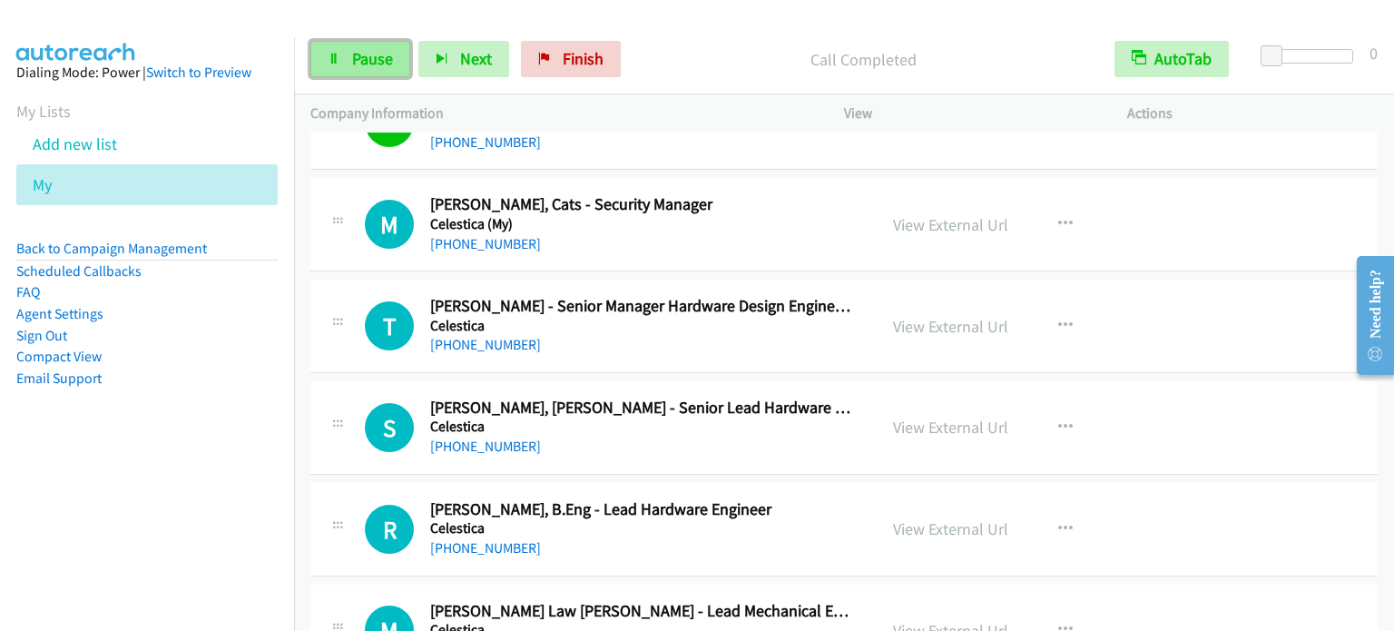
click at [325, 65] on link "Pause" at bounding box center [360, 59] width 100 height 36
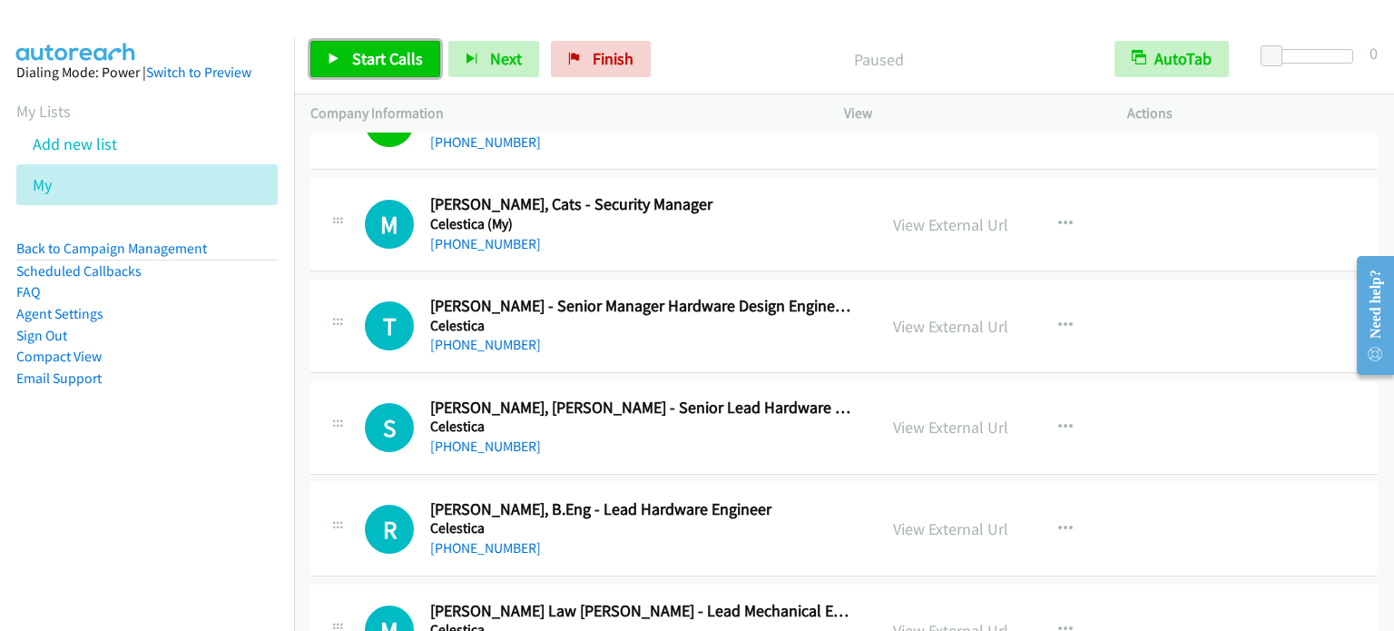
click at [326, 65] on link "Start Calls" at bounding box center [375, 59] width 130 height 36
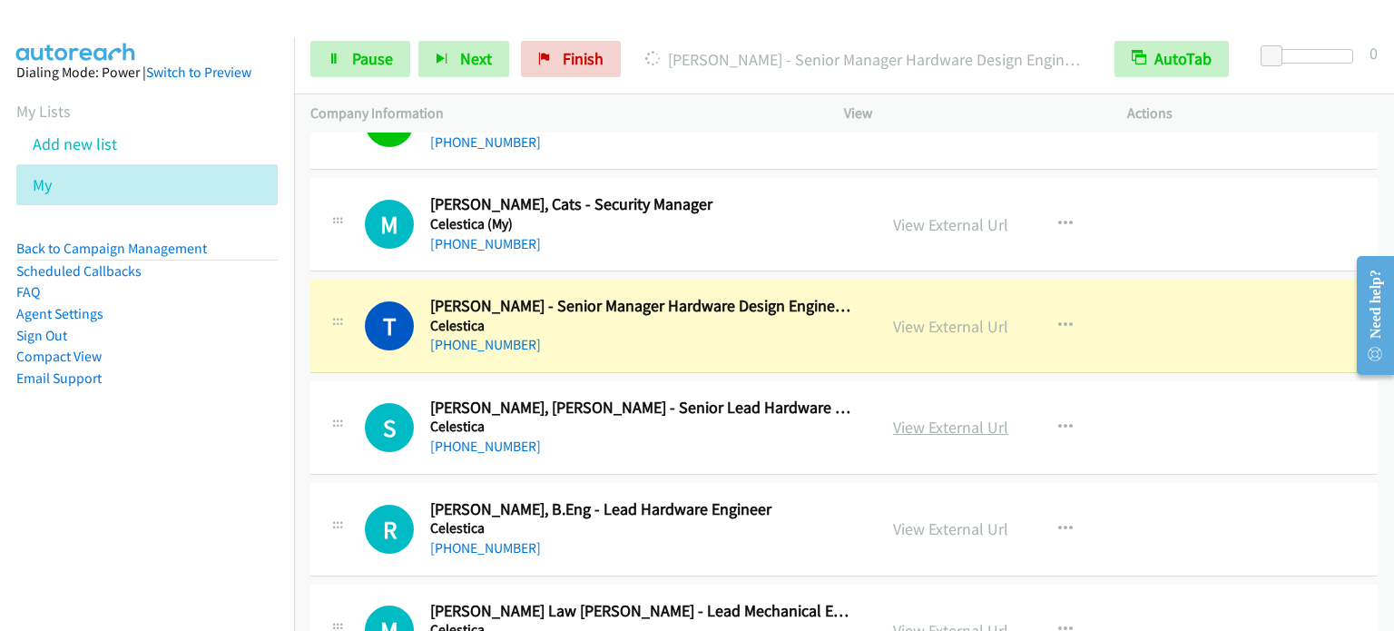
scroll to position [9889, 0]
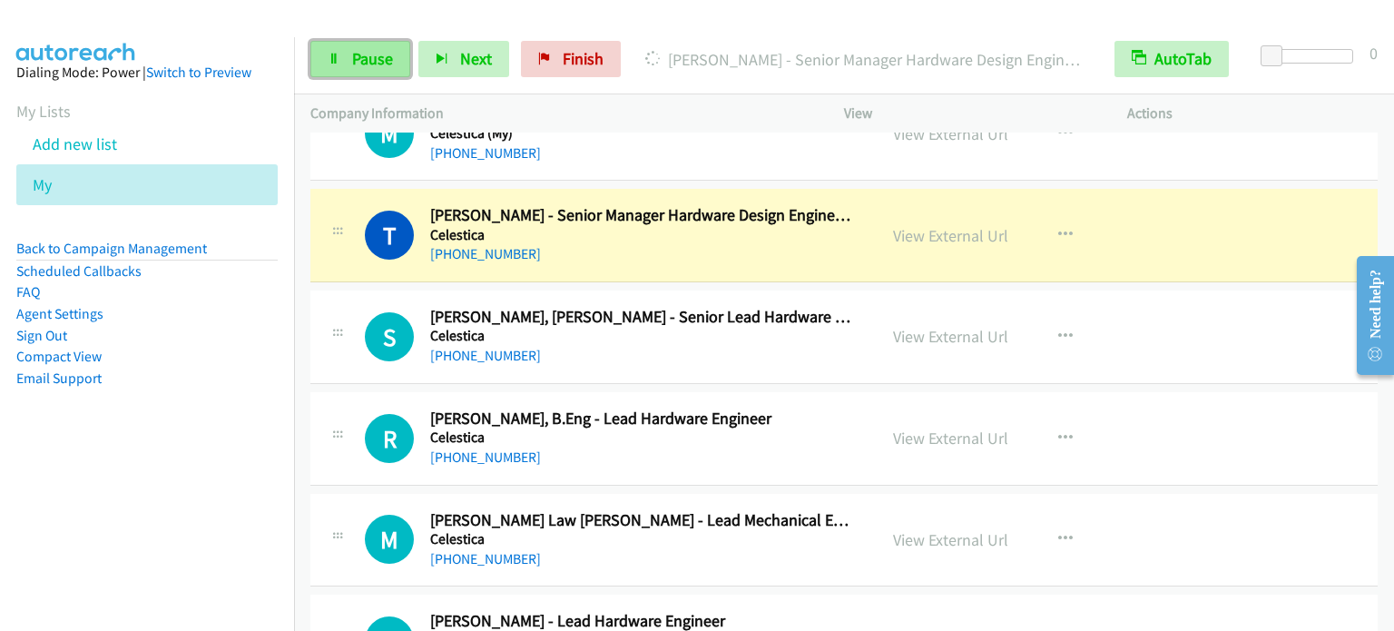
click at [370, 56] on span "Pause" at bounding box center [372, 58] width 41 height 21
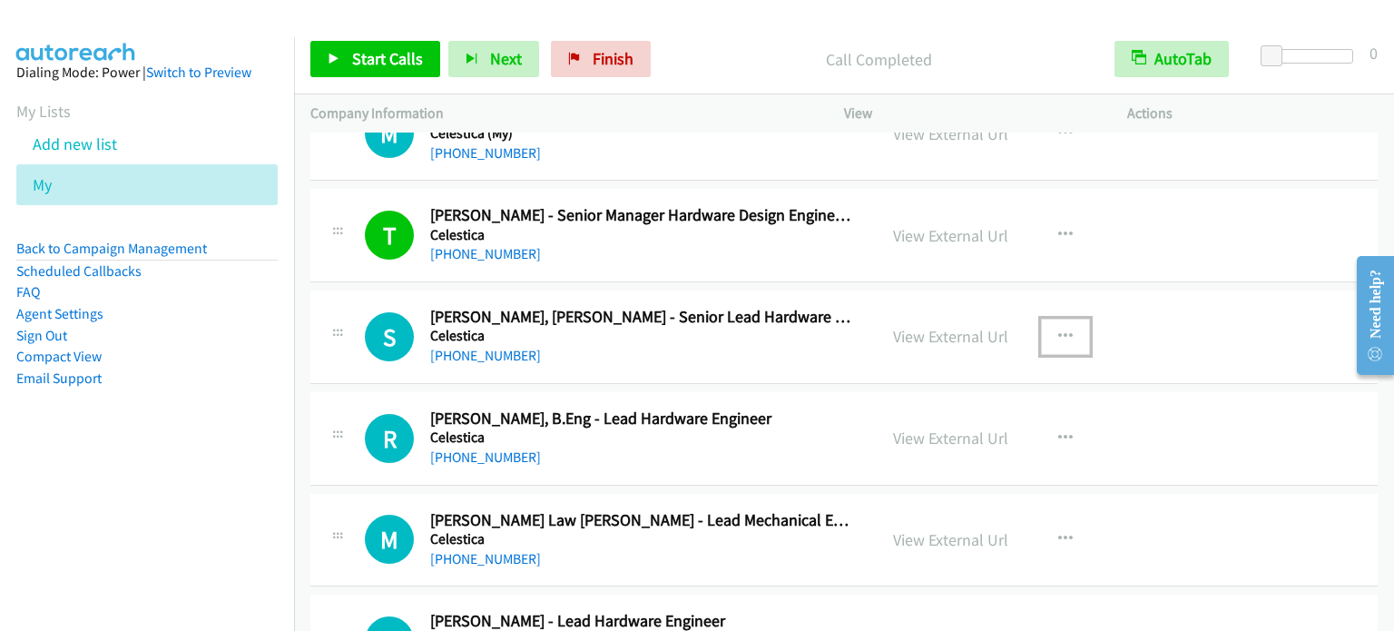
click at [1063, 329] on icon "button" at bounding box center [1065, 336] width 15 height 15
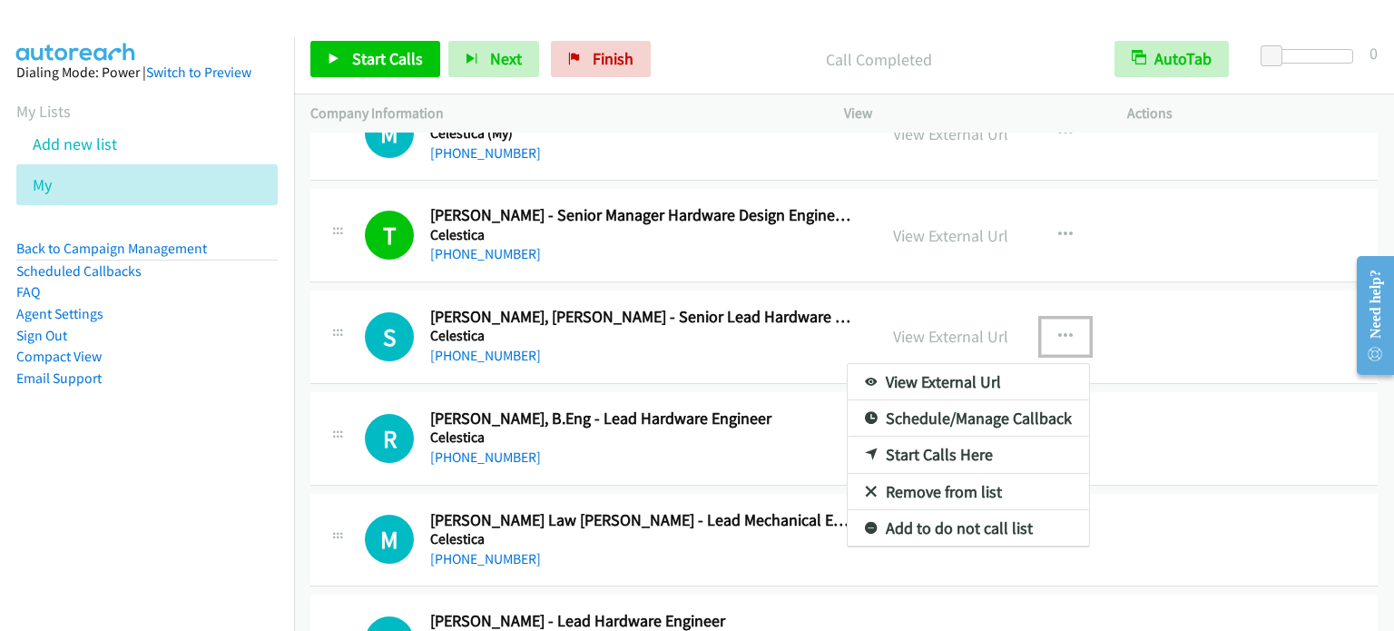
click at [934, 436] on link "Start Calls Here" at bounding box center [967, 454] width 241 height 36
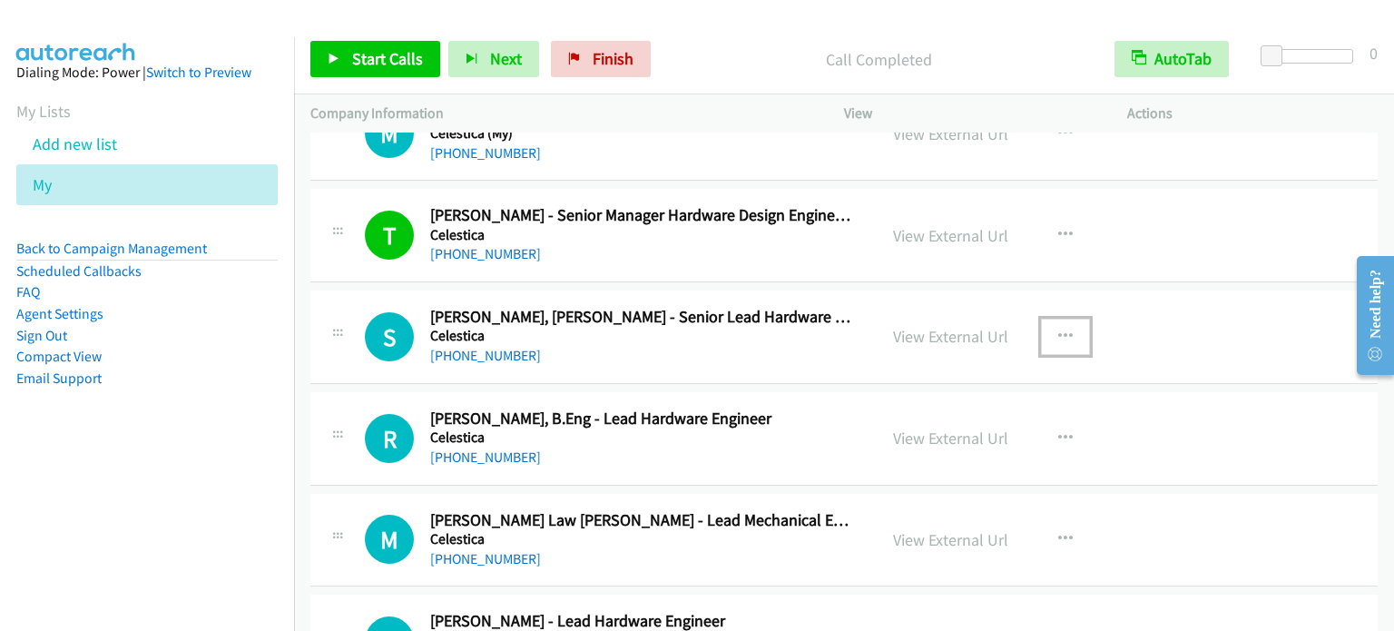
click at [1058, 329] on icon "button" at bounding box center [1065, 336] width 15 height 15
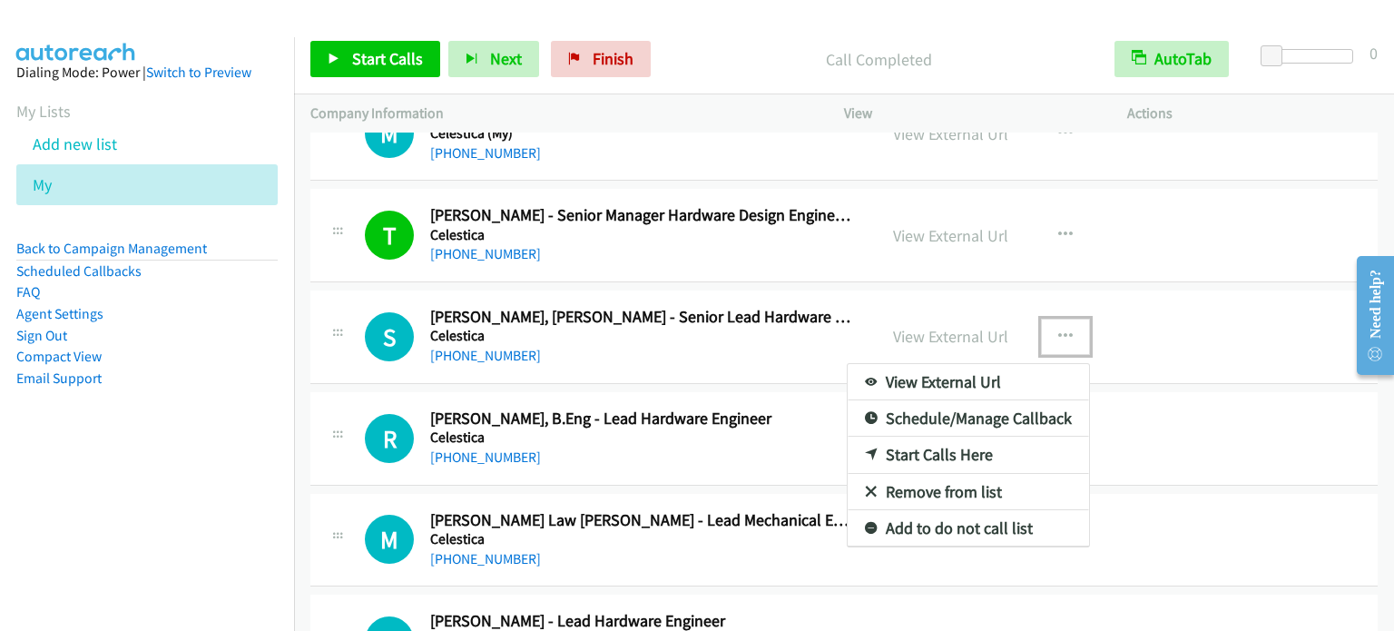
click at [958, 436] on link "Start Calls Here" at bounding box center [967, 454] width 241 height 36
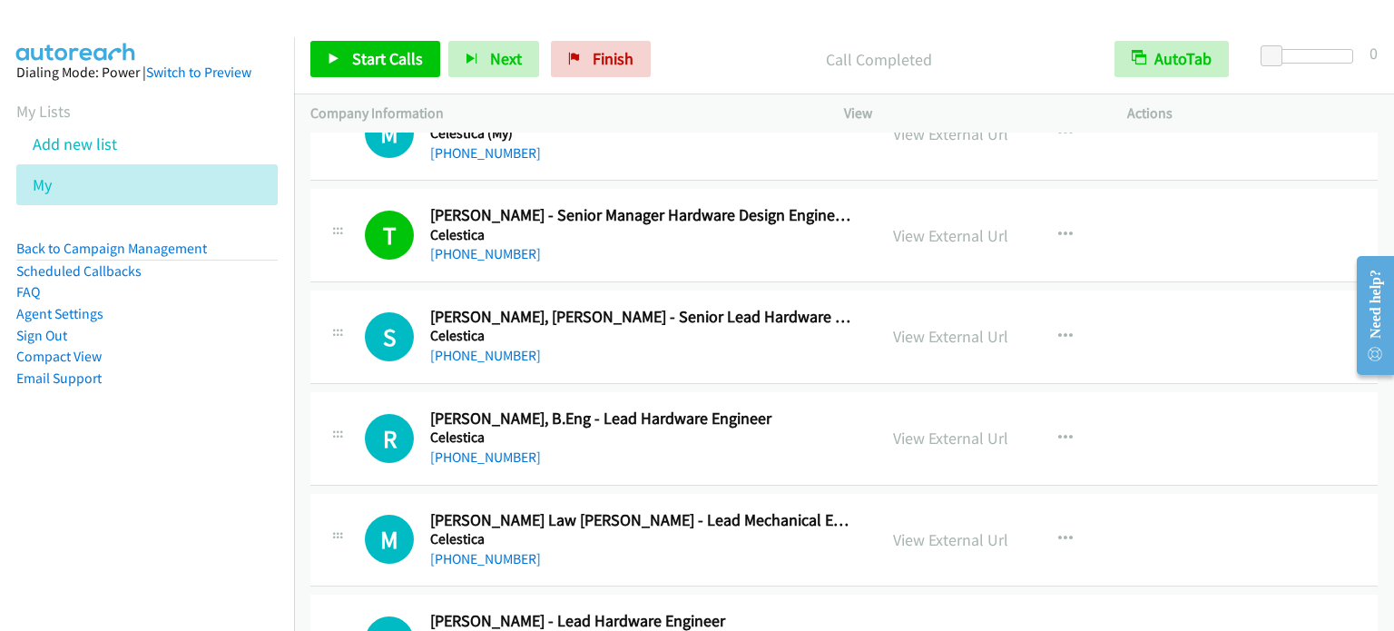
click at [367, 39] on div "Start Calls Pause Next Finish Call Completed AutoTab AutoTab 0" at bounding box center [844, 59] width 1100 height 70
click at [366, 54] on span "Start Calls" at bounding box center [387, 58] width 71 height 21
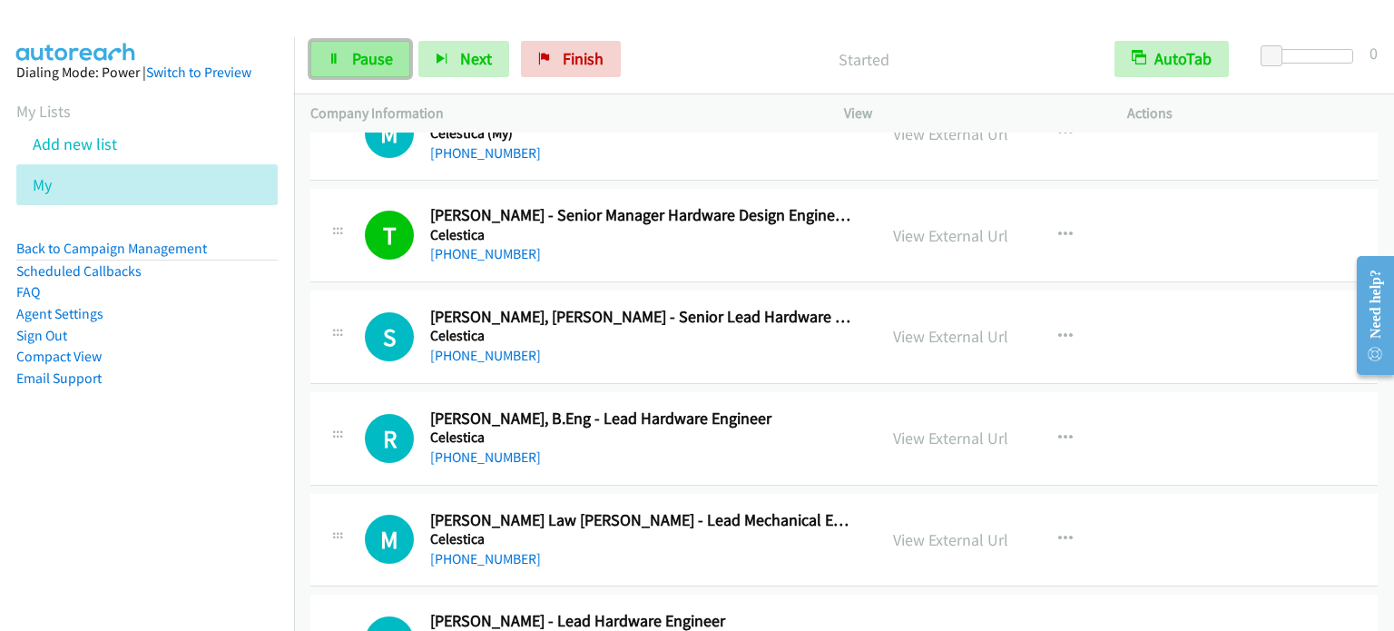
click at [355, 63] on span "Pause" at bounding box center [372, 58] width 41 height 21
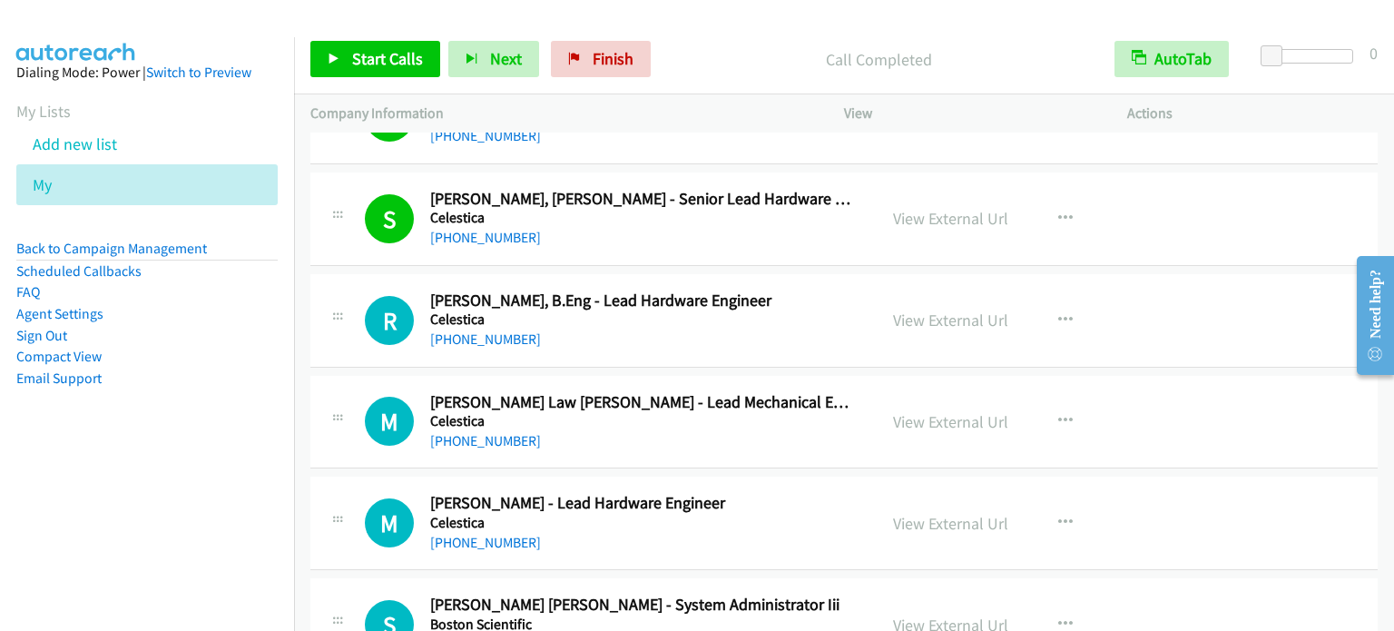
scroll to position [9980, 0]
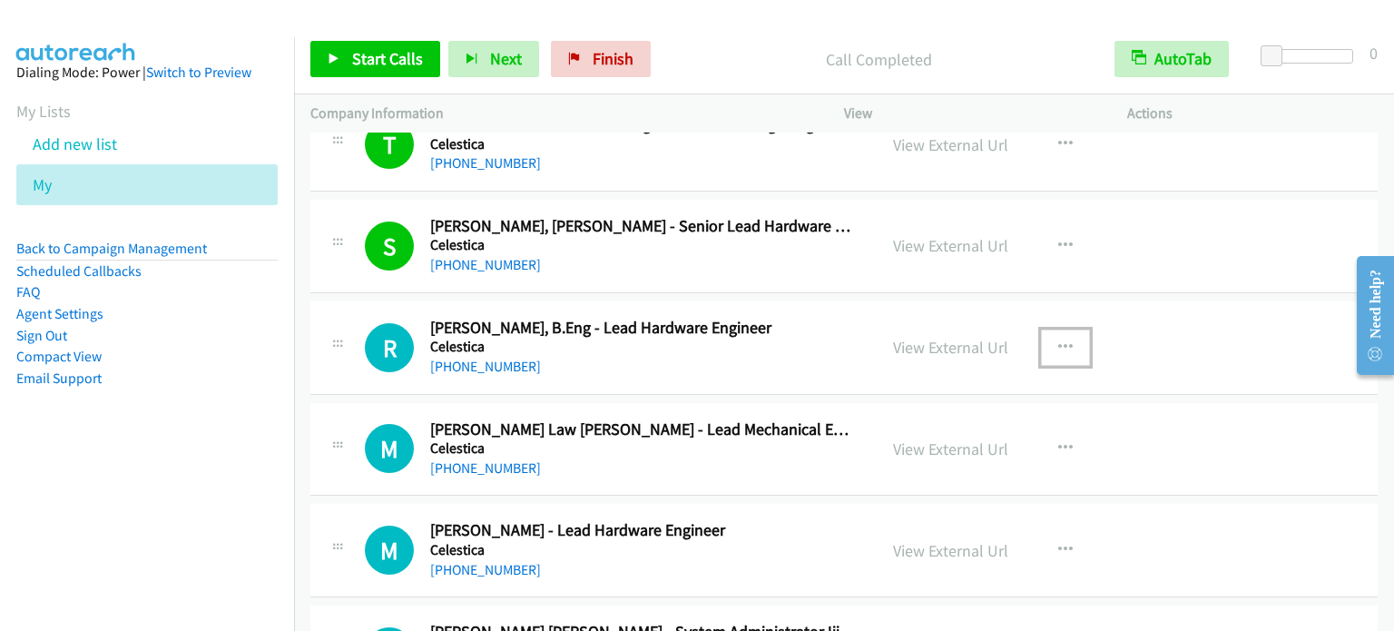
click at [1058, 340] on icon "button" at bounding box center [1065, 347] width 15 height 15
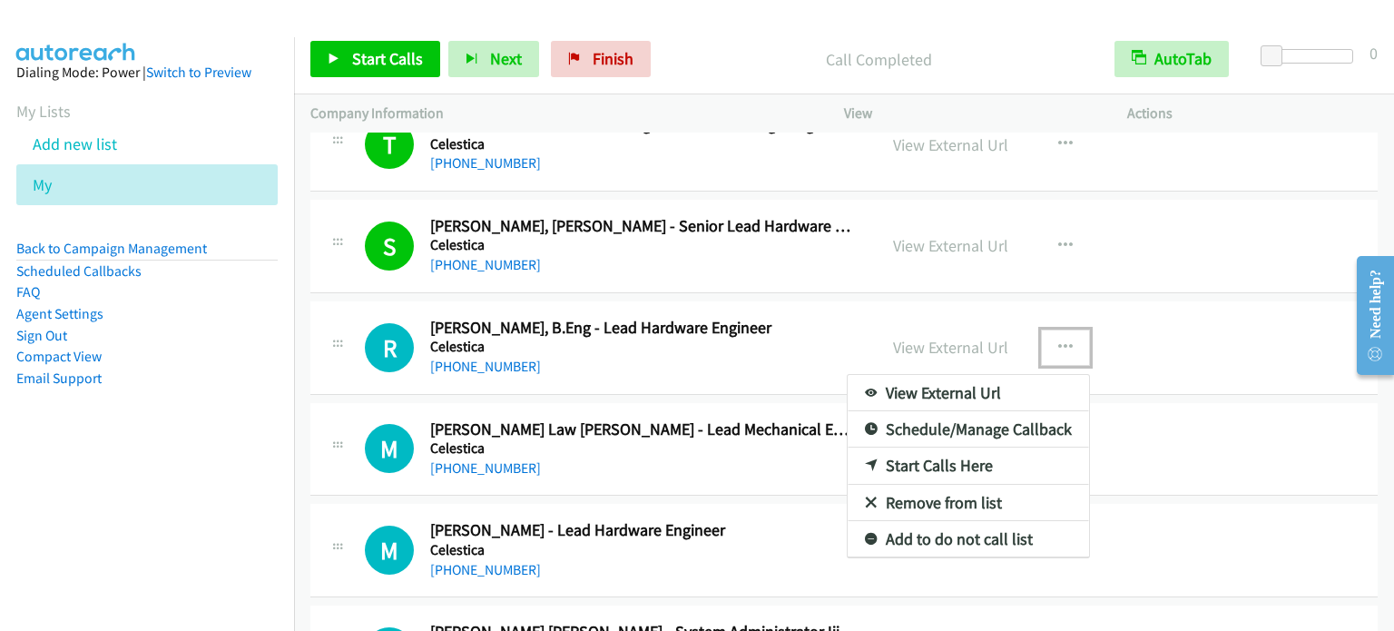
click at [967, 451] on link "Start Calls Here" at bounding box center [967, 465] width 241 height 36
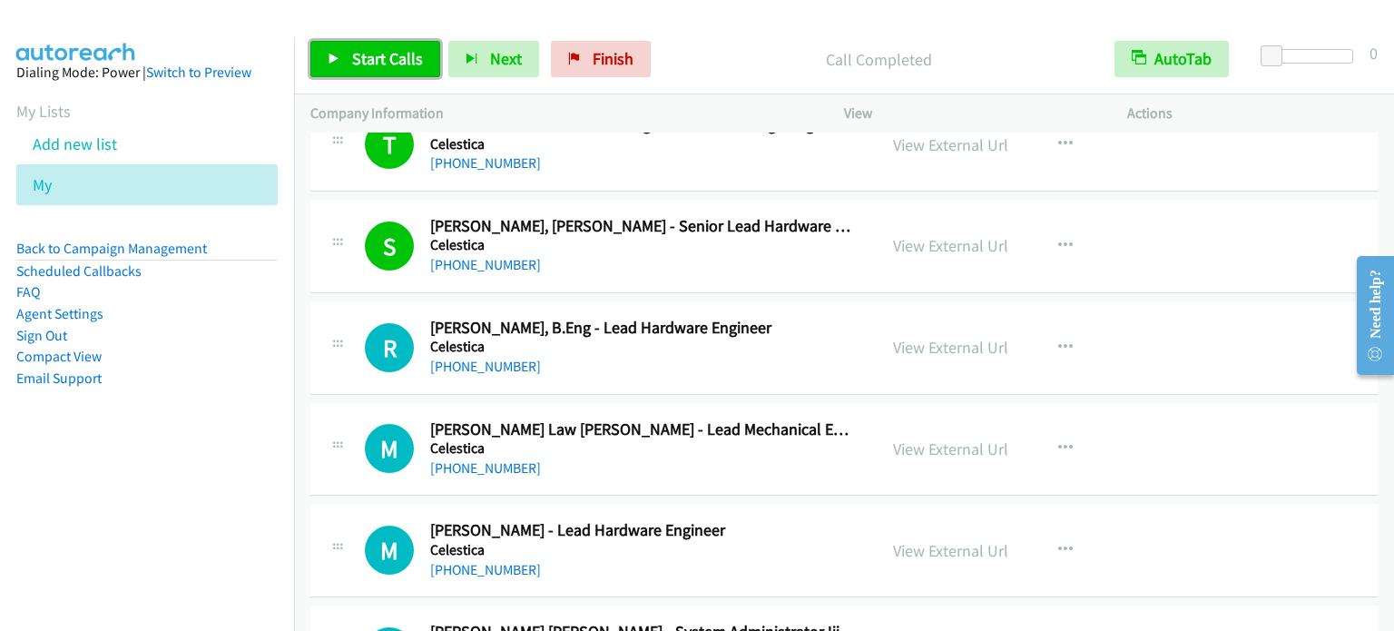
click at [368, 53] on span "Start Calls" at bounding box center [387, 58] width 71 height 21
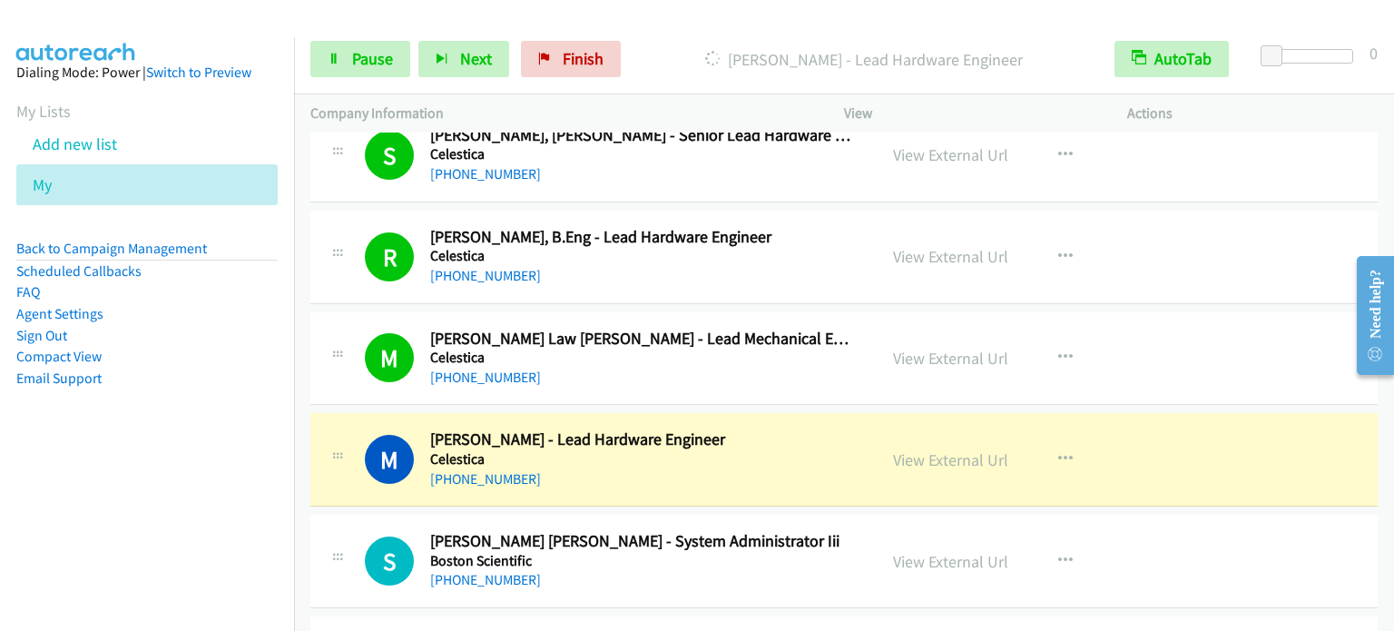
scroll to position [10161, 0]
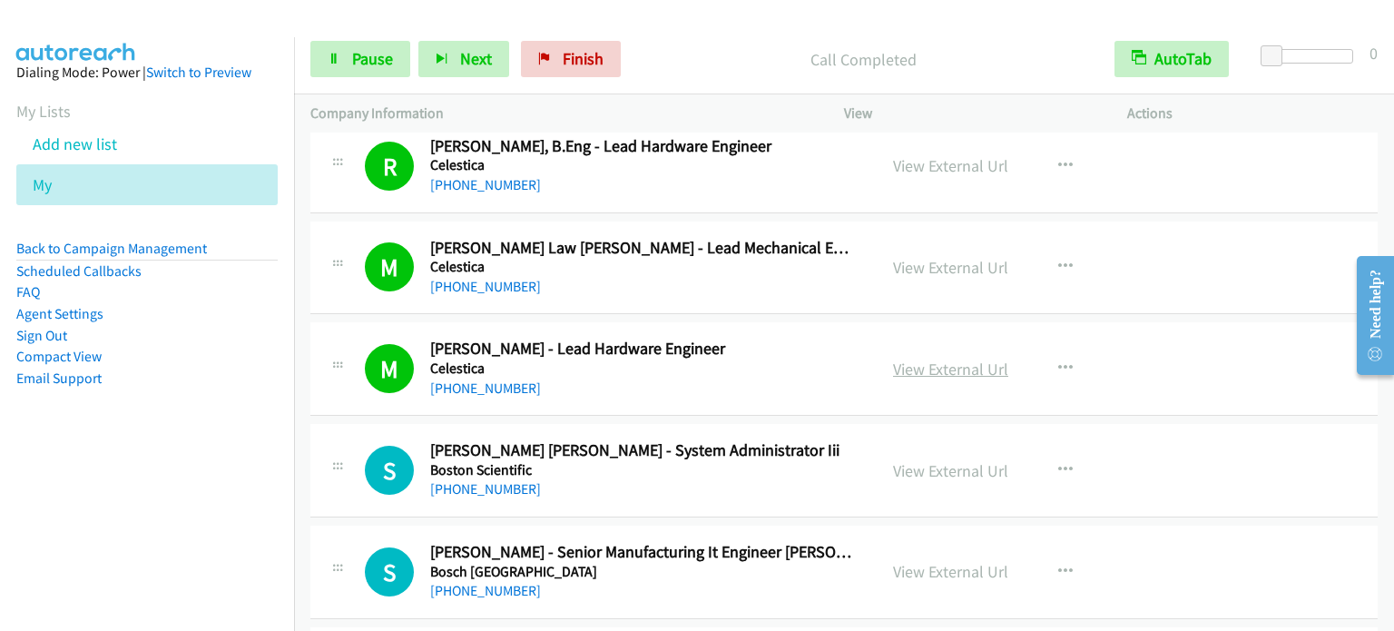
click at [964, 358] on link "View External Url" at bounding box center [950, 368] width 115 height 21
click at [342, 72] on link "Pause" at bounding box center [360, 59] width 100 height 36
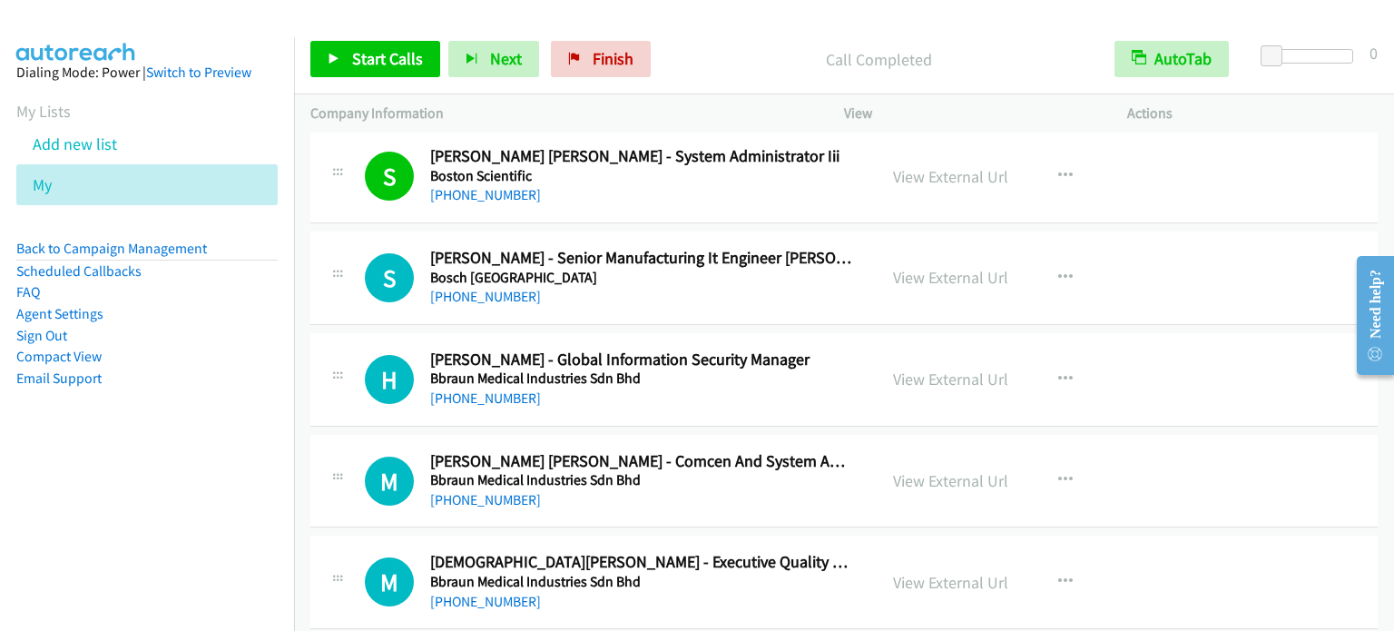
scroll to position [10343, 0]
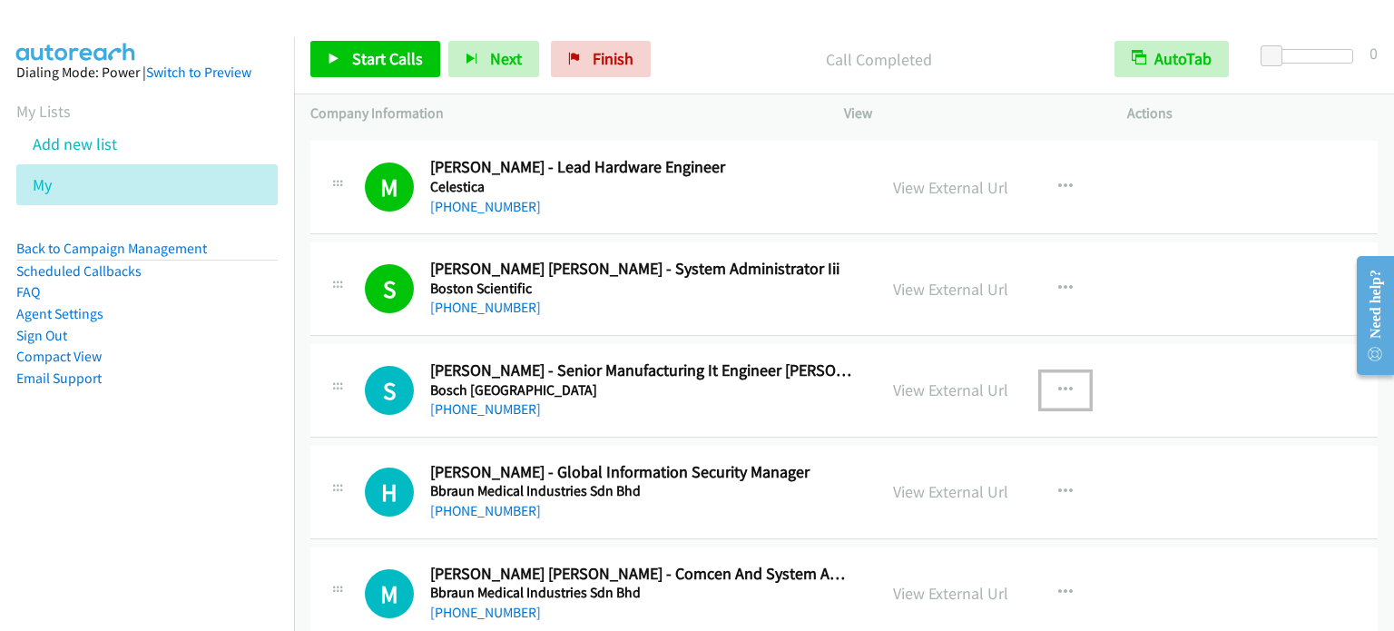
click at [1058, 383] on icon "button" at bounding box center [1065, 390] width 15 height 15
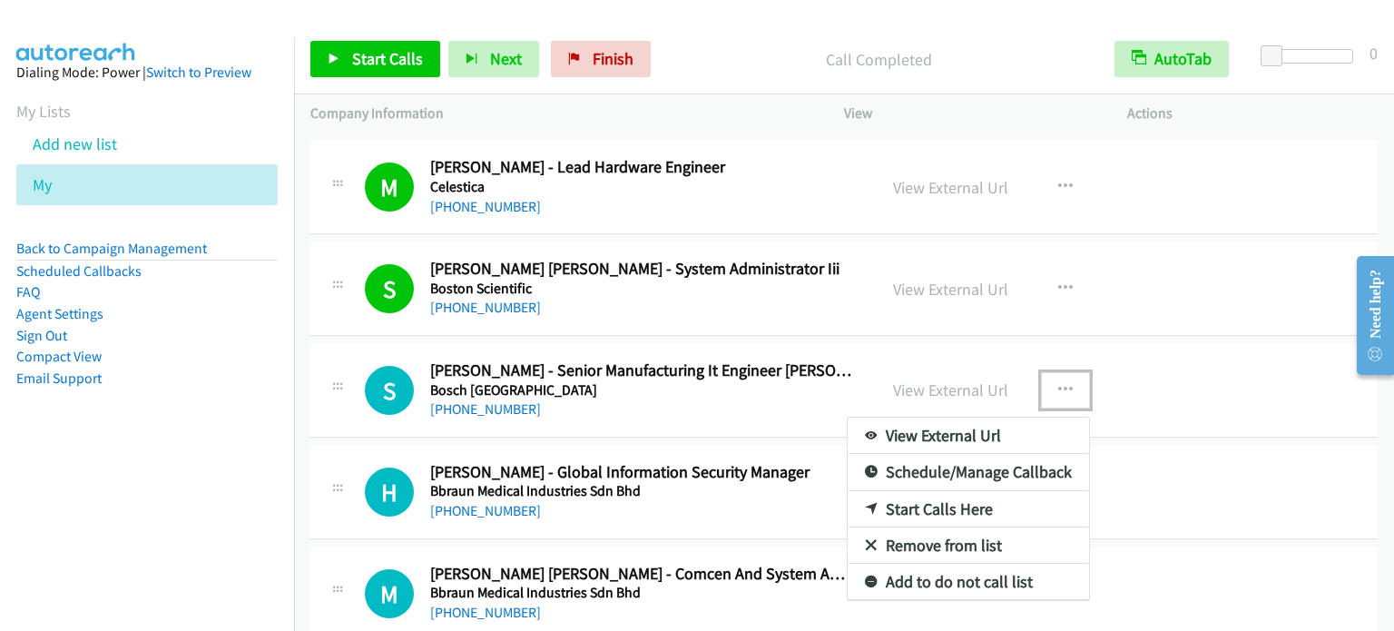
click at [944, 495] on link "Start Calls Here" at bounding box center [967, 509] width 241 height 36
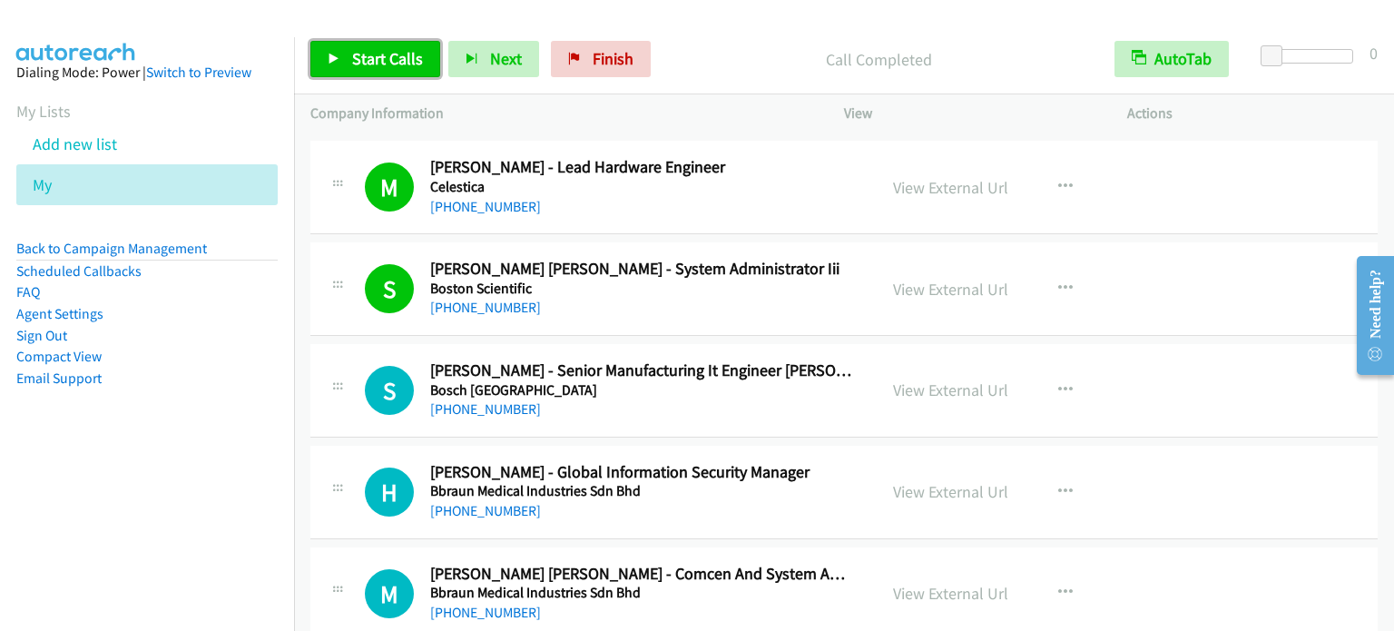
click at [405, 55] on span "Start Calls" at bounding box center [387, 58] width 71 height 21
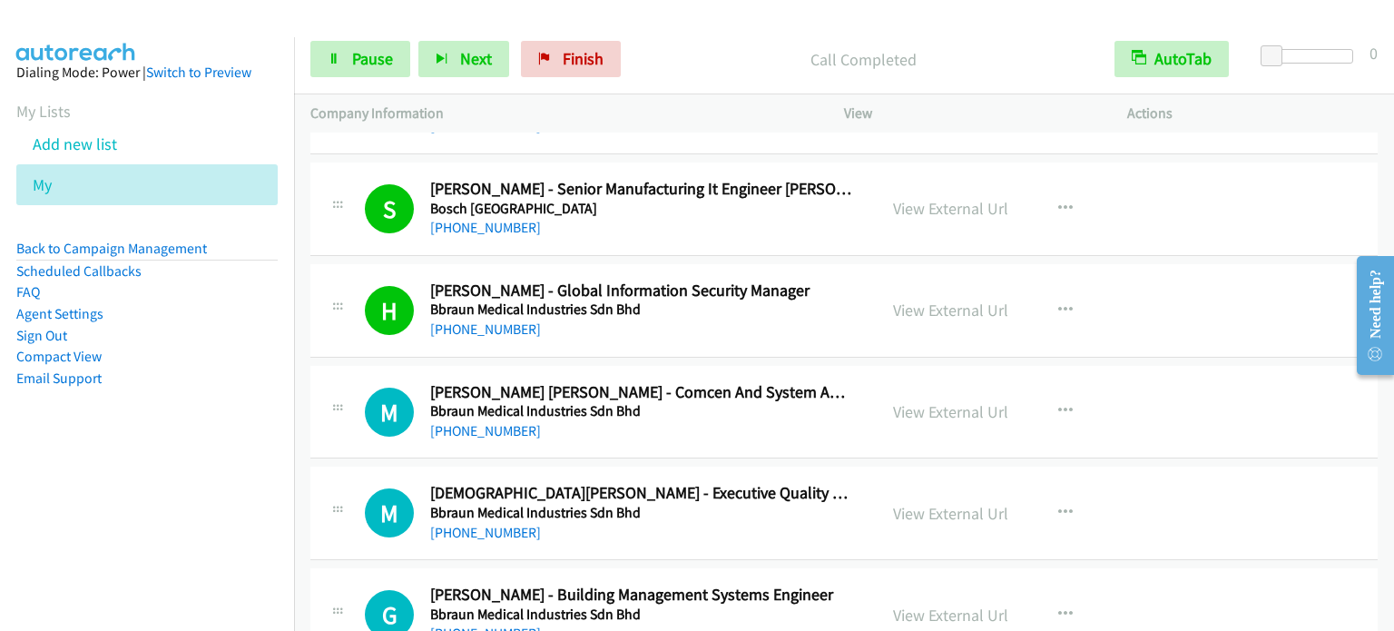
scroll to position [10615, 0]
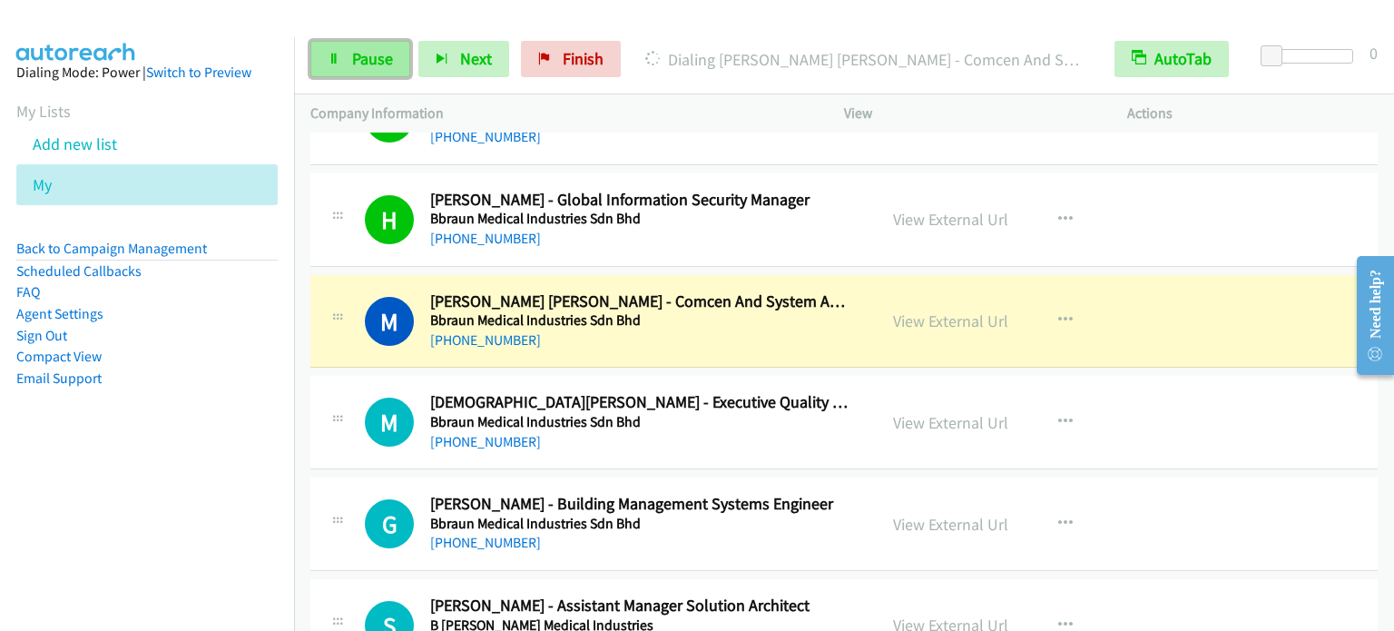
click at [378, 54] on span "Pause" at bounding box center [372, 58] width 41 height 21
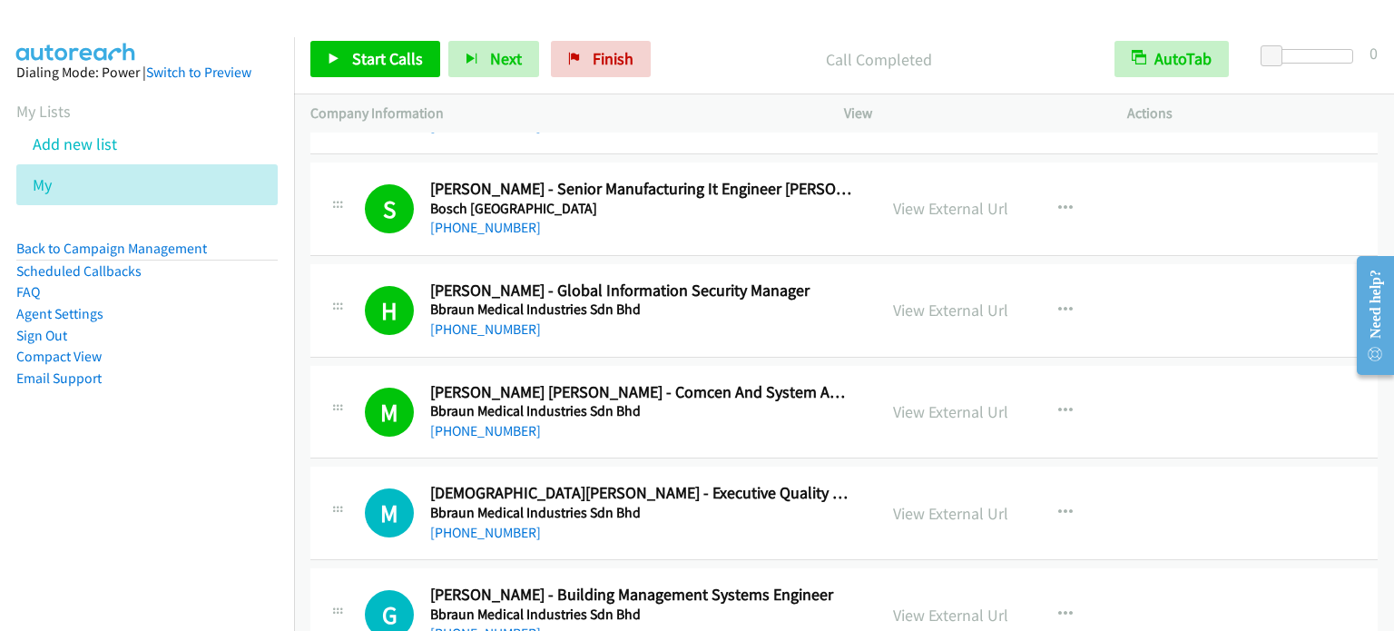
scroll to position [10706, 0]
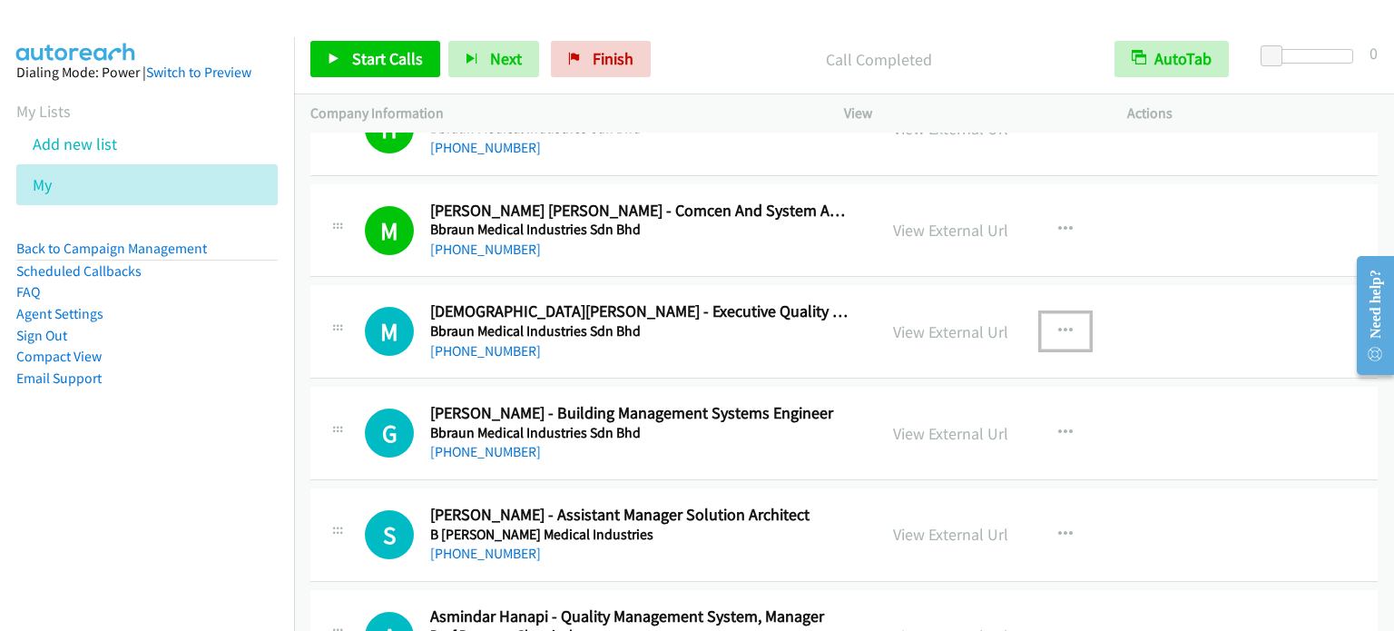
click at [1058, 324] on icon "button" at bounding box center [1065, 331] width 15 height 15
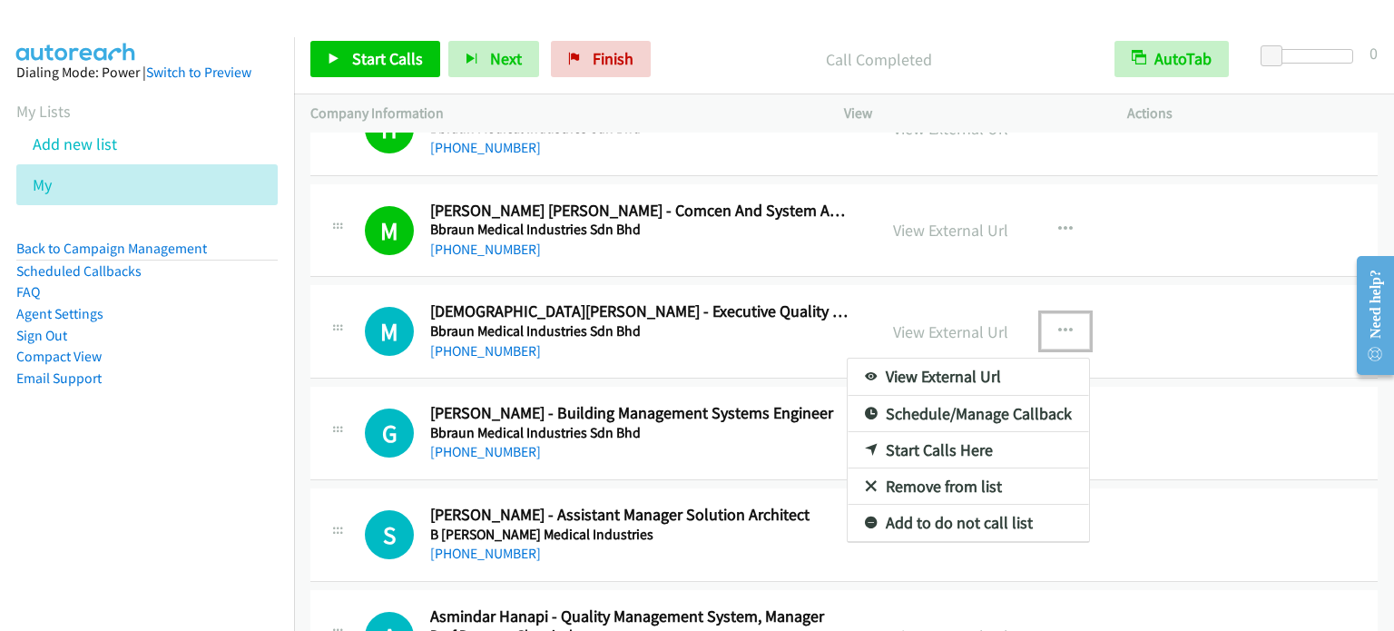
click at [933, 433] on link "Start Calls Here" at bounding box center [967, 450] width 241 height 36
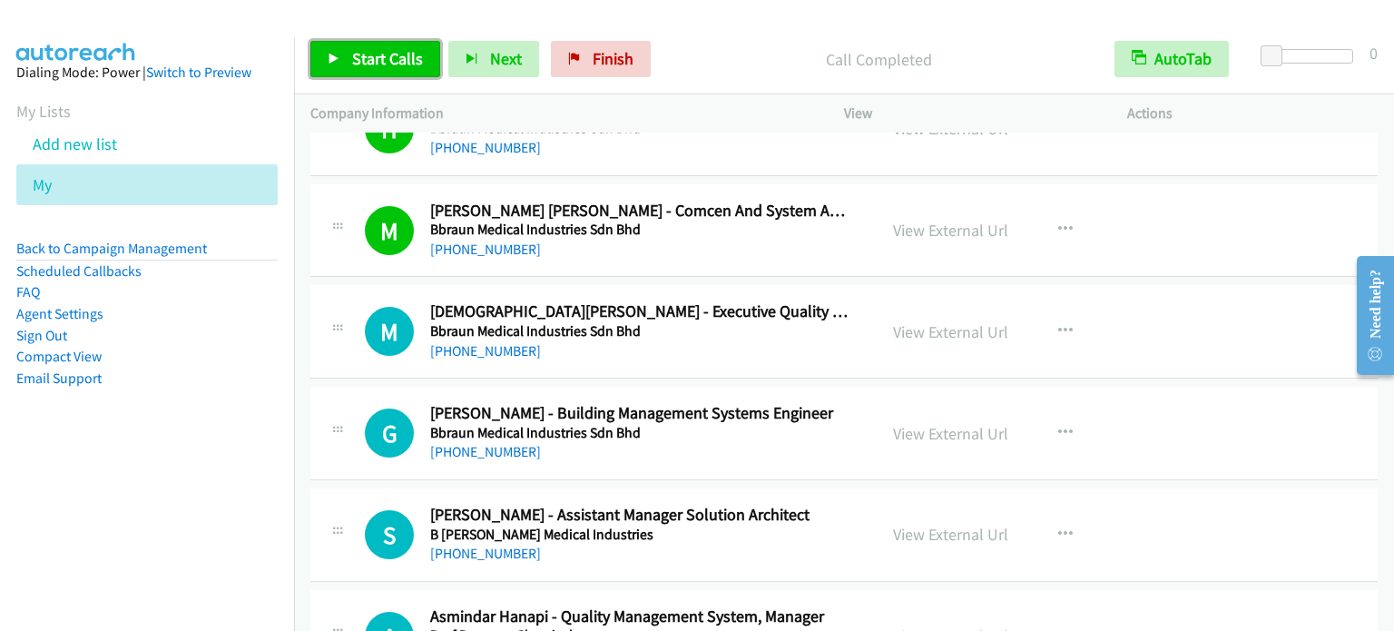
click at [377, 54] on span "Start Calls" at bounding box center [387, 58] width 71 height 21
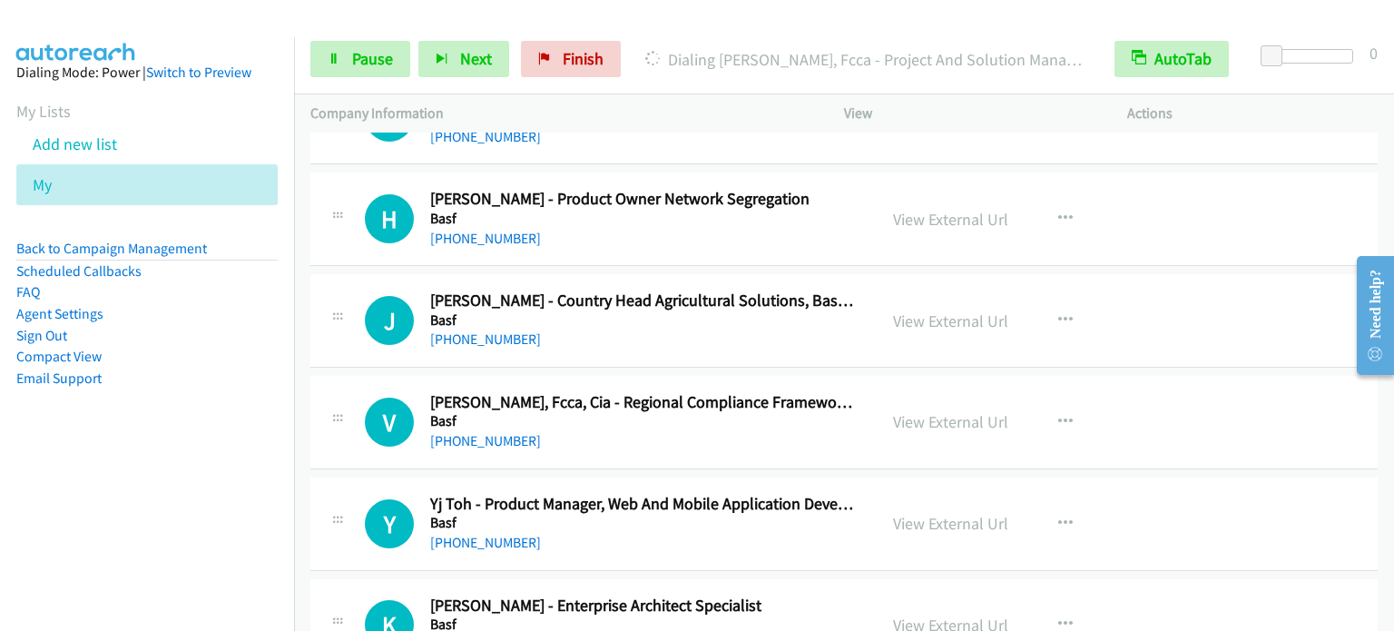
scroll to position [11431, 0]
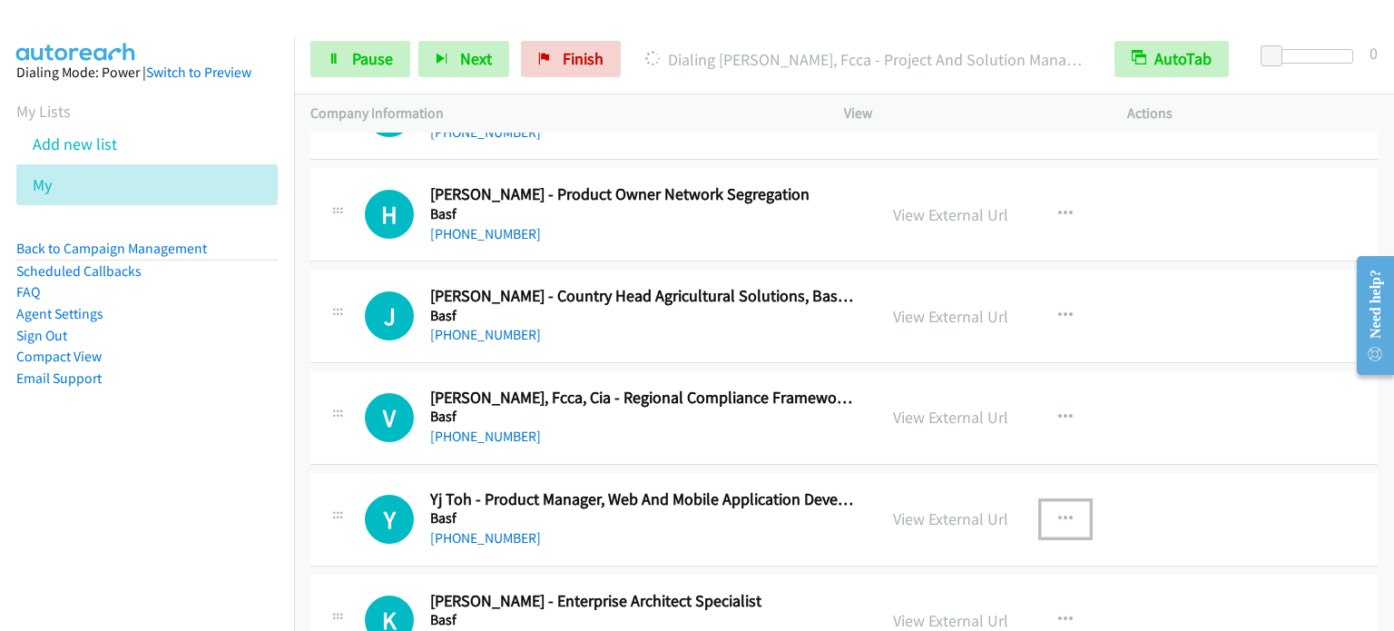
click at [1059, 512] on icon "button" at bounding box center [1065, 519] width 15 height 15
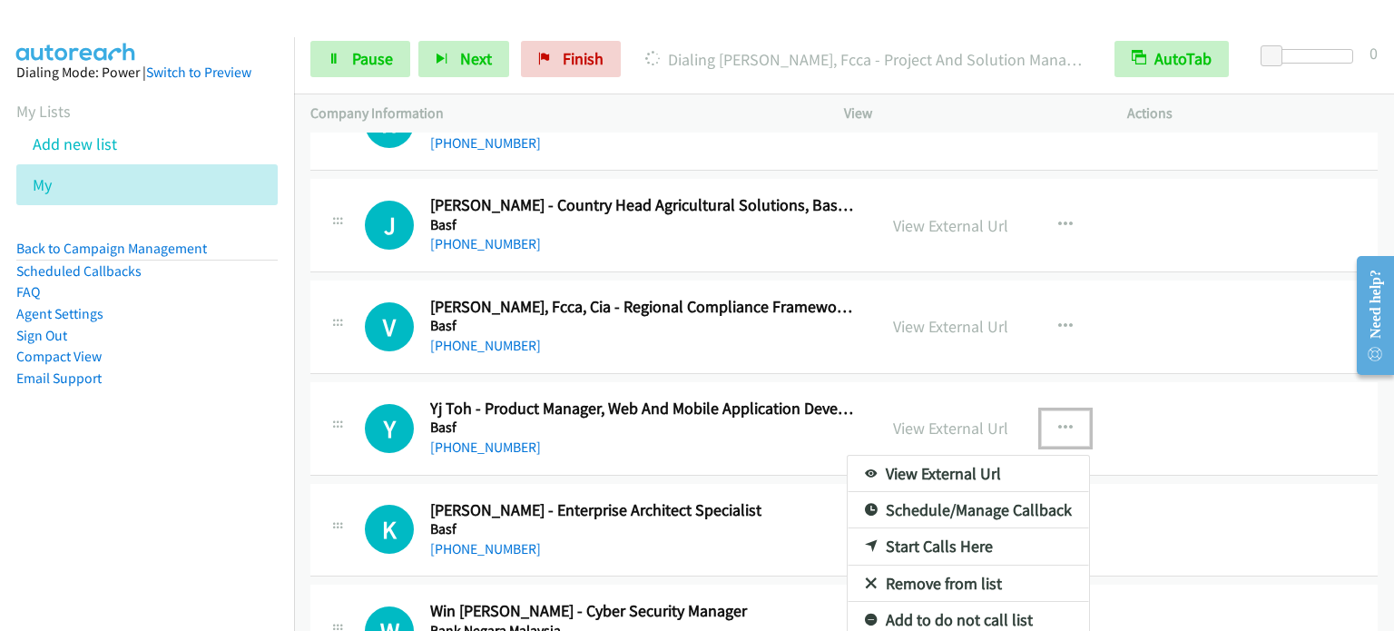
click at [949, 528] on link "Start Calls Here" at bounding box center [967, 546] width 241 height 36
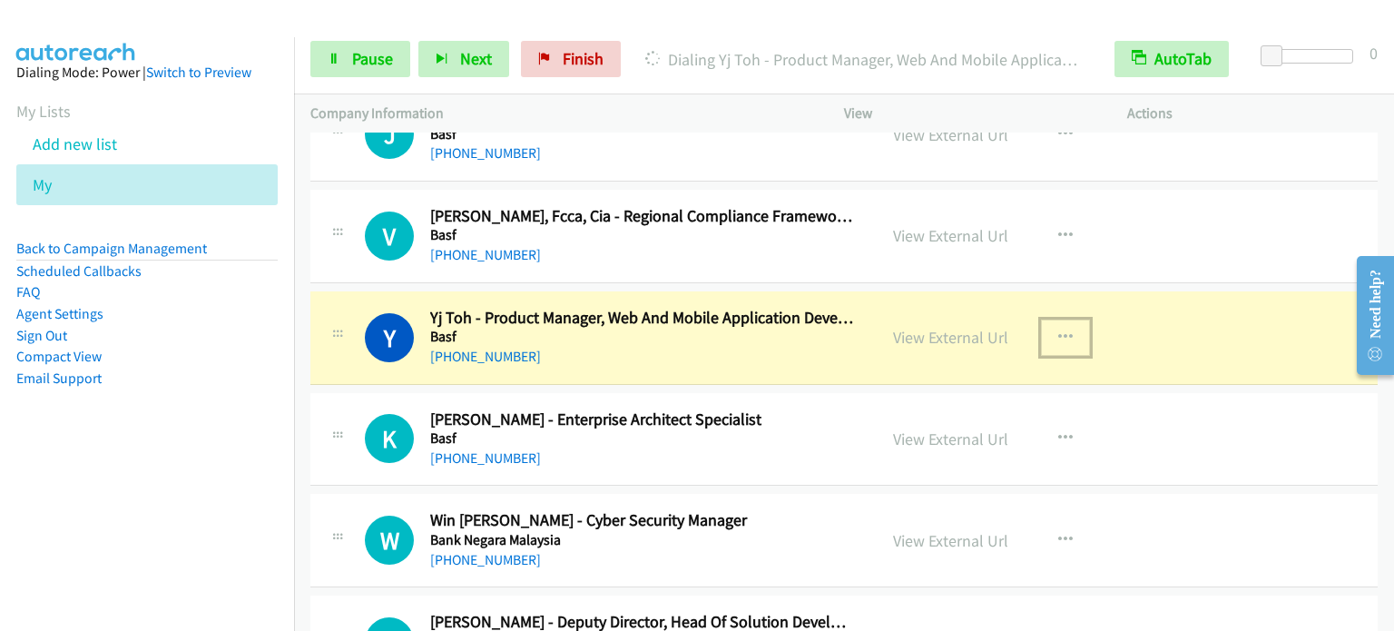
scroll to position [11704, 0]
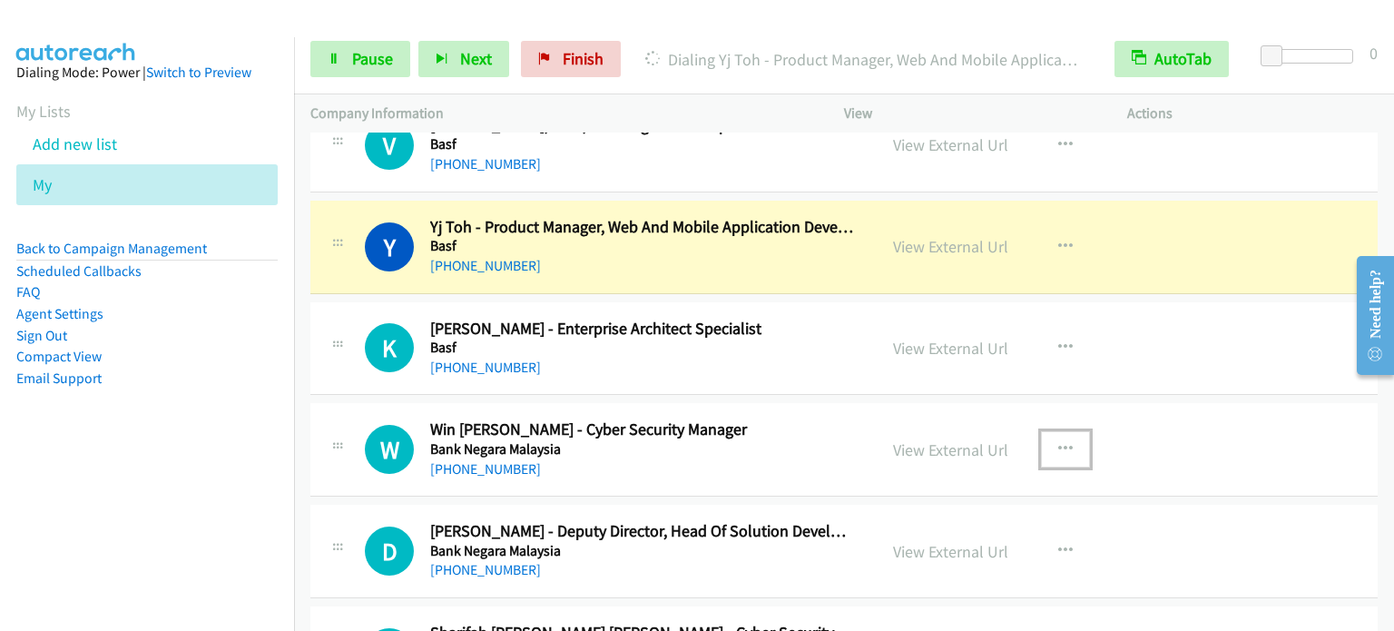
click at [1058, 442] on icon "button" at bounding box center [1065, 449] width 15 height 15
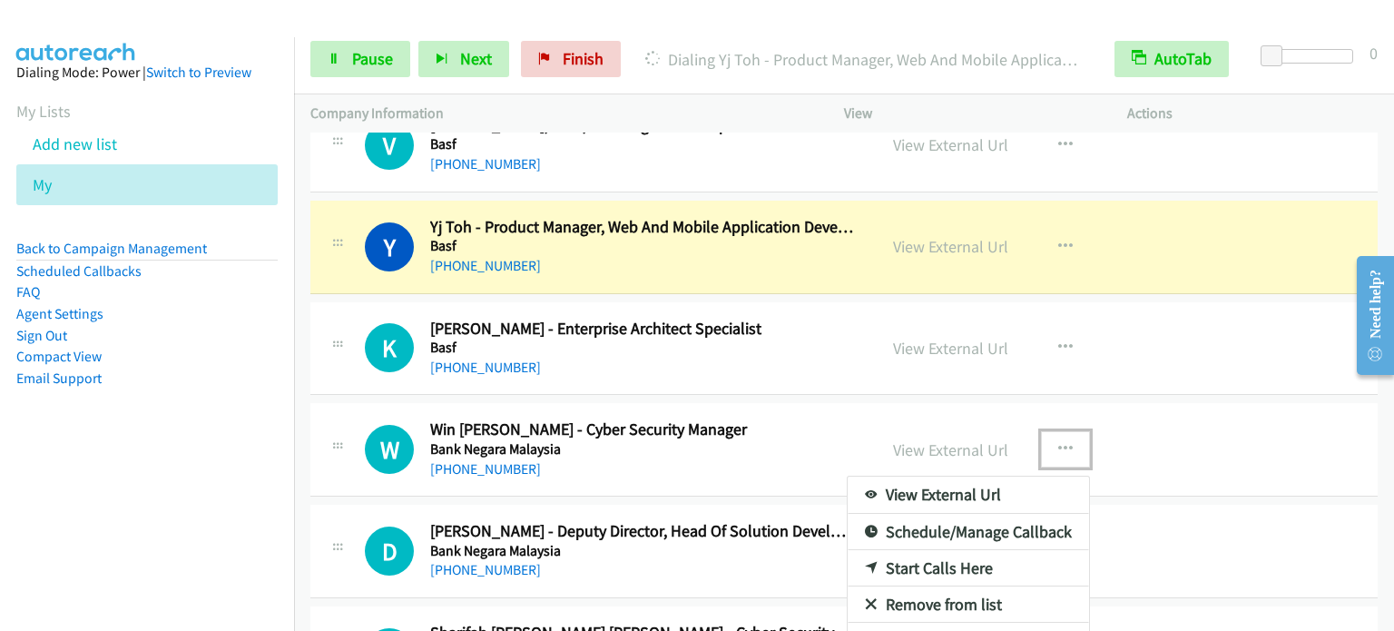
click at [950, 550] on link "Start Calls Here" at bounding box center [967, 568] width 241 height 36
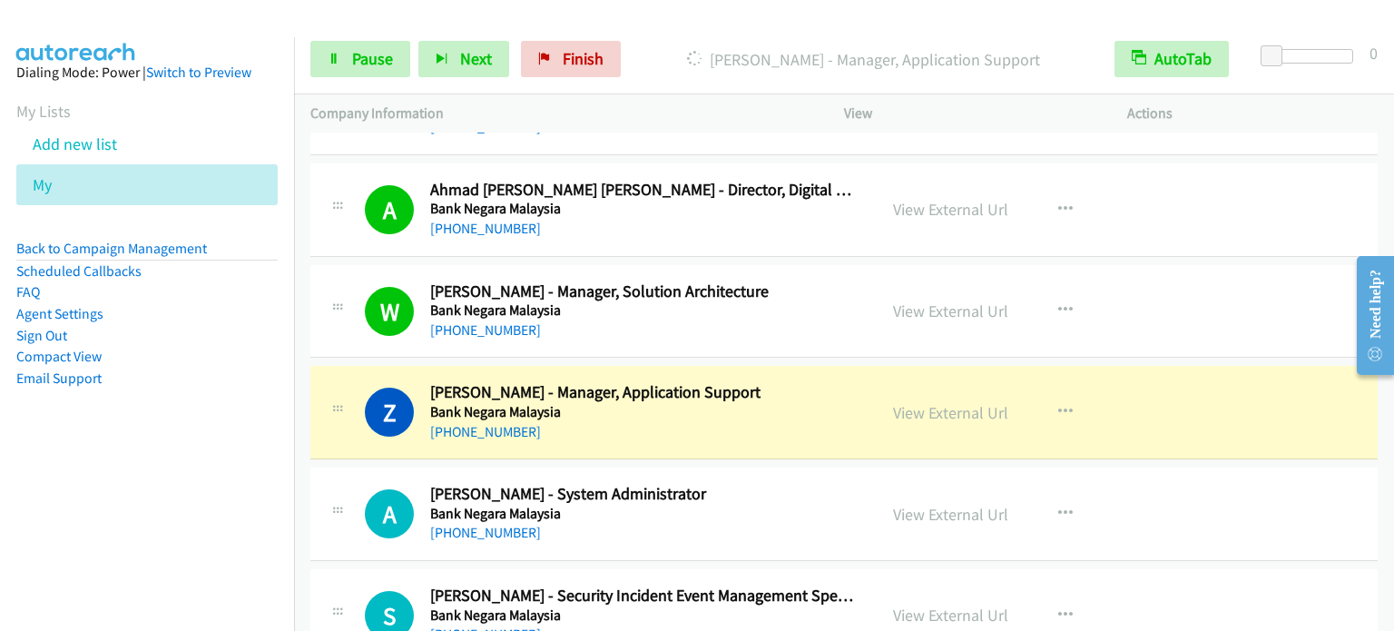
scroll to position [12339, 0]
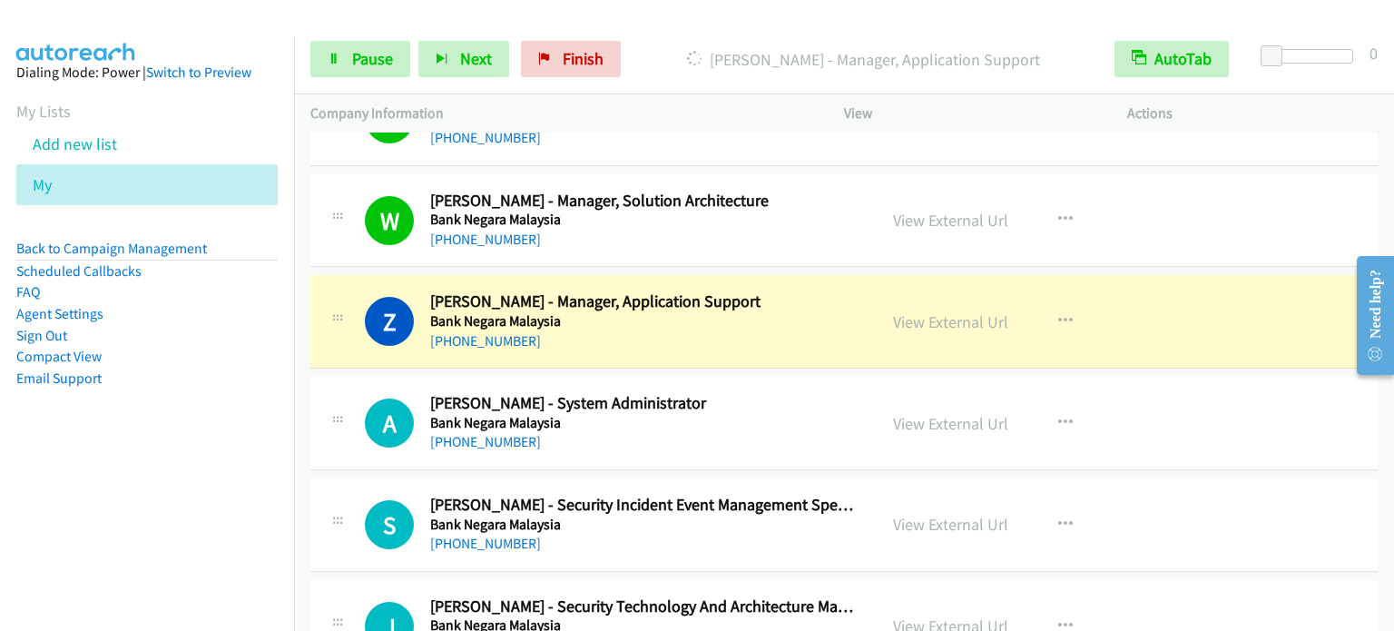
click at [305, 247] on td "W Callback Scheduled Wee Kuang Choo - Manager, Solution Architecture Bank Negar…" at bounding box center [844, 221] width 1100 height 102
click at [377, 66] on span "Pause" at bounding box center [372, 58] width 41 height 21
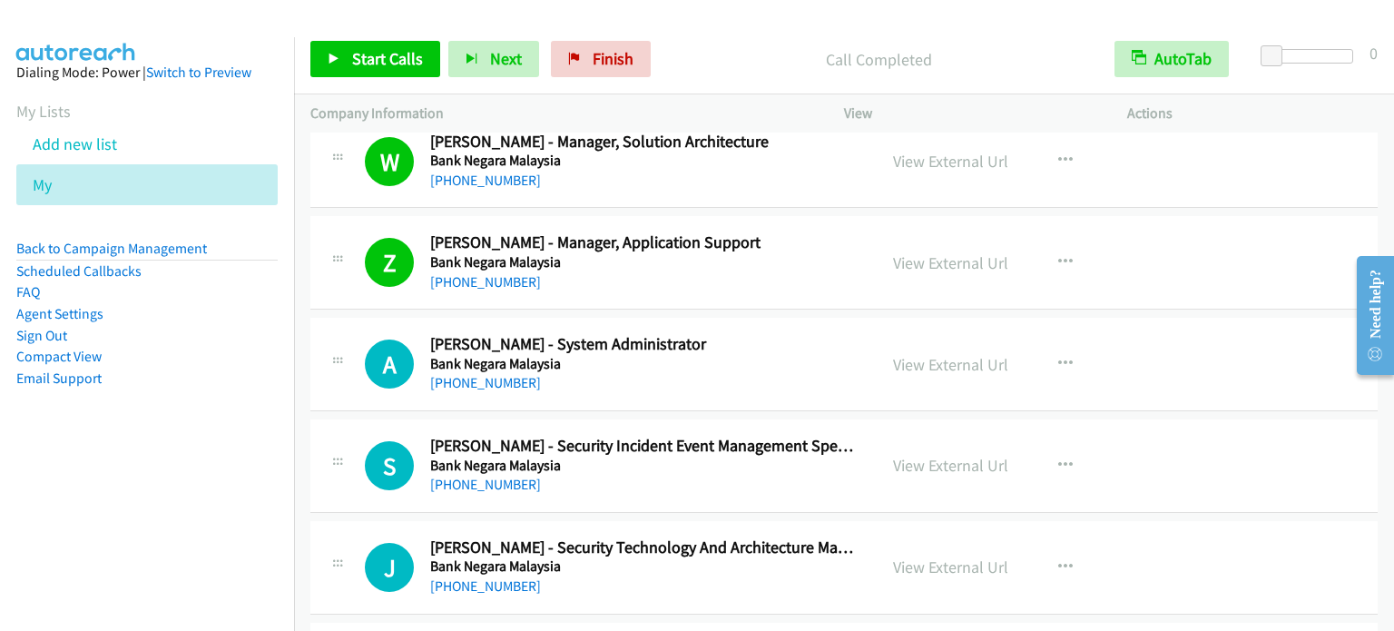
scroll to position [12429, 0]
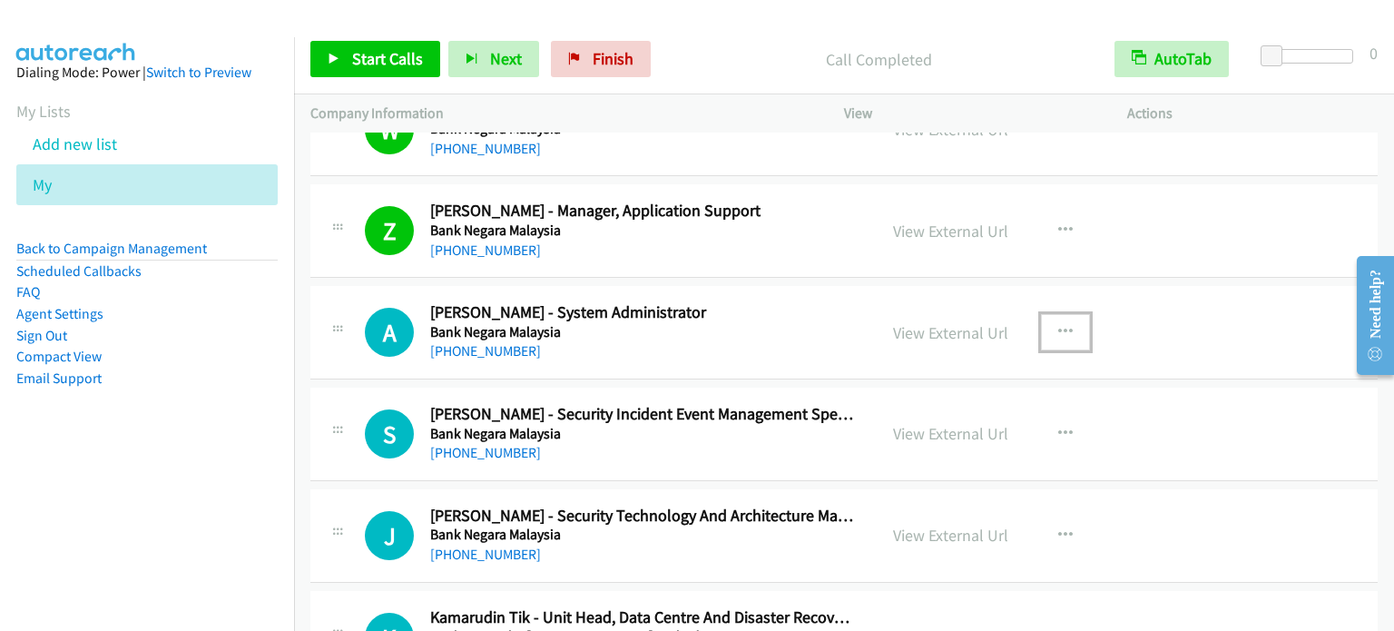
click at [1064, 314] on button "button" at bounding box center [1065, 332] width 49 height 36
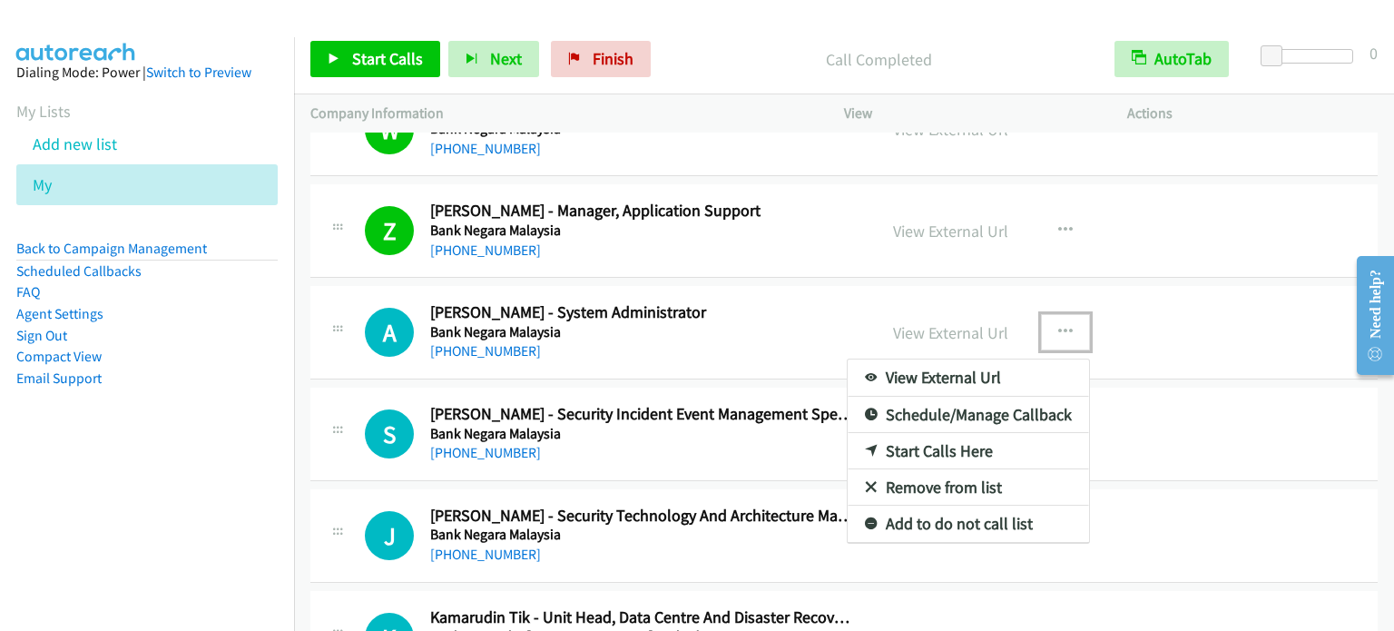
click at [940, 433] on link "Start Calls Here" at bounding box center [967, 451] width 241 height 36
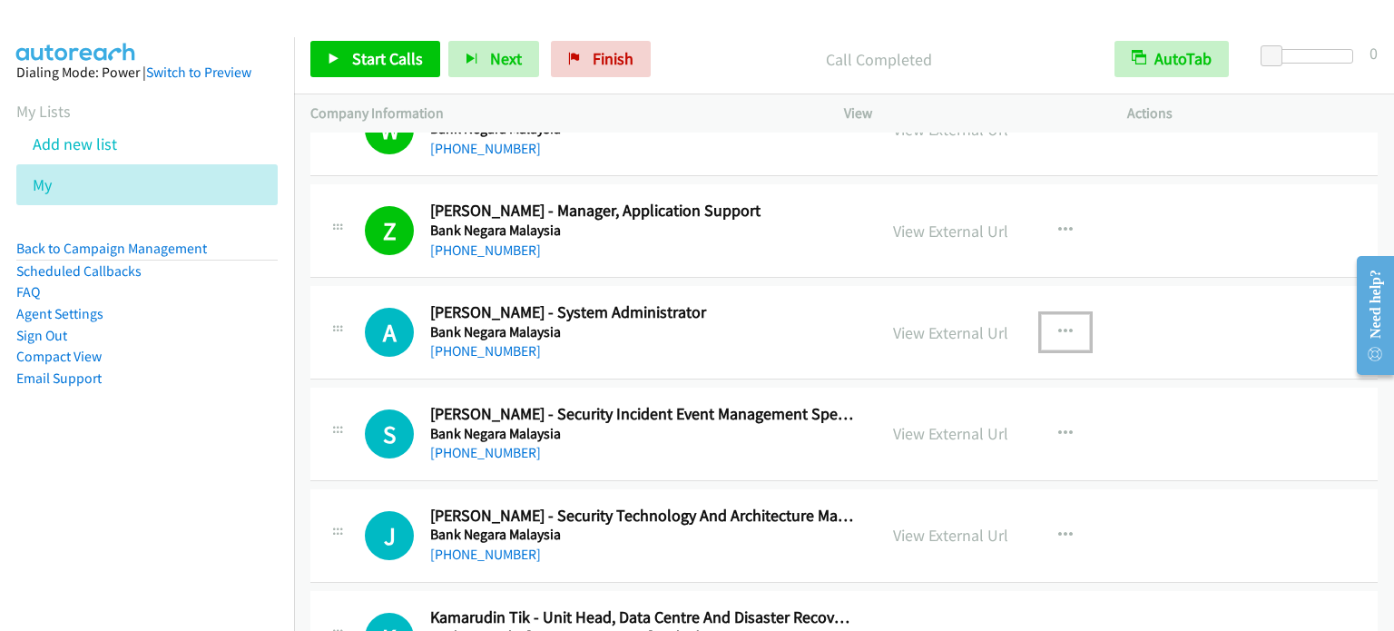
click at [1052, 314] on button "button" at bounding box center [1065, 332] width 49 height 36
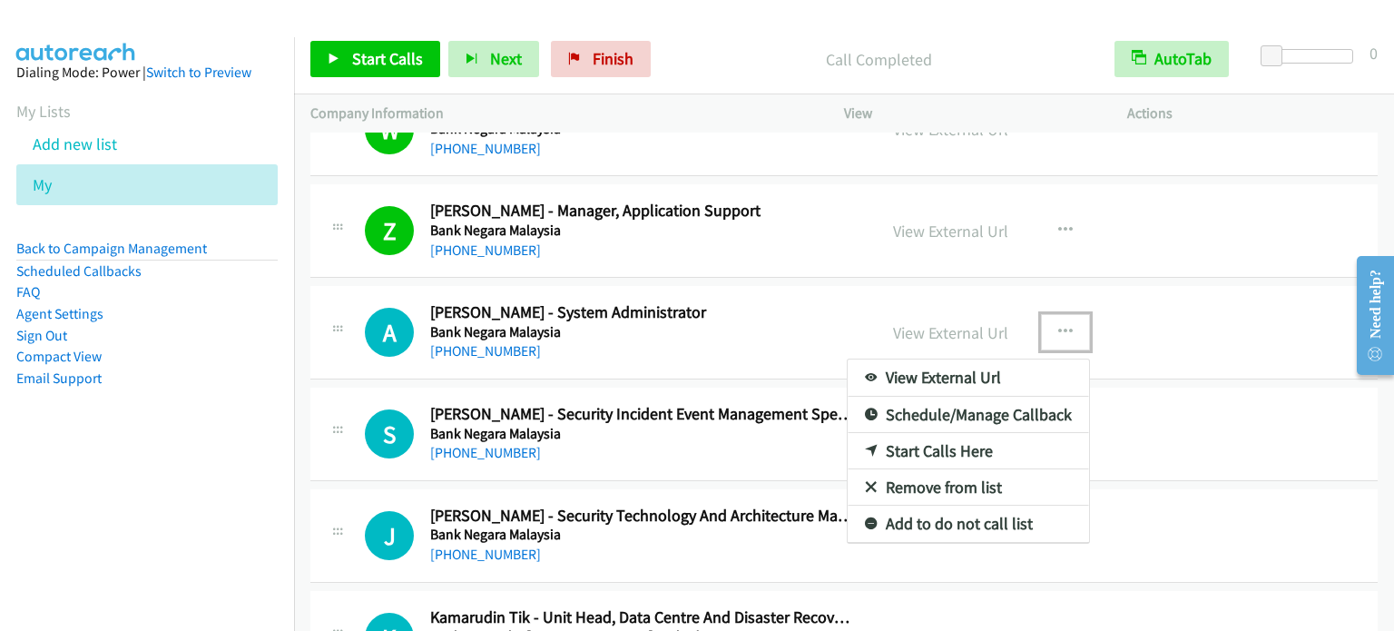
click at [962, 433] on link "Start Calls Here" at bounding box center [967, 451] width 241 height 36
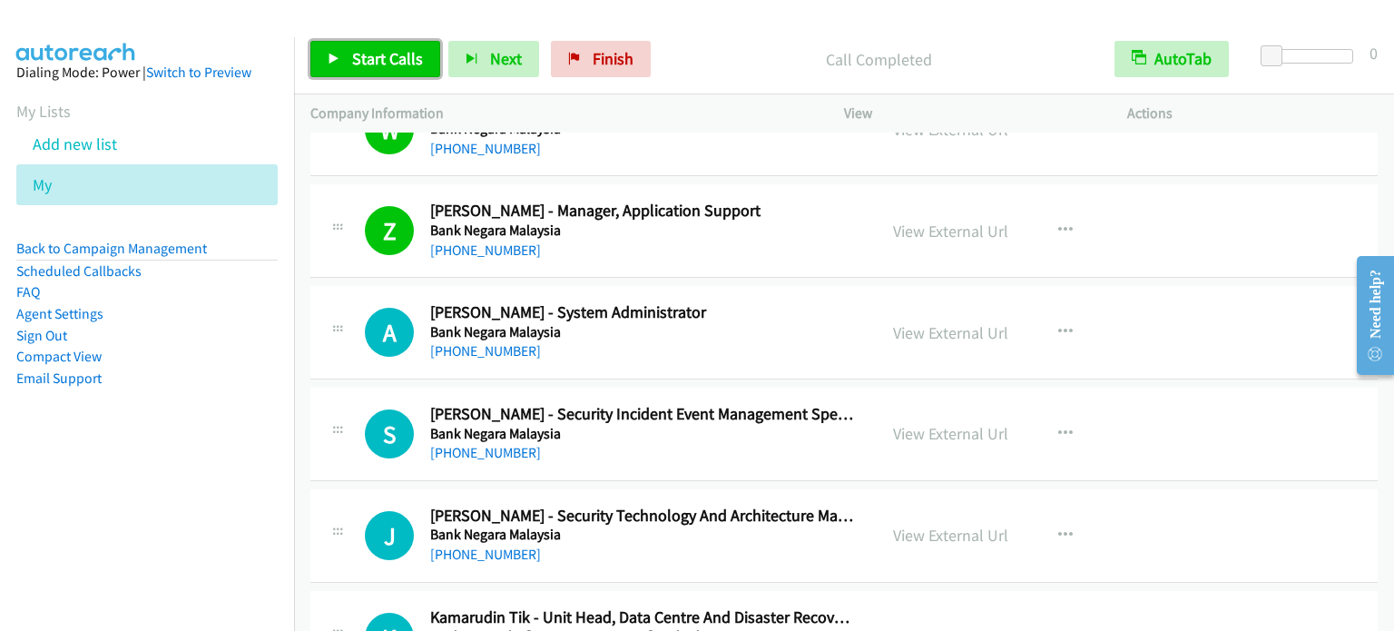
click at [392, 63] on span "Start Calls" at bounding box center [387, 58] width 71 height 21
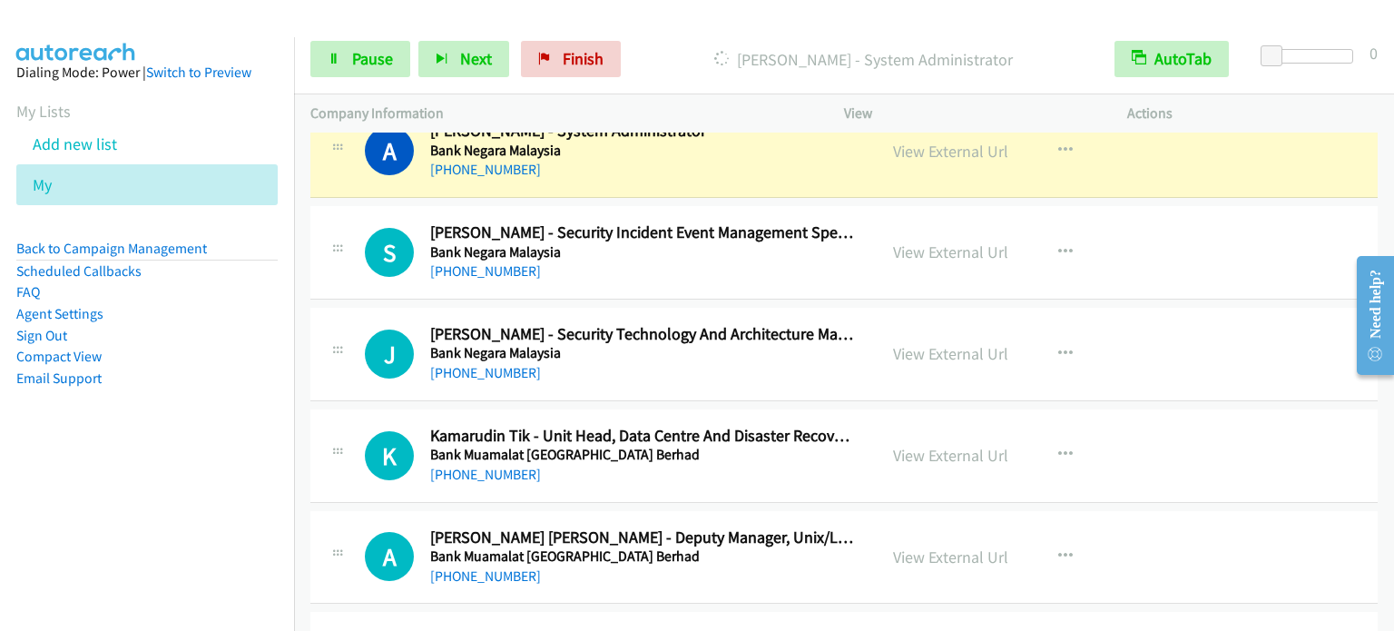
scroll to position [12702, 0]
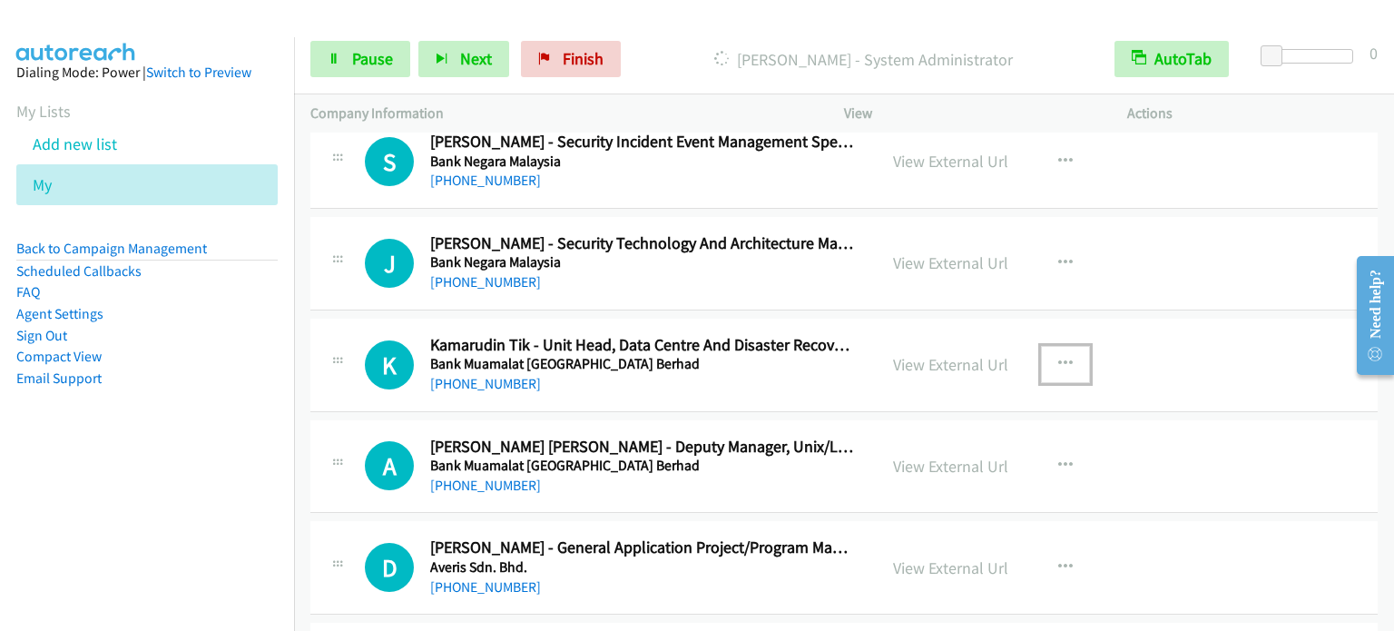
click at [1066, 346] on button "button" at bounding box center [1065, 364] width 49 height 36
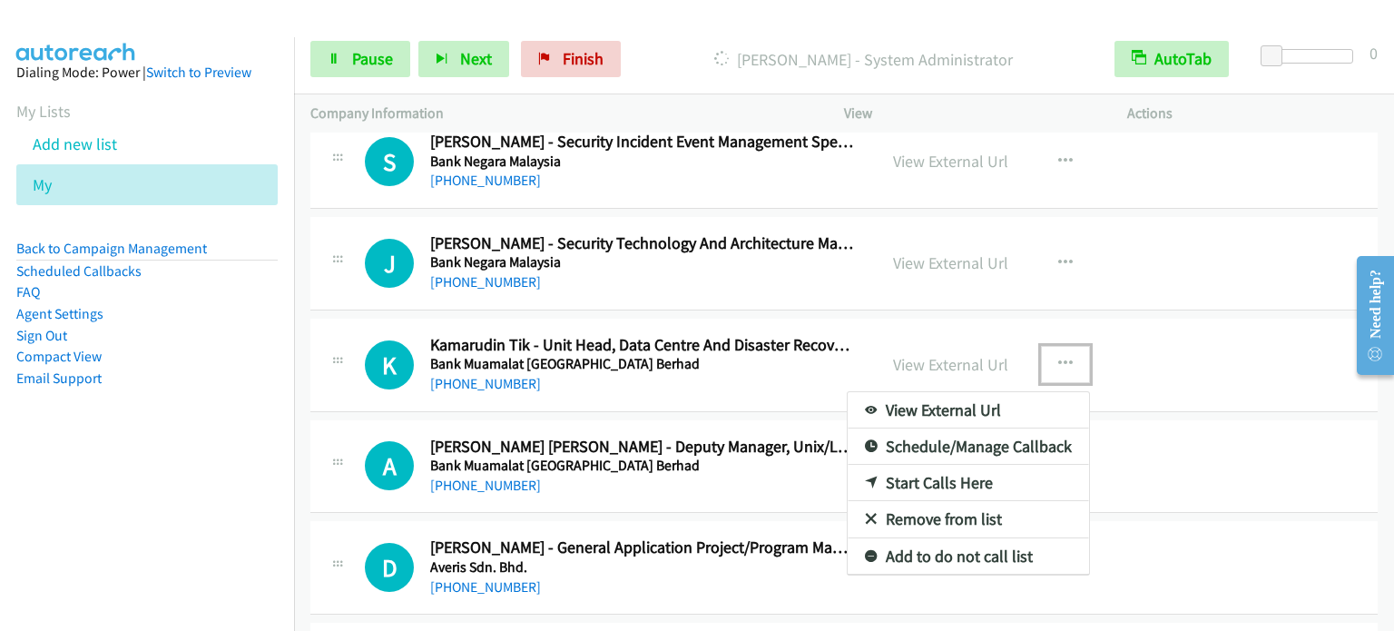
click at [918, 465] on link "Start Calls Here" at bounding box center [967, 483] width 241 height 36
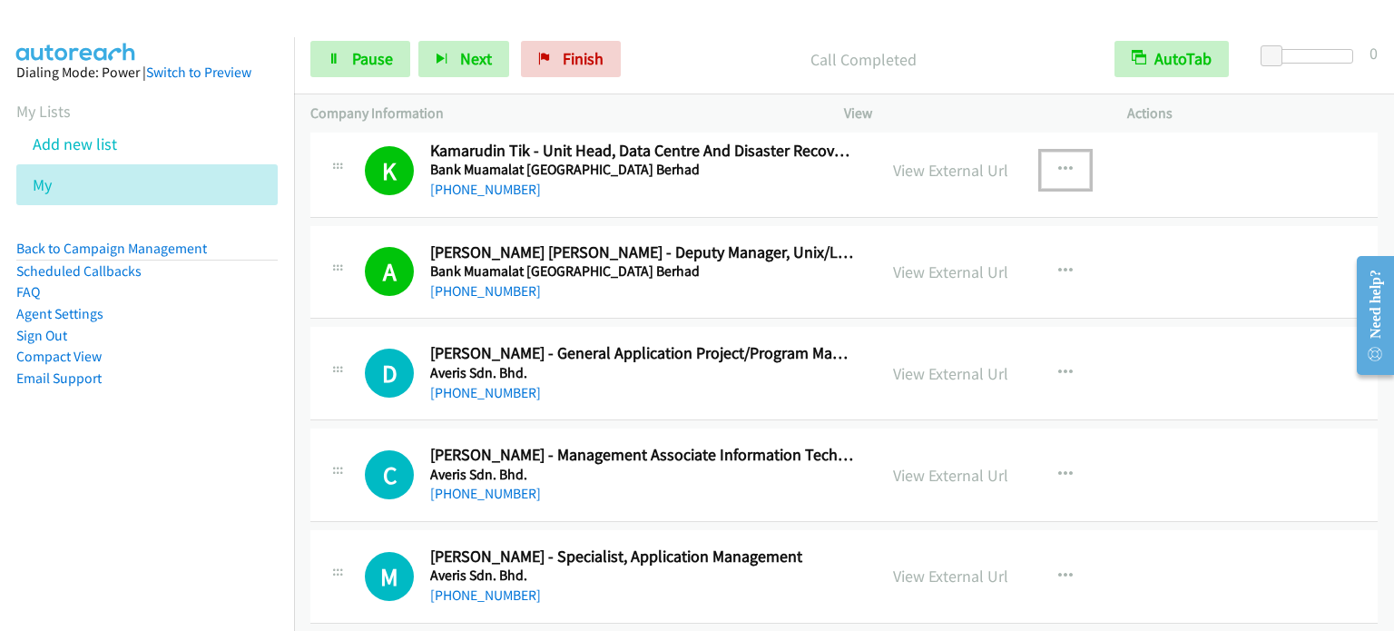
scroll to position [12974, 0]
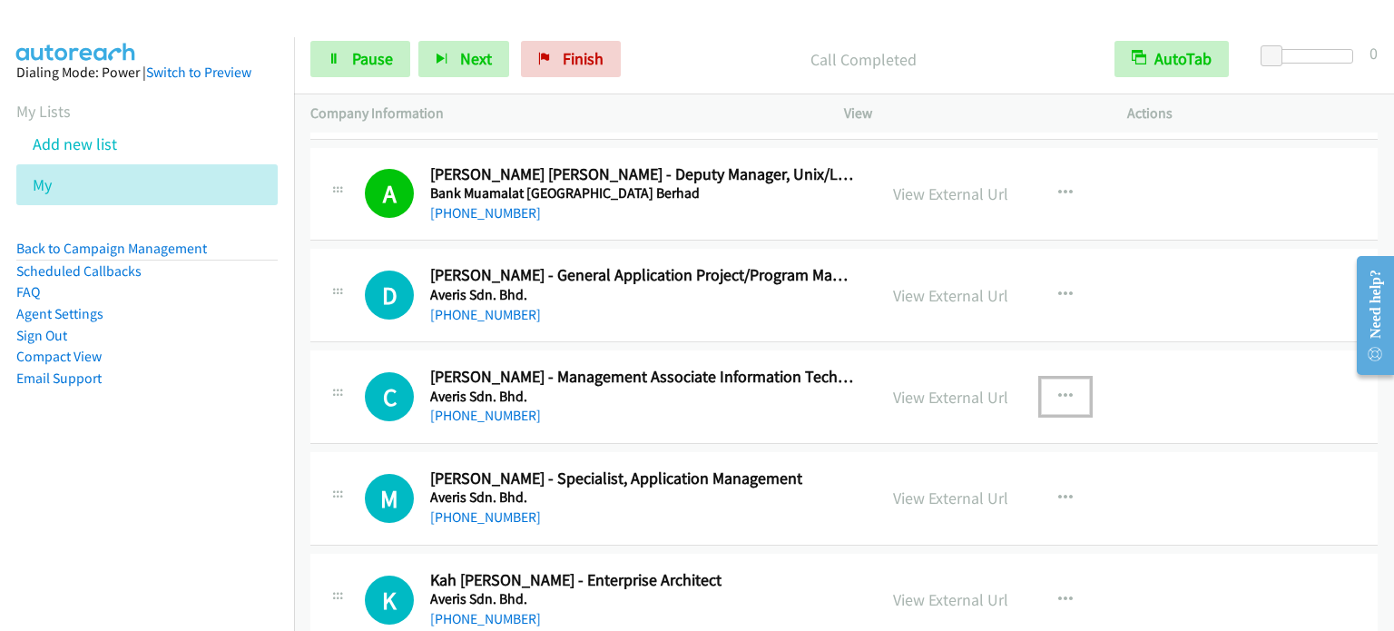
click at [1059, 389] on icon "button" at bounding box center [1065, 396] width 15 height 15
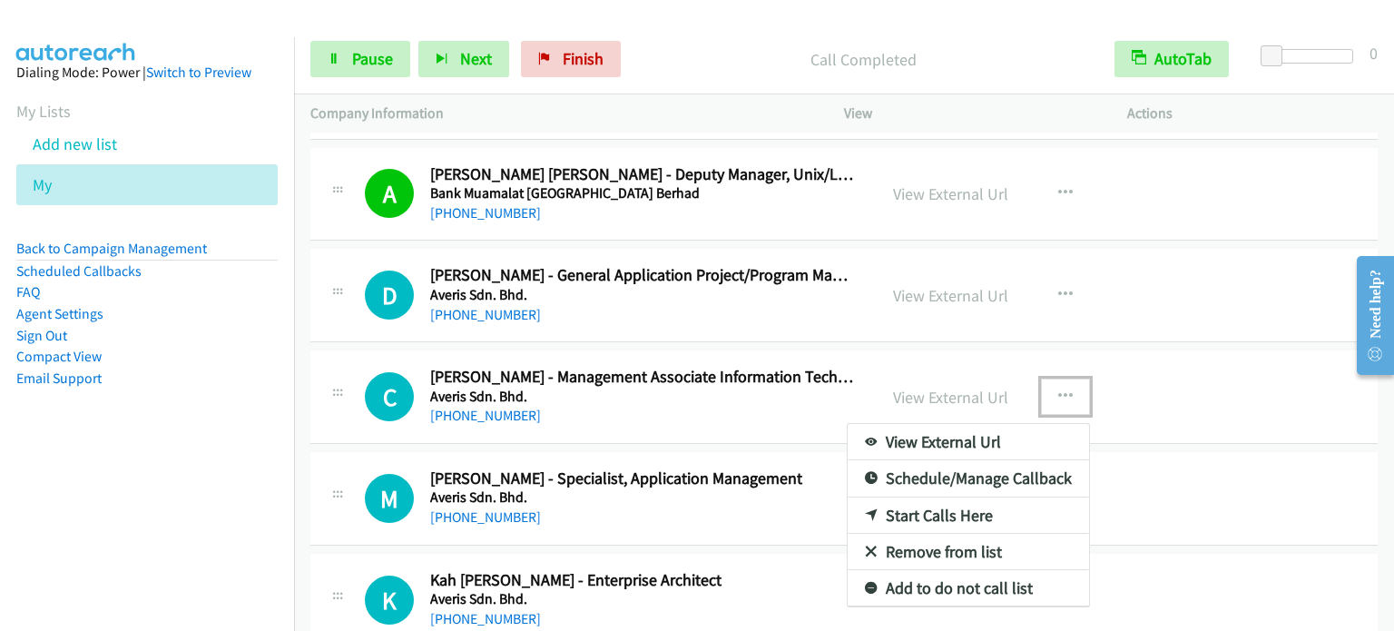
click at [930, 497] on link "Start Calls Here" at bounding box center [967, 515] width 241 height 36
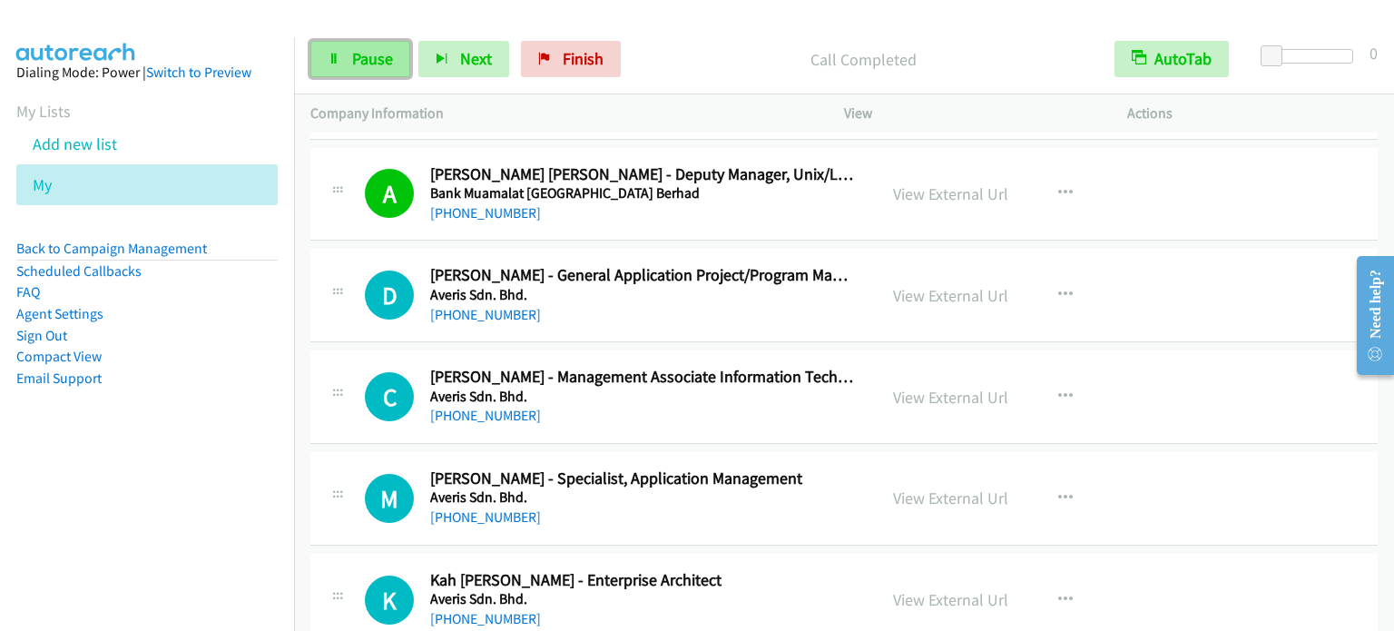
click at [370, 48] on span "Pause" at bounding box center [372, 58] width 41 height 21
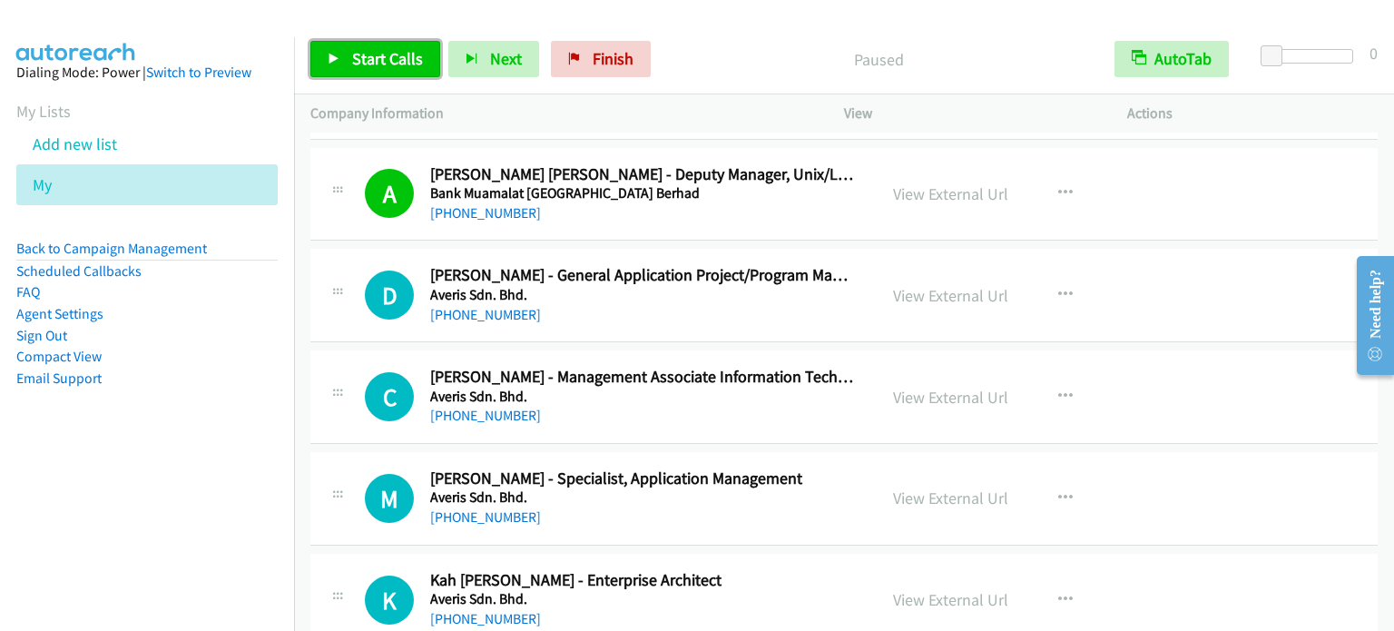
click at [370, 48] on span "Start Calls" at bounding box center [387, 58] width 71 height 21
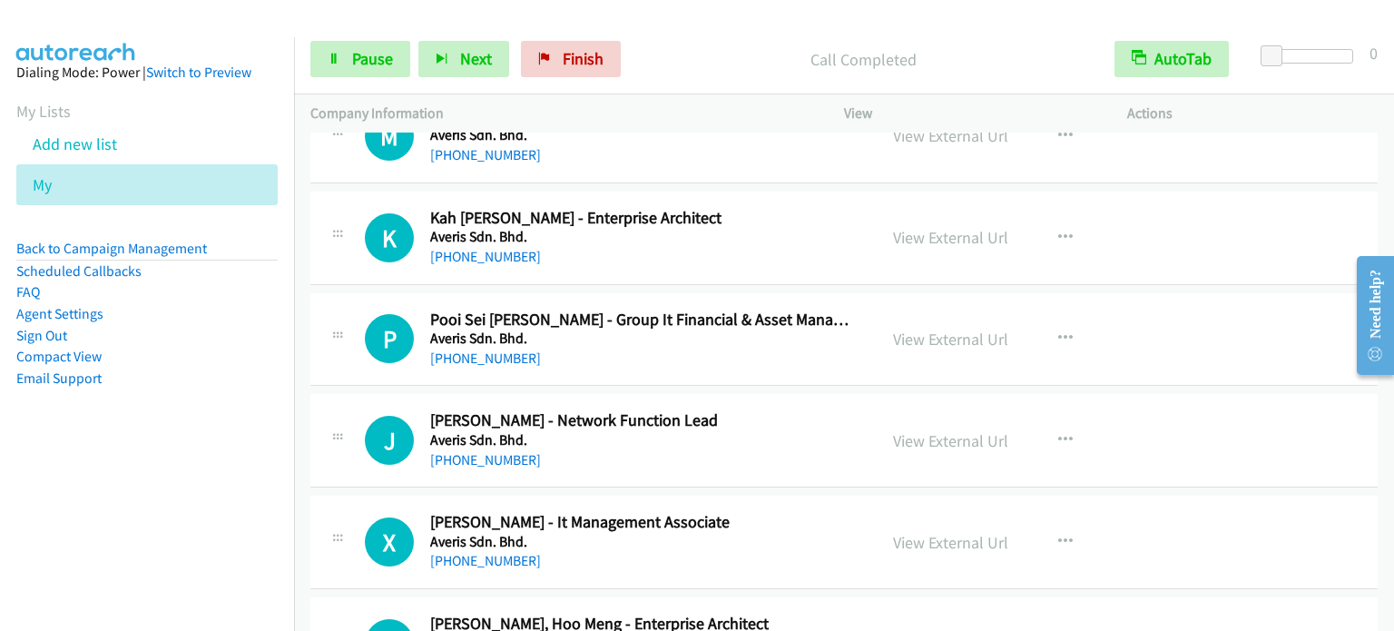
scroll to position [13337, 0]
click at [1062, 330] on icon "button" at bounding box center [1065, 337] width 15 height 15
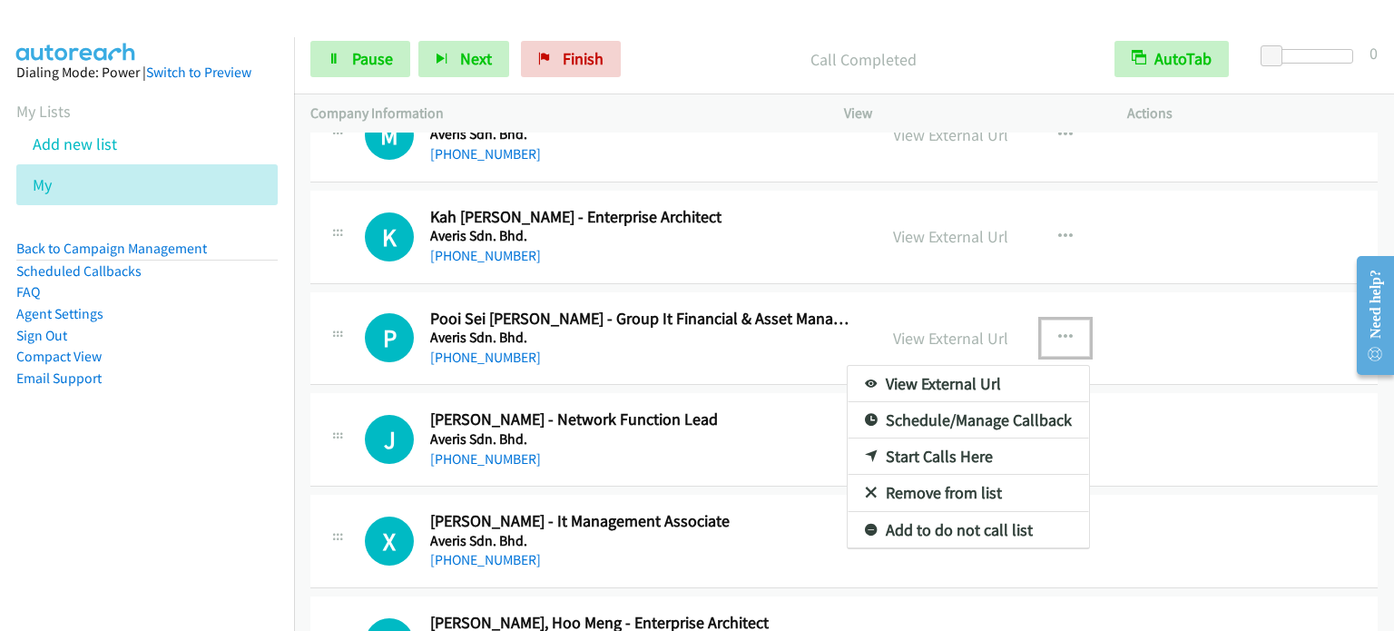
click at [942, 438] on link "Start Calls Here" at bounding box center [967, 456] width 241 height 36
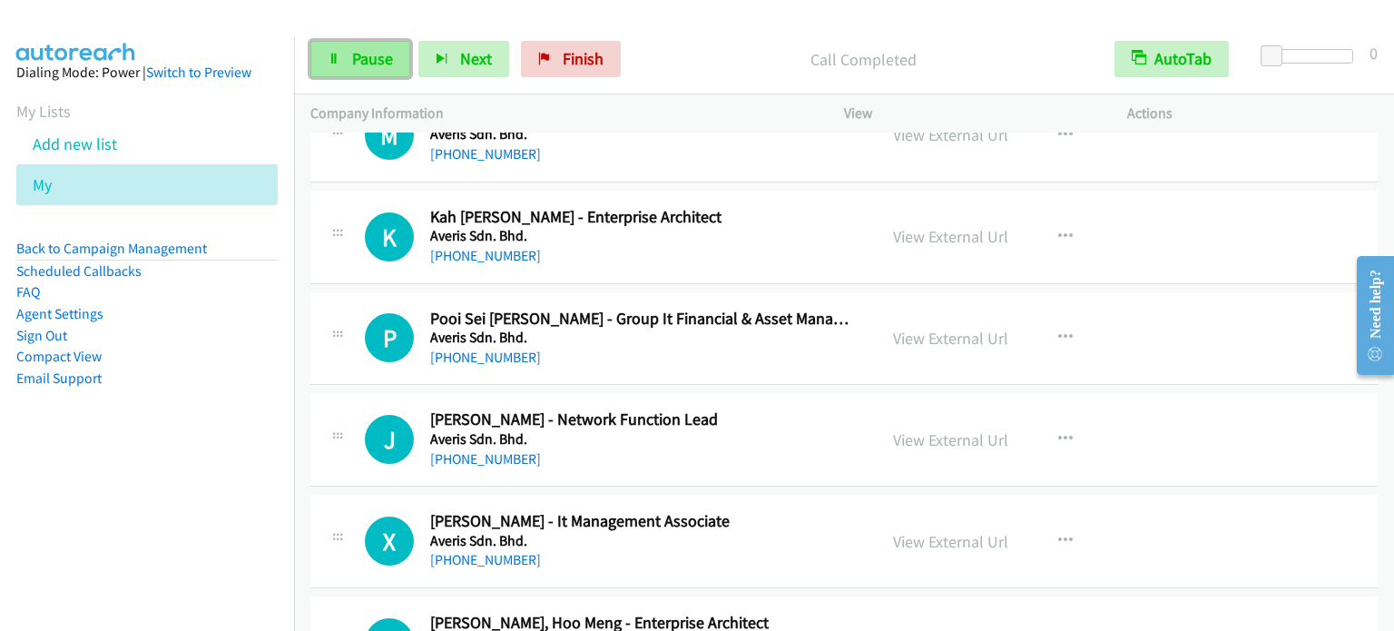
click at [364, 51] on span "Pause" at bounding box center [372, 58] width 41 height 21
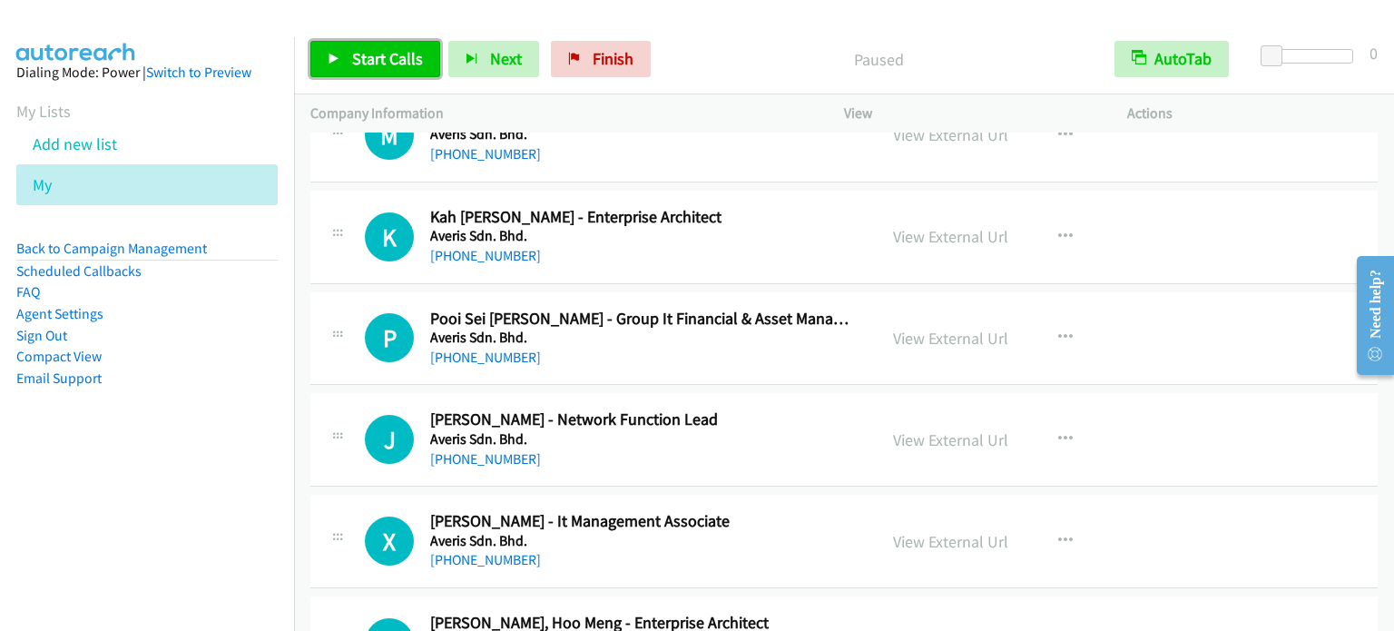
click at [364, 51] on span "Start Calls" at bounding box center [387, 58] width 71 height 21
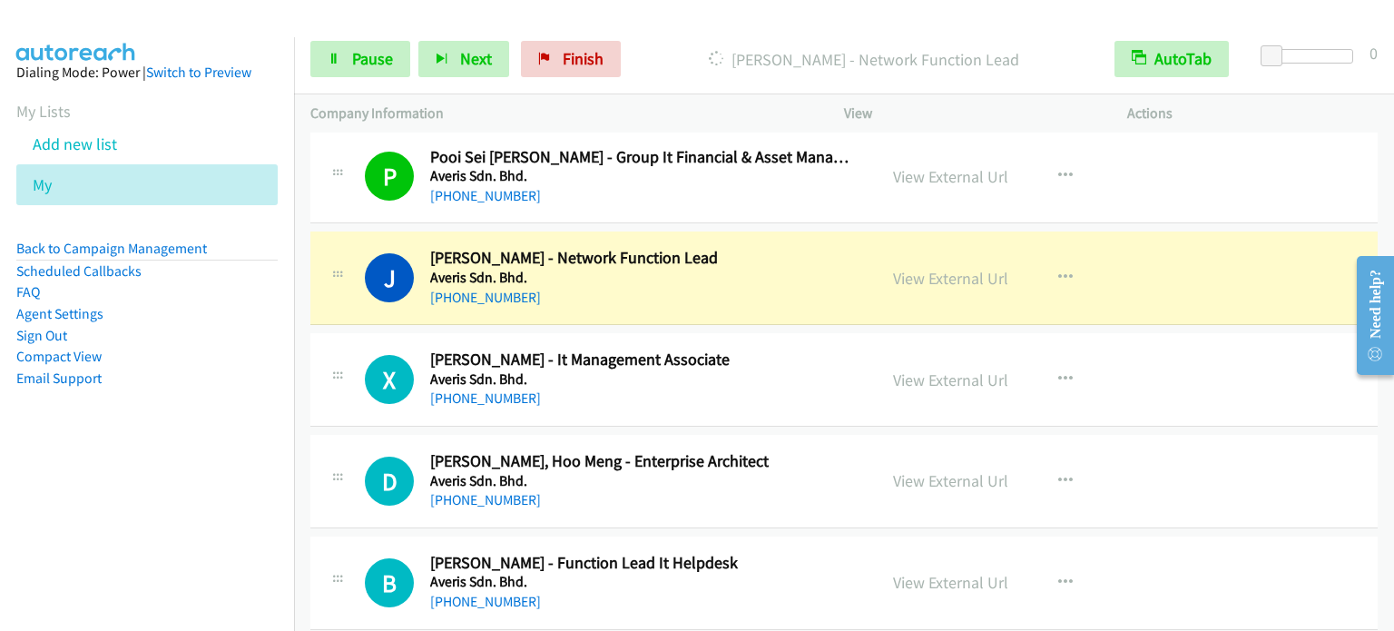
scroll to position [13518, 0]
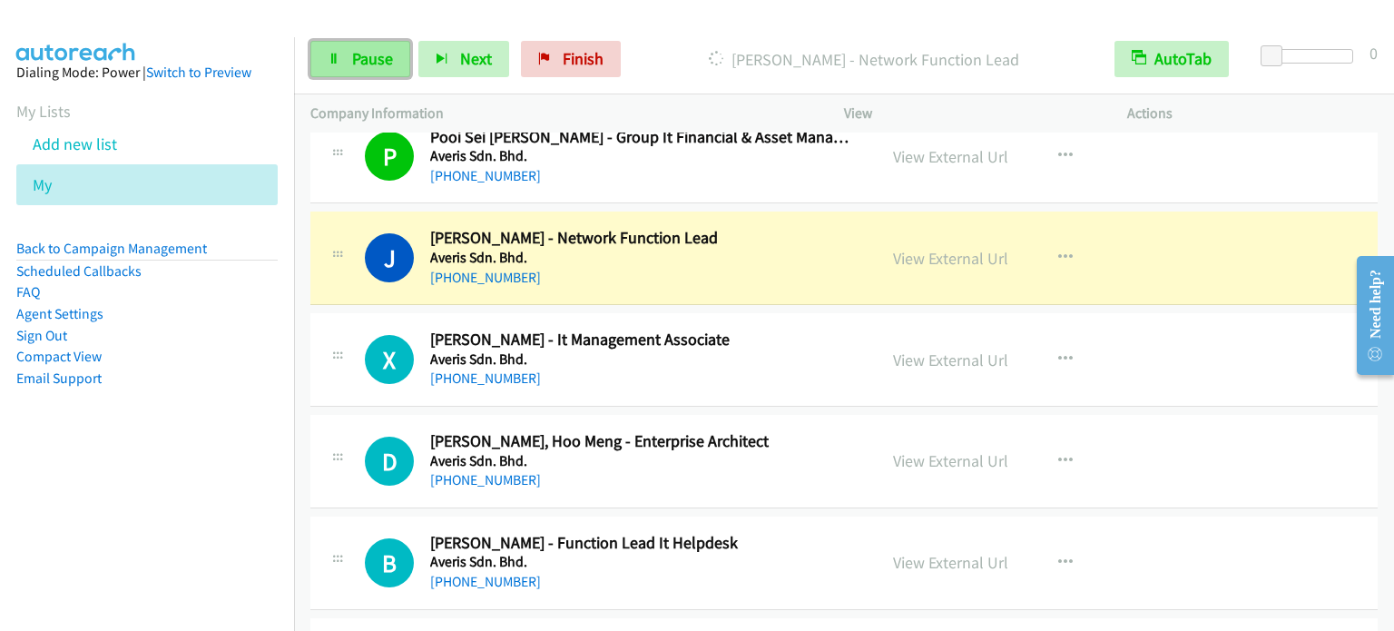
click at [362, 64] on span "Pause" at bounding box center [372, 58] width 41 height 21
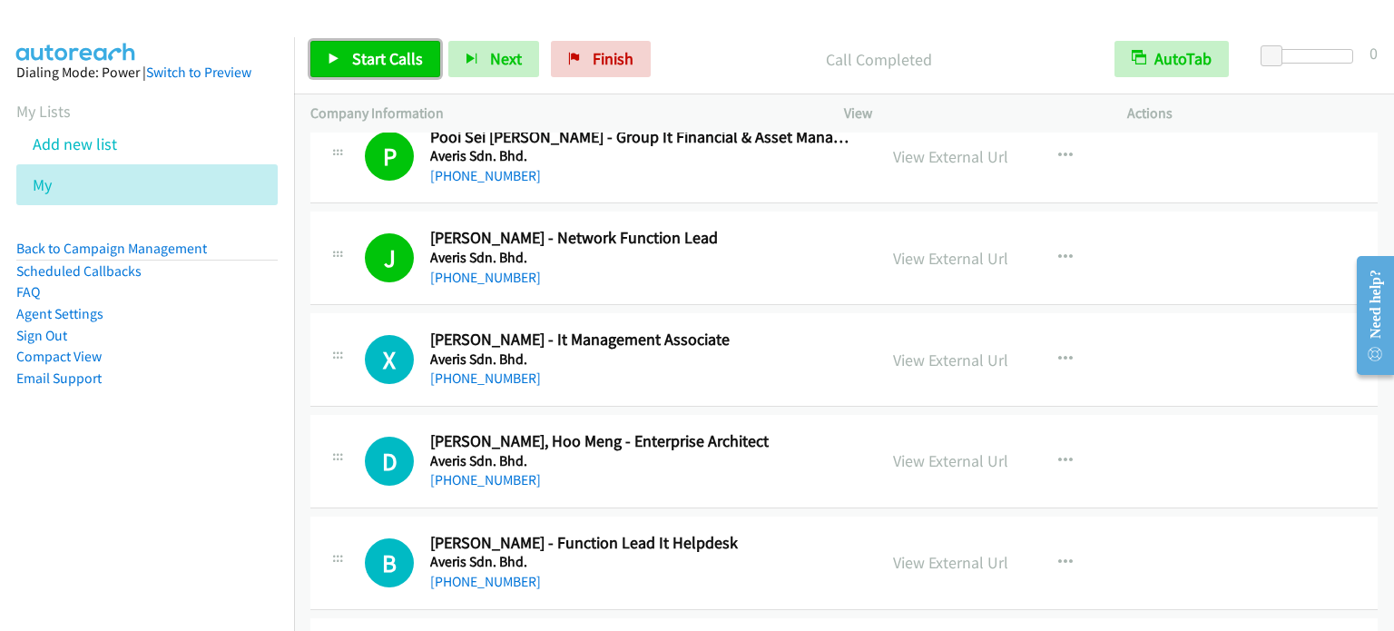
click at [386, 55] on span "Start Calls" at bounding box center [387, 58] width 71 height 21
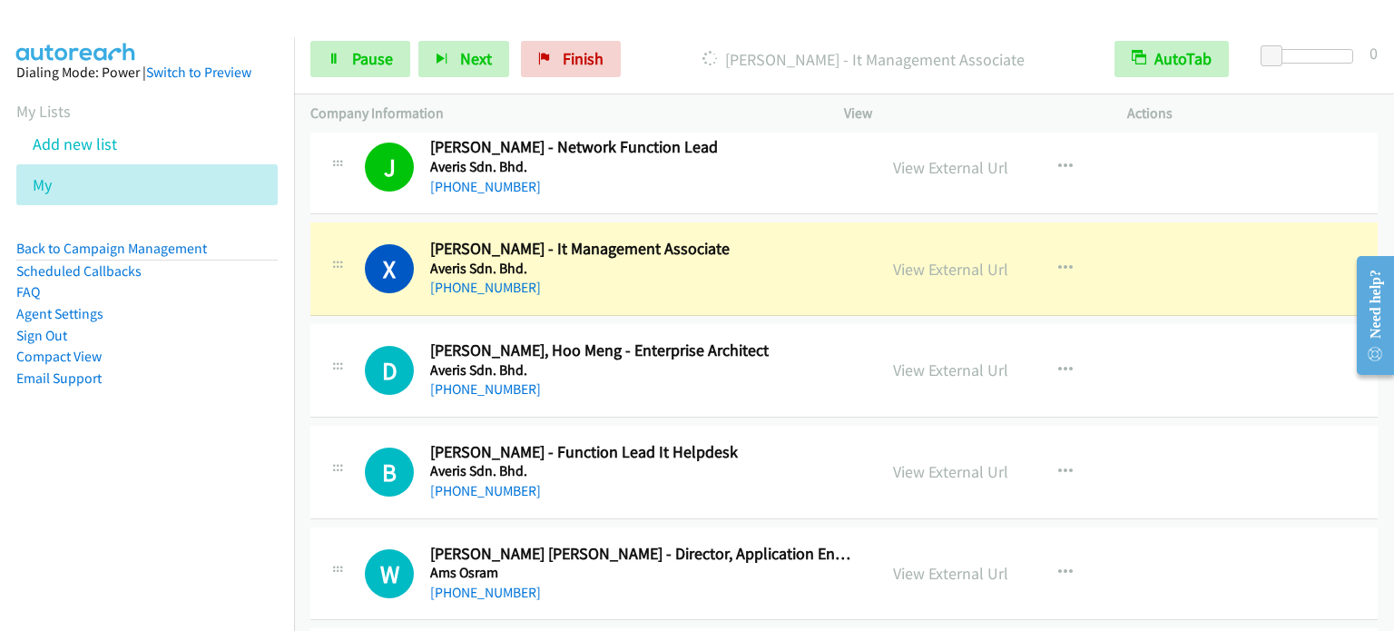
scroll to position [13700, 0]
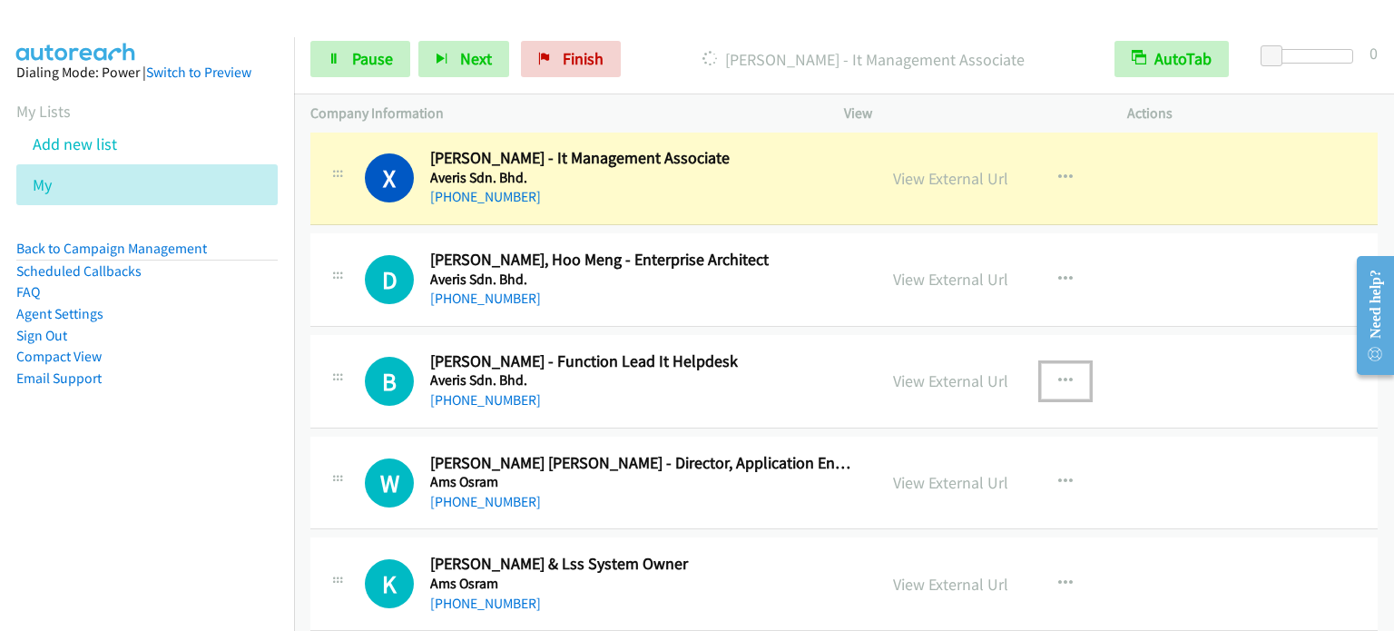
click at [1068, 363] on button "button" at bounding box center [1065, 381] width 49 height 36
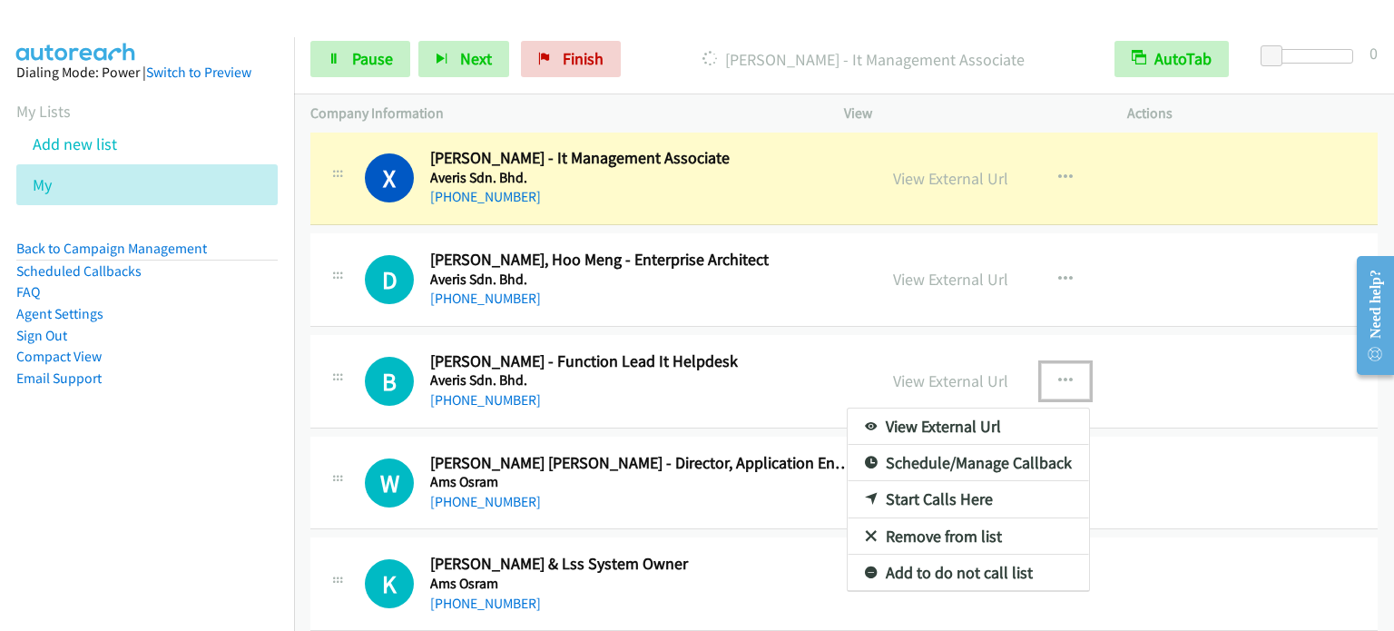
click at [933, 481] on link "Start Calls Here" at bounding box center [967, 499] width 241 height 36
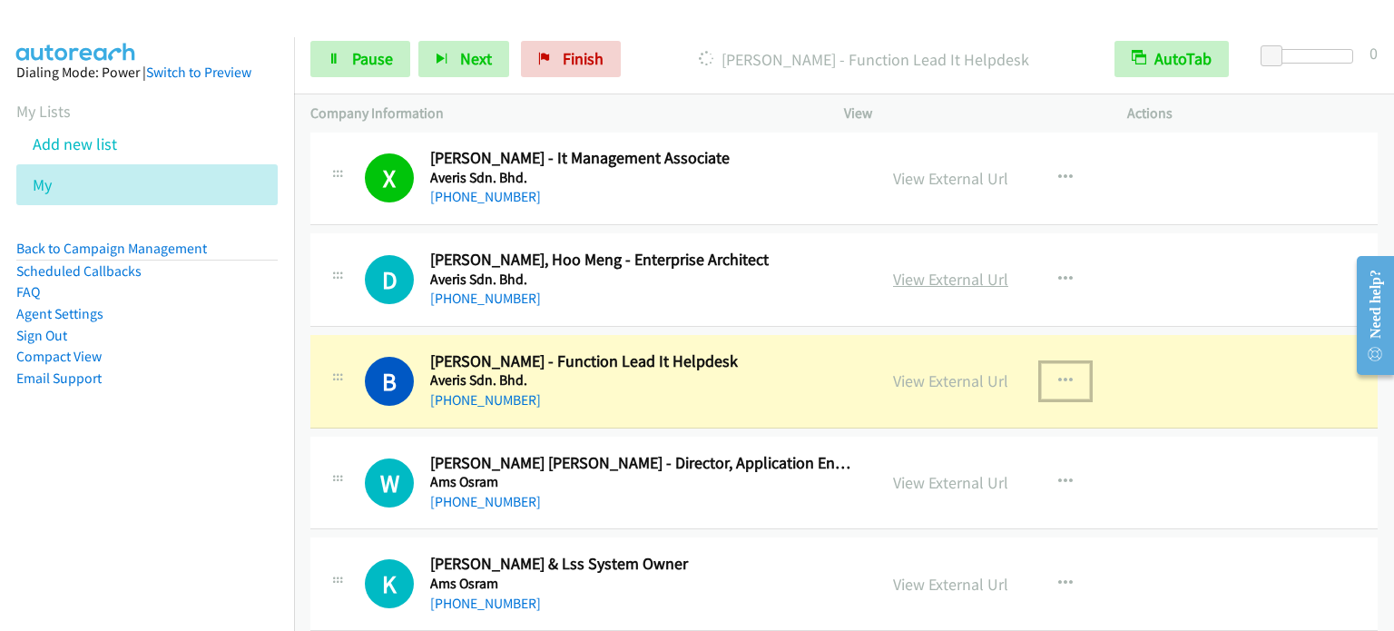
scroll to position [13790, 0]
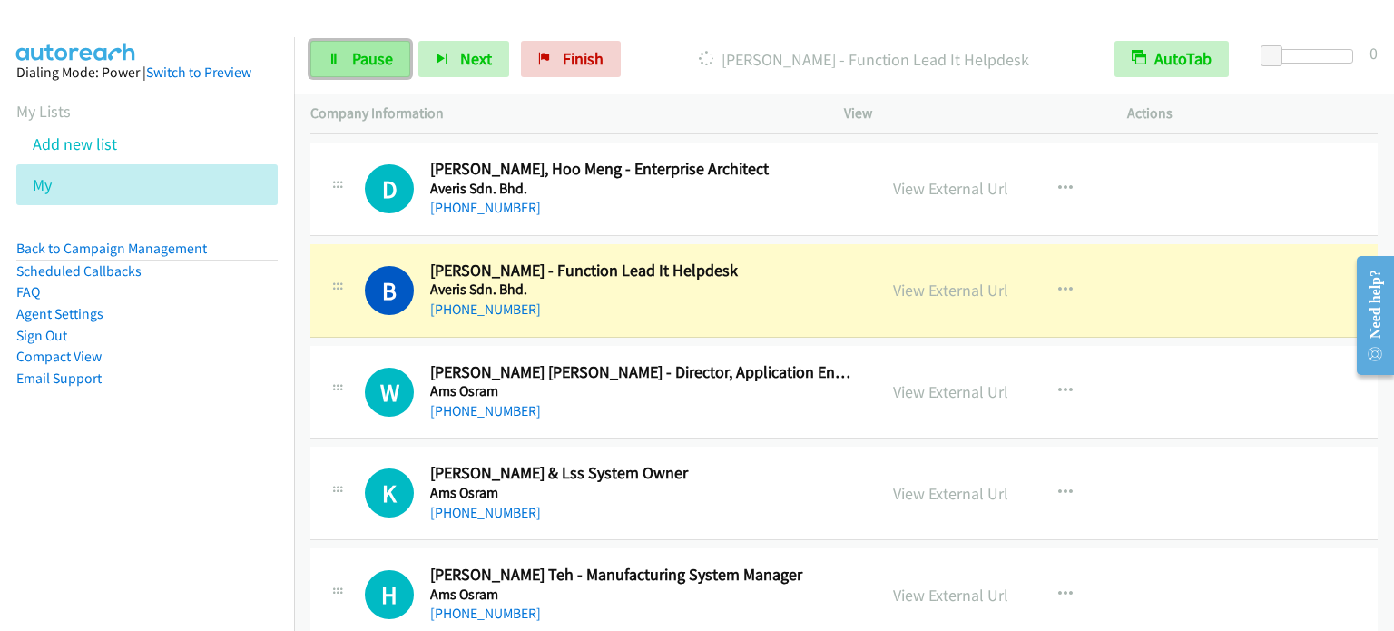
click at [357, 58] on span "Pause" at bounding box center [372, 58] width 41 height 21
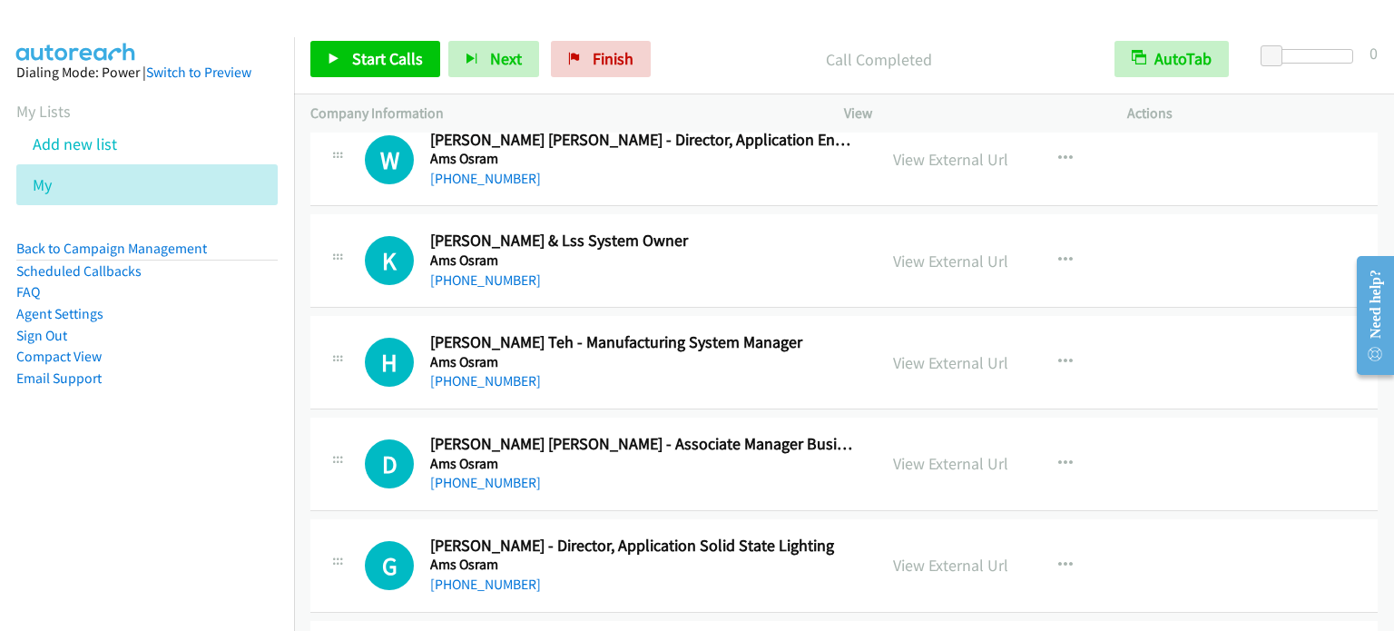
scroll to position [14062, 0]
